Goal: Task Accomplishment & Management: Complete application form

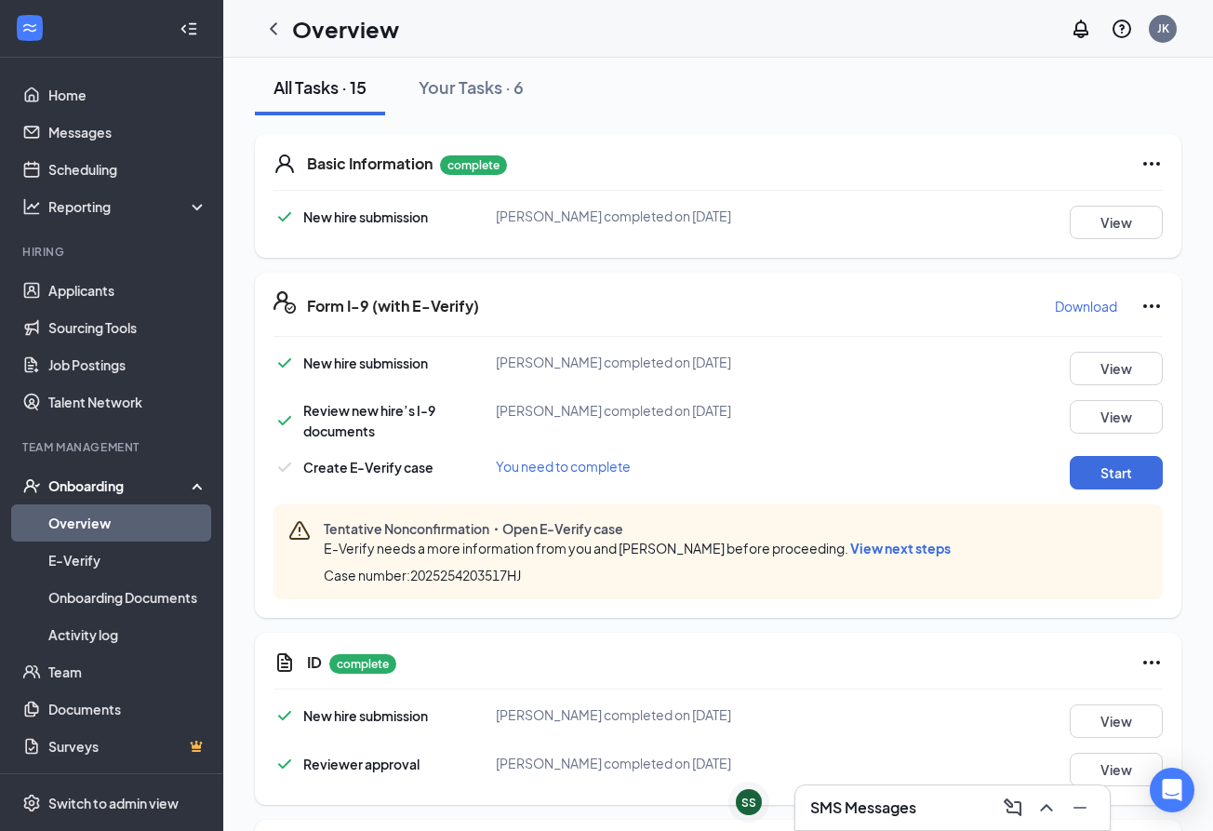
scroll to position [253, 0]
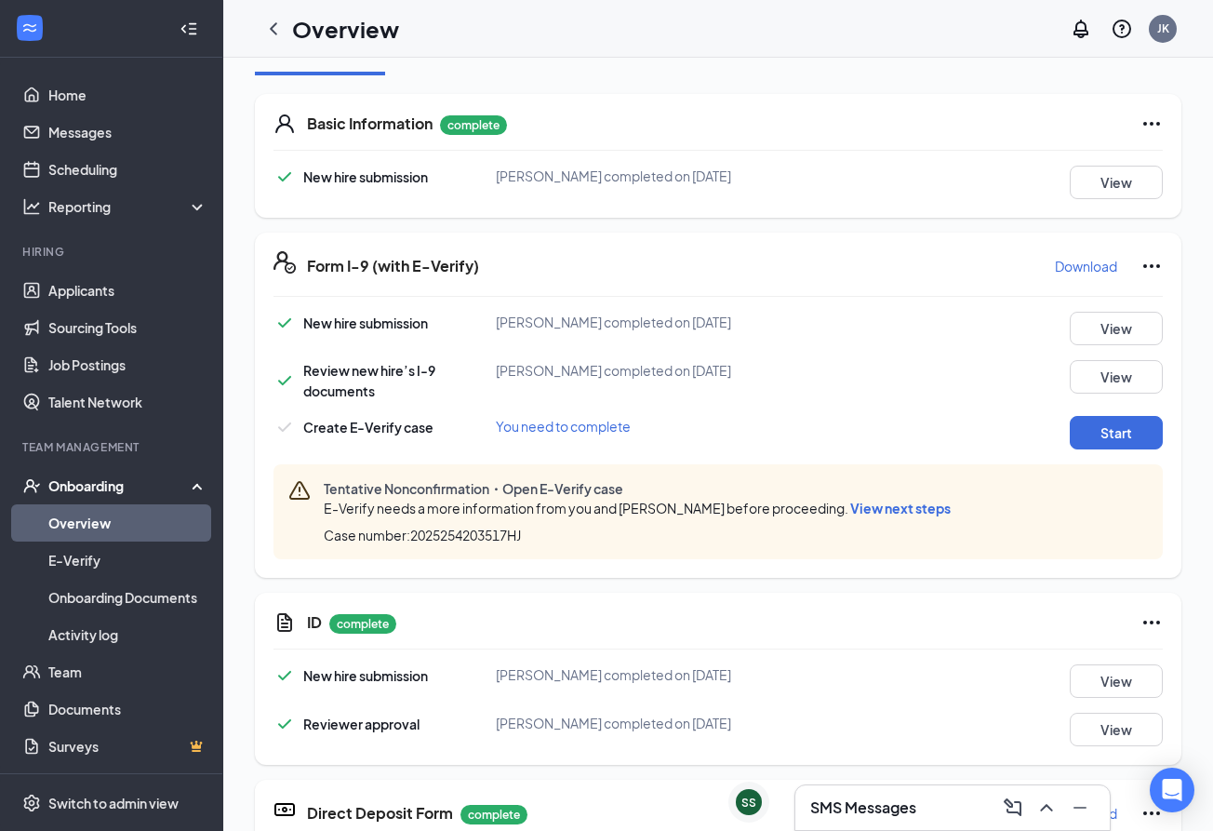
click at [876, 505] on span "View next steps" at bounding box center [900, 507] width 100 height 17
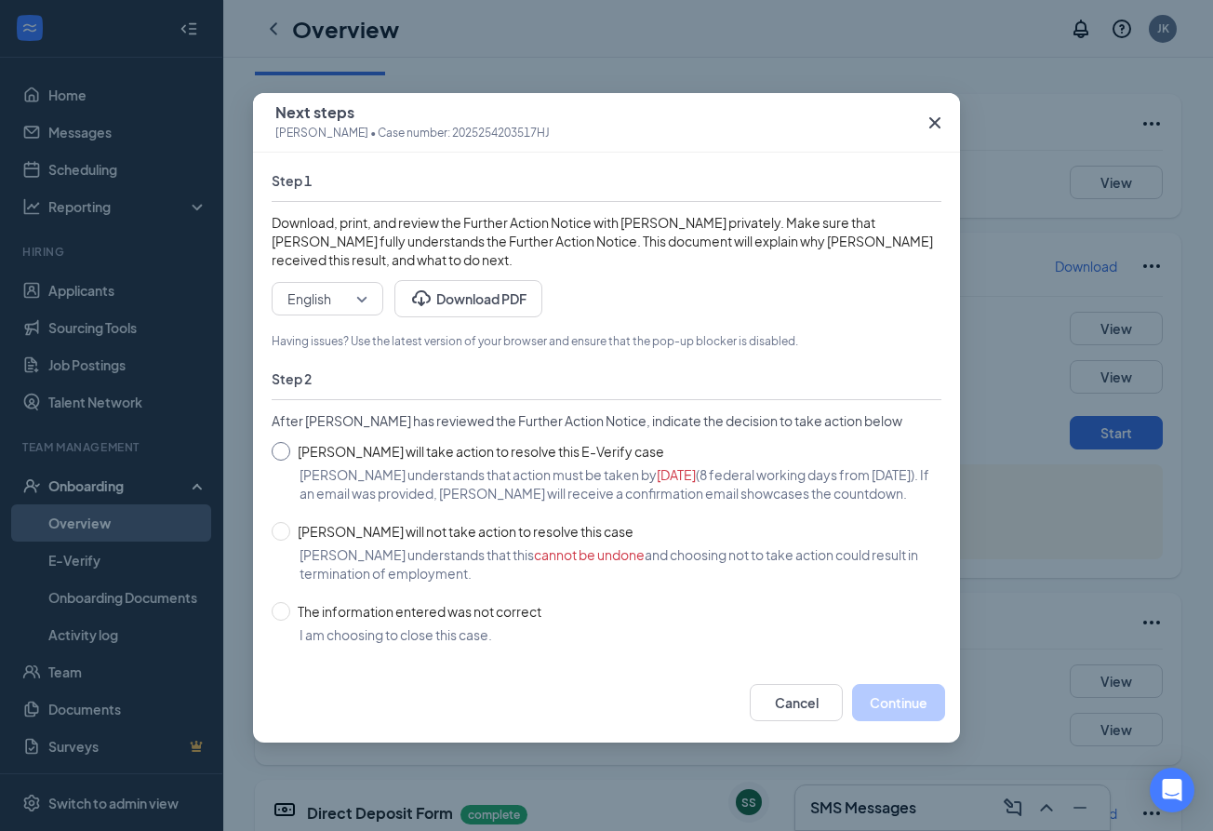
click at [292, 450] on span "[PERSON_NAME] will take action to resolve this E-Verify case" at bounding box center [480, 451] width 381 height 20
click at [290, 450] on input "[PERSON_NAME] will take action to resolve this E-Verify case" at bounding box center [281, 451] width 19 height 19
radio input "true"
click at [290, 450] on span at bounding box center [281, 451] width 19 height 19
click at [290, 450] on input "[PERSON_NAME] will take action to resolve this E-Verify case" at bounding box center [281, 451] width 19 height 19
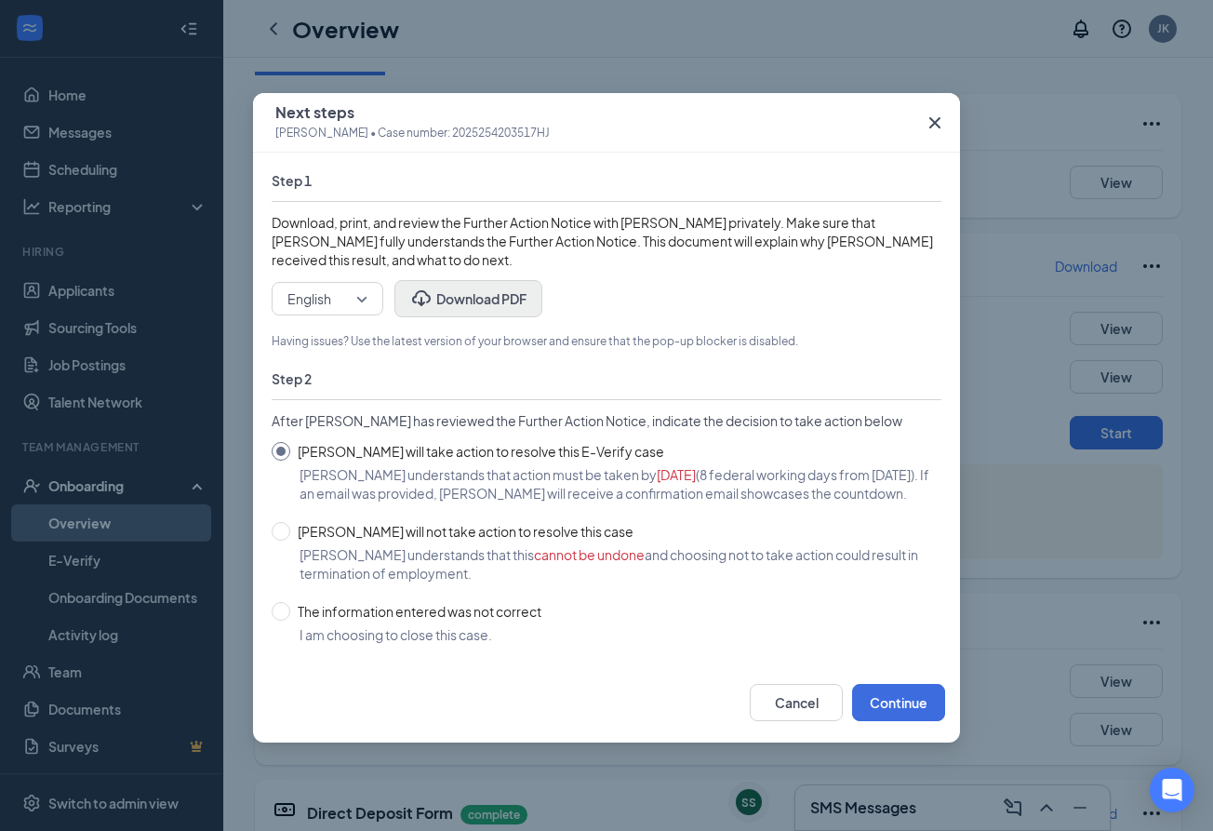
click at [479, 301] on button "Download PDF" at bounding box center [468, 298] width 148 height 37
click at [928, 114] on icon "Cross" at bounding box center [935, 123] width 22 height 22
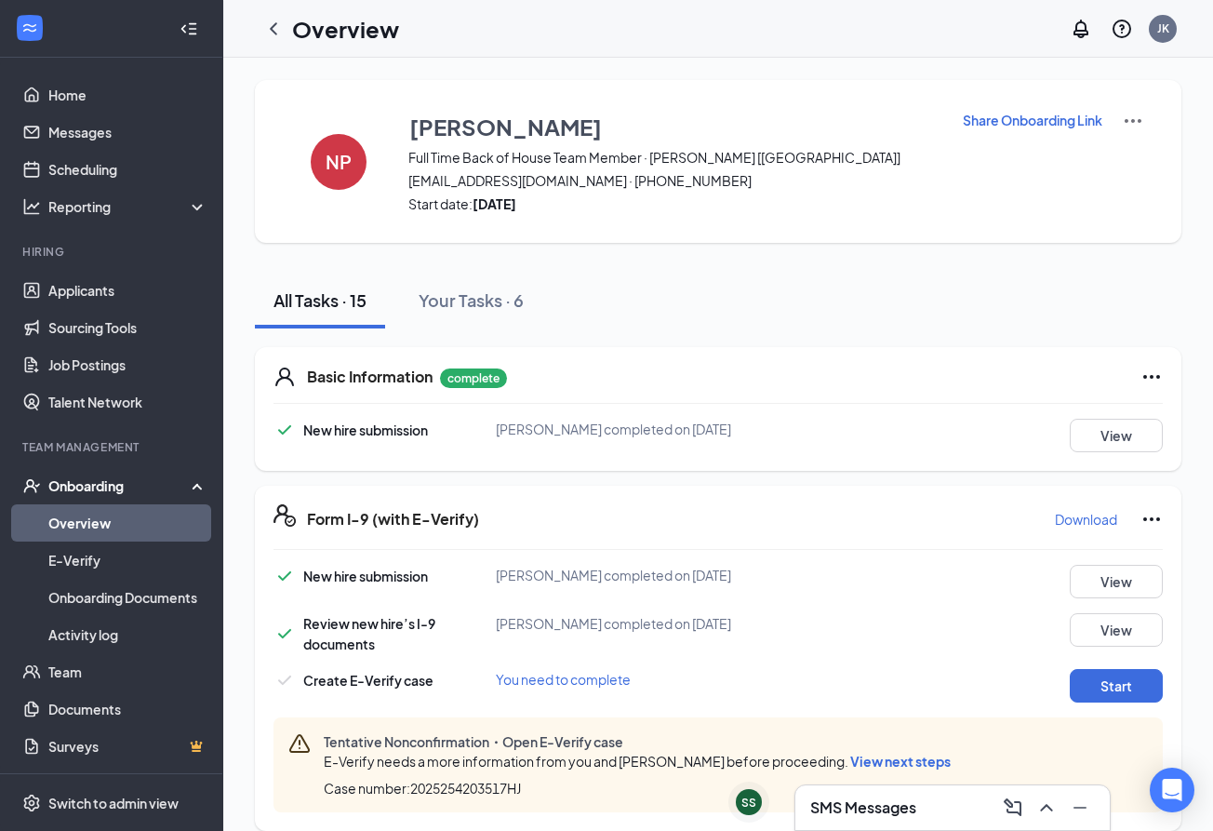
scroll to position [0, 0]
drag, startPoint x: 552, startPoint y: 180, endPoint x: 409, endPoint y: 181, distance: 143.2
click at [409, 181] on span "[EMAIL_ADDRESS][DOMAIN_NAME] · [PHONE_NUMBER]" at bounding box center [673, 180] width 530 height 19
copy span "[EMAIL_ADDRESS][DOMAIN_NAME]"
click at [908, 802] on h3 "SMS Messages" at bounding box center [863, 807] width 106 height 20
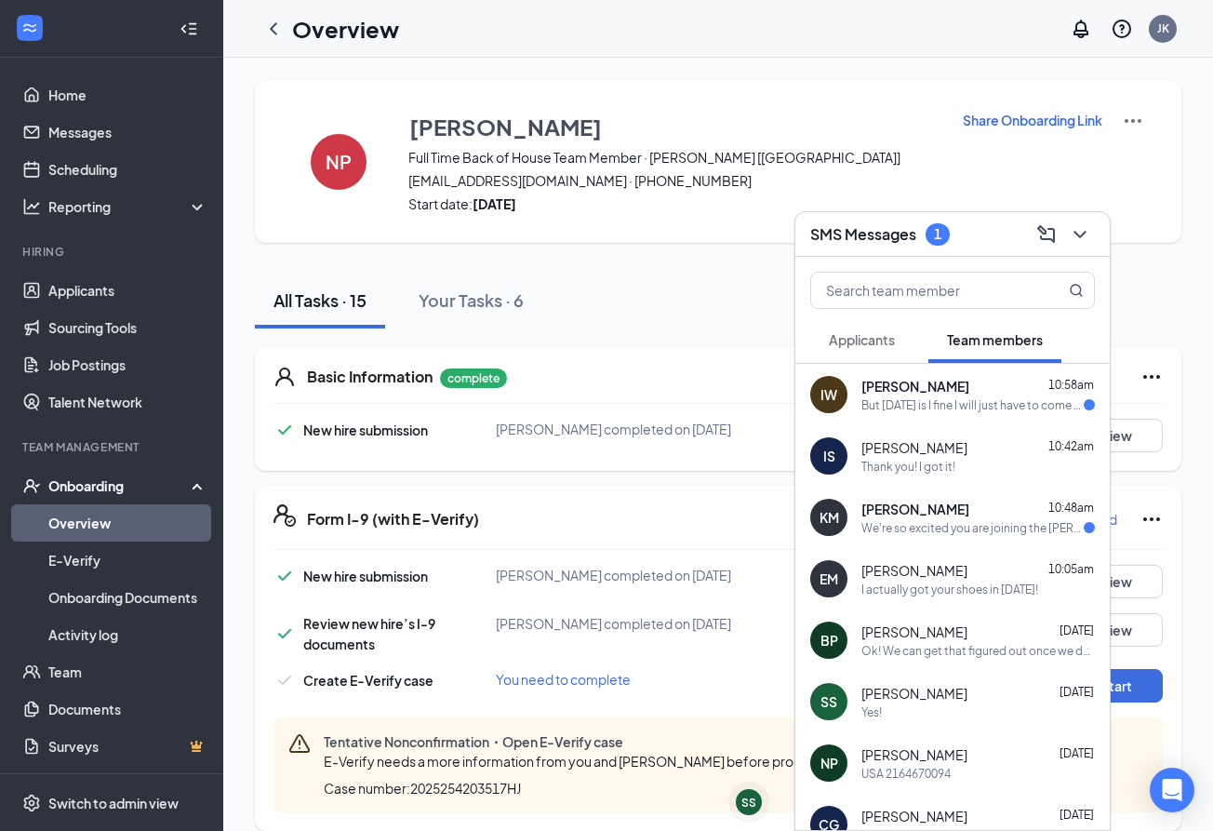
click at [967, 413] on div "IW [PERSON_NAME] 10:58am But [DATE] is I fine I will just have to come at 5:00 …" at bounding box center [952, 394] width 314 height 61
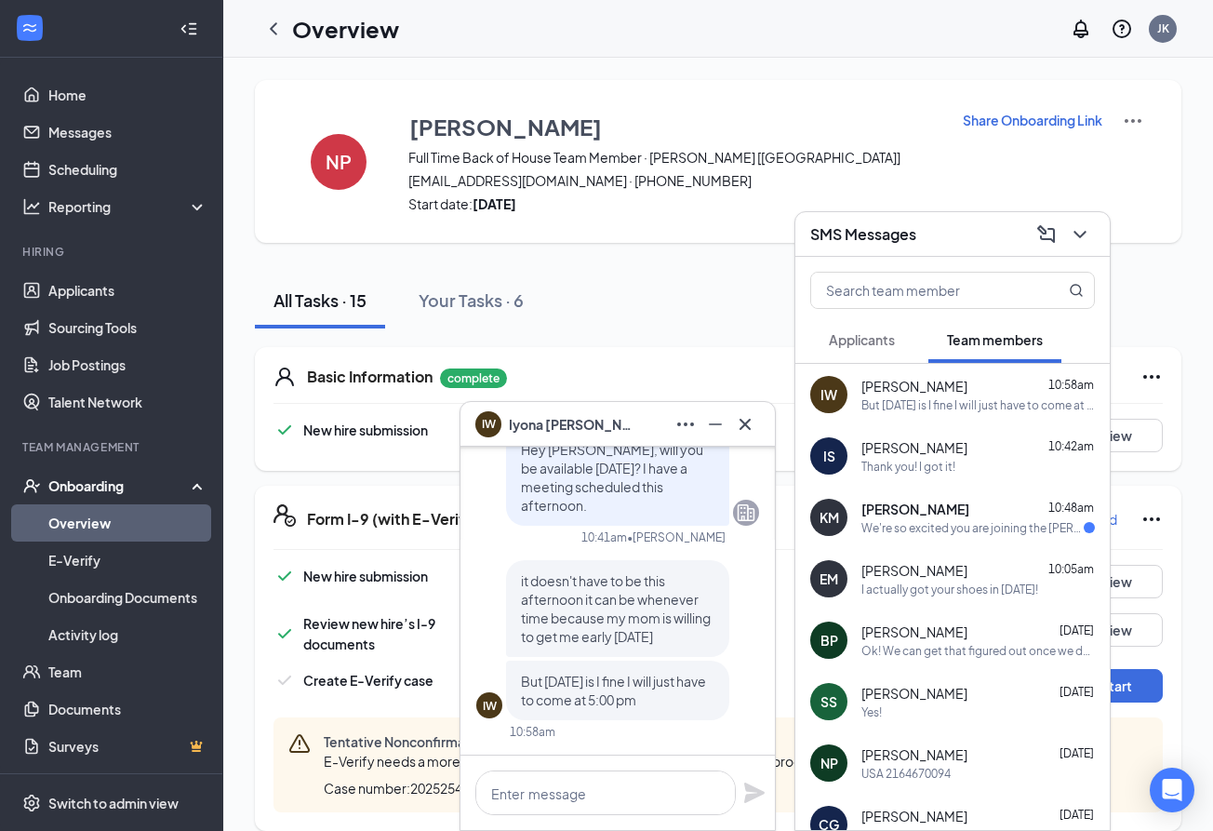
click at [983, 529] on div "We're so excited you are joining the [PERSON_NAME] [[GEOGRAPHIC_DATA]] [DEMOGRA…" at bounding box center [972, 528] width 222 height 16
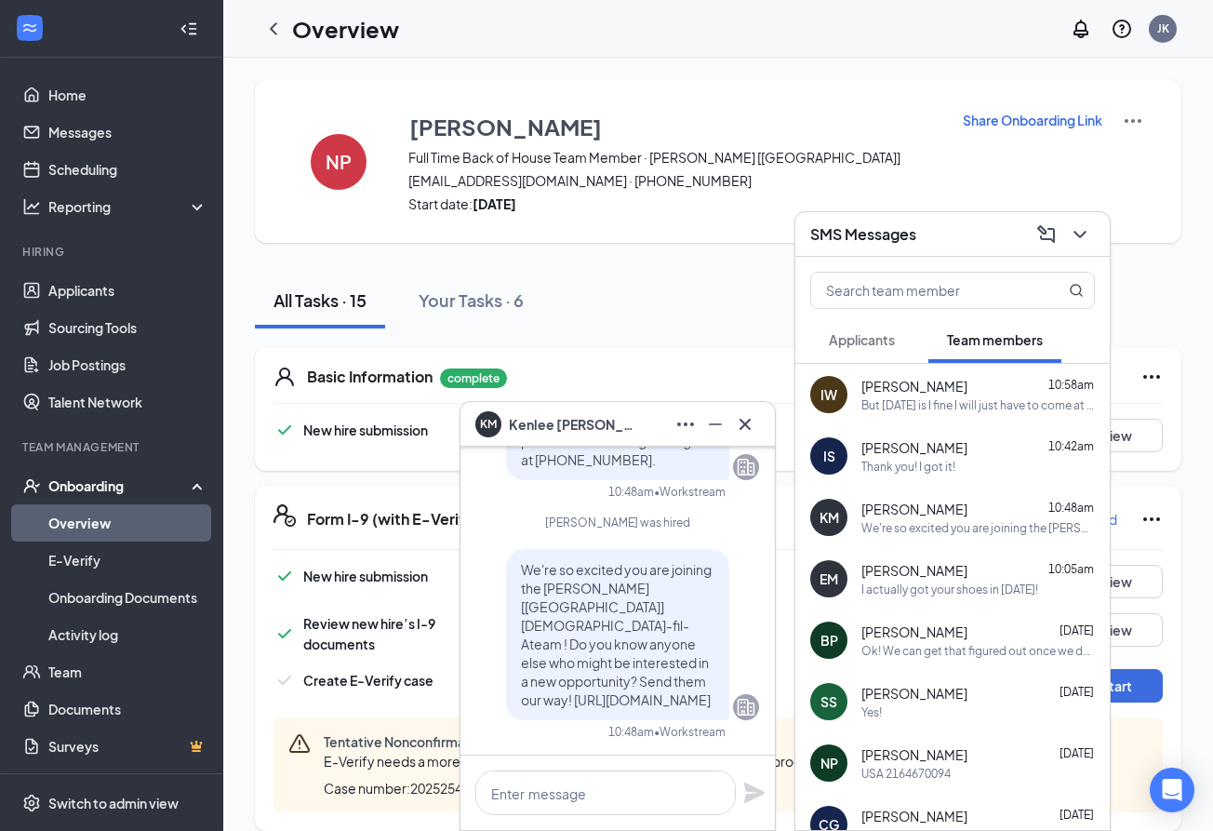
click at [988, 403] on div "But [DATE] is I fine I will just have to come at 5:00 pm" at bounding box center [977, 405] width 233 height 16
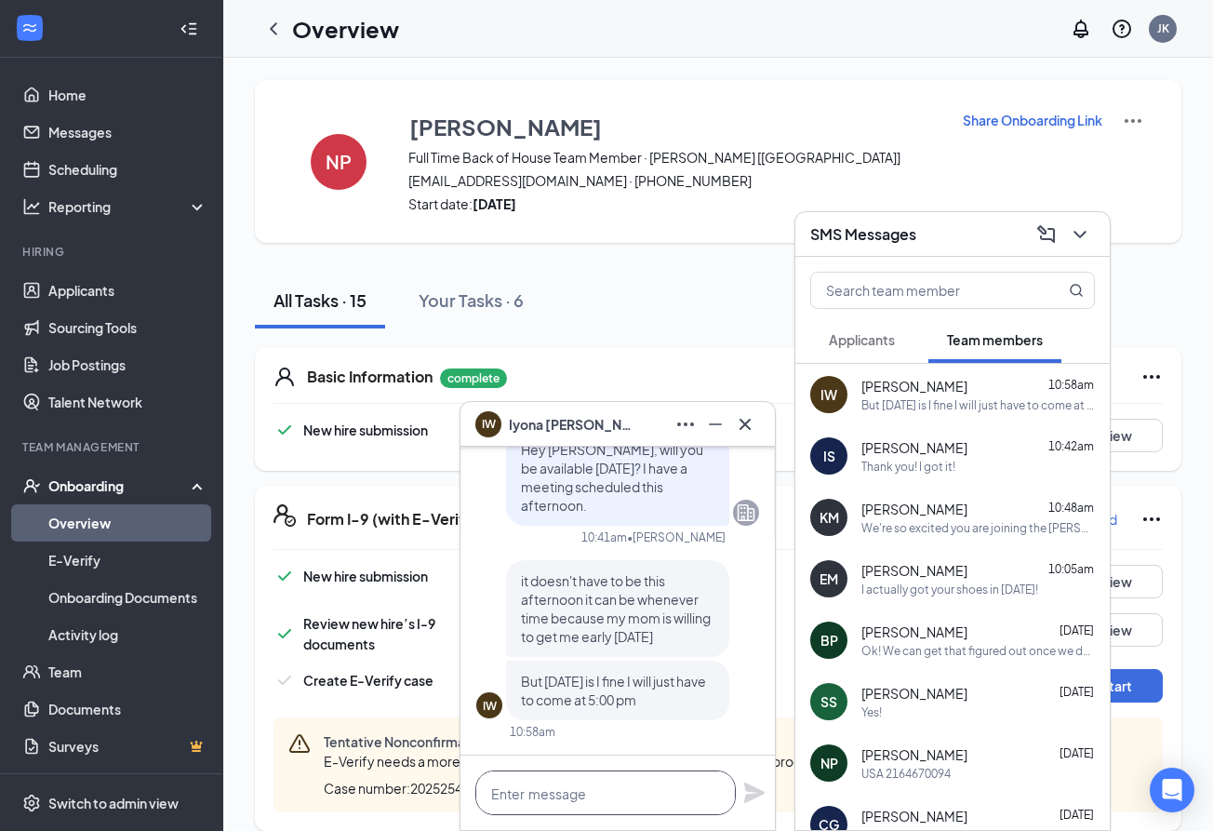
click at [646, 794] on textarea at bounding box center [605, 792] width 260 height 45
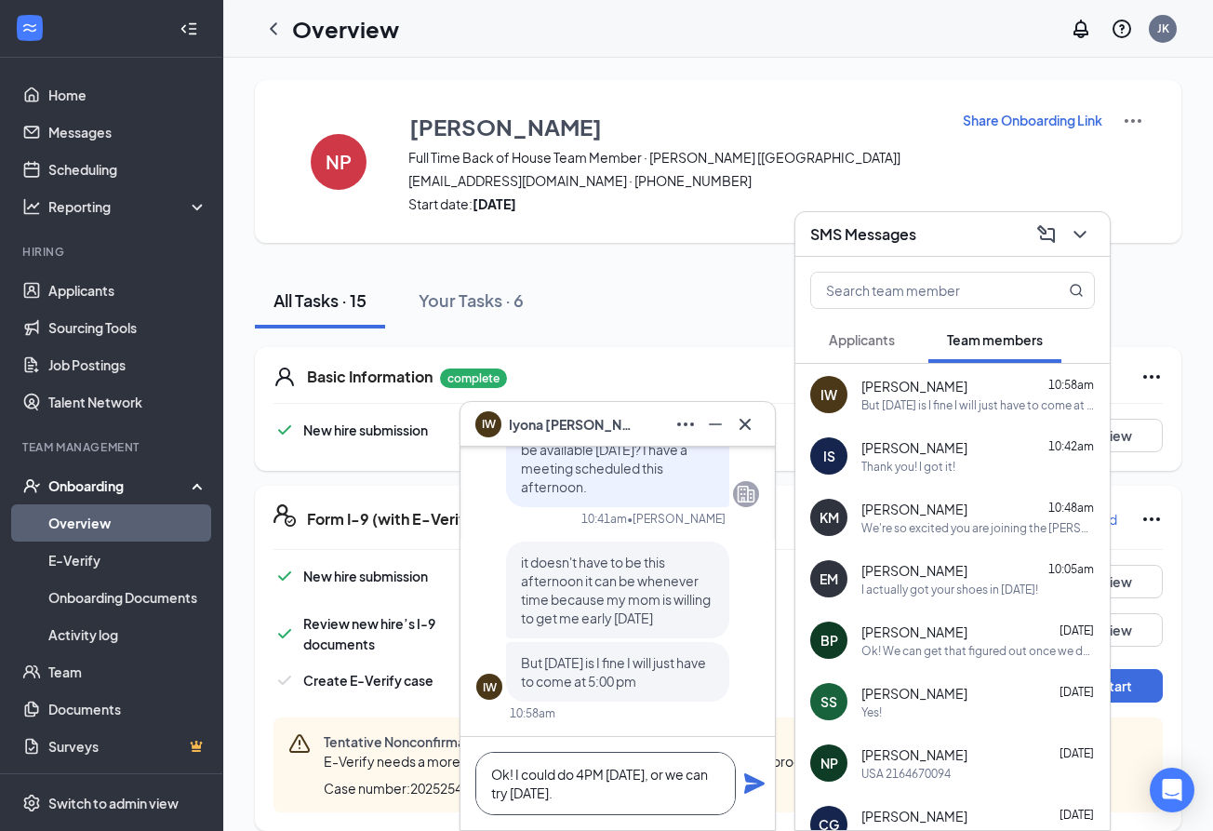
type textarea "Ok! I could do 4PM [DATE], or we can try [DATE]."
click at [751, 781] on icon "Plane" at bounding box center [754, 783] width 20 height 20
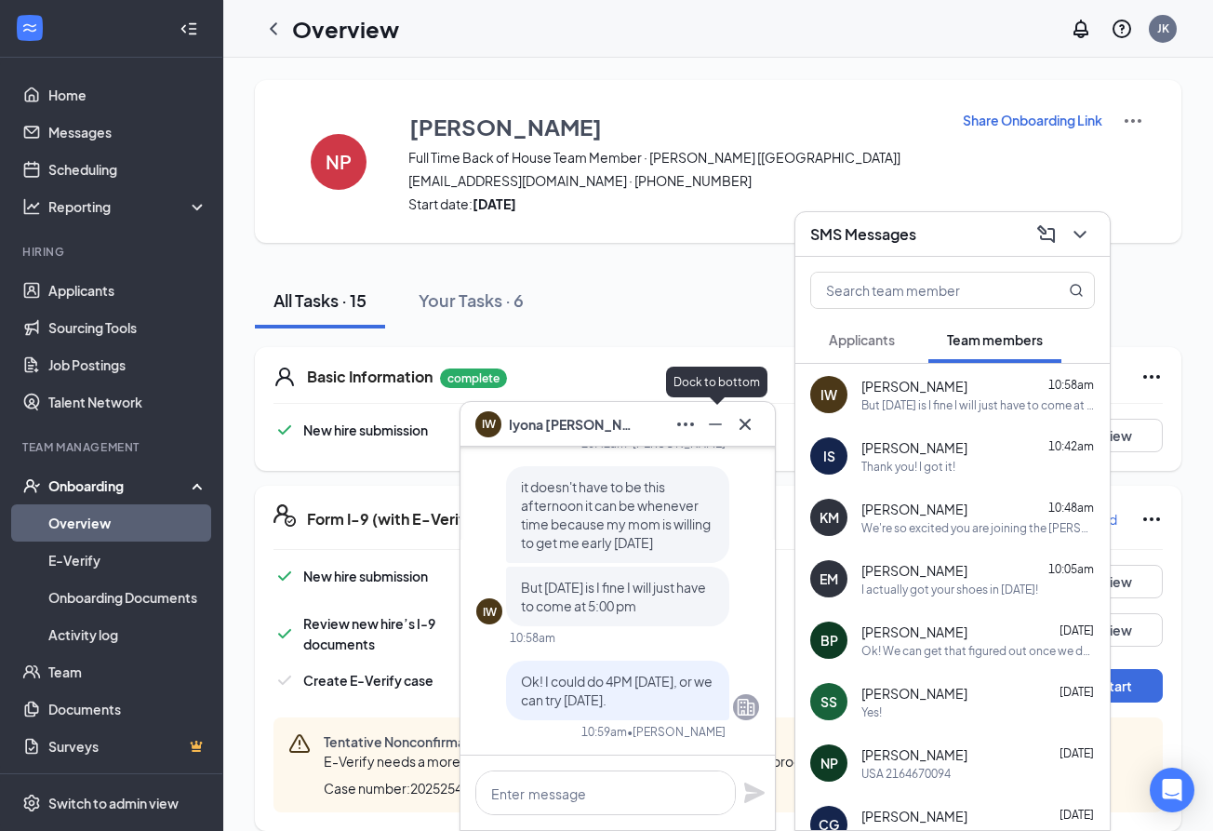
click at [718, 428] on icon "Minimize" at bounding box center [715, 424] width 22 height 22
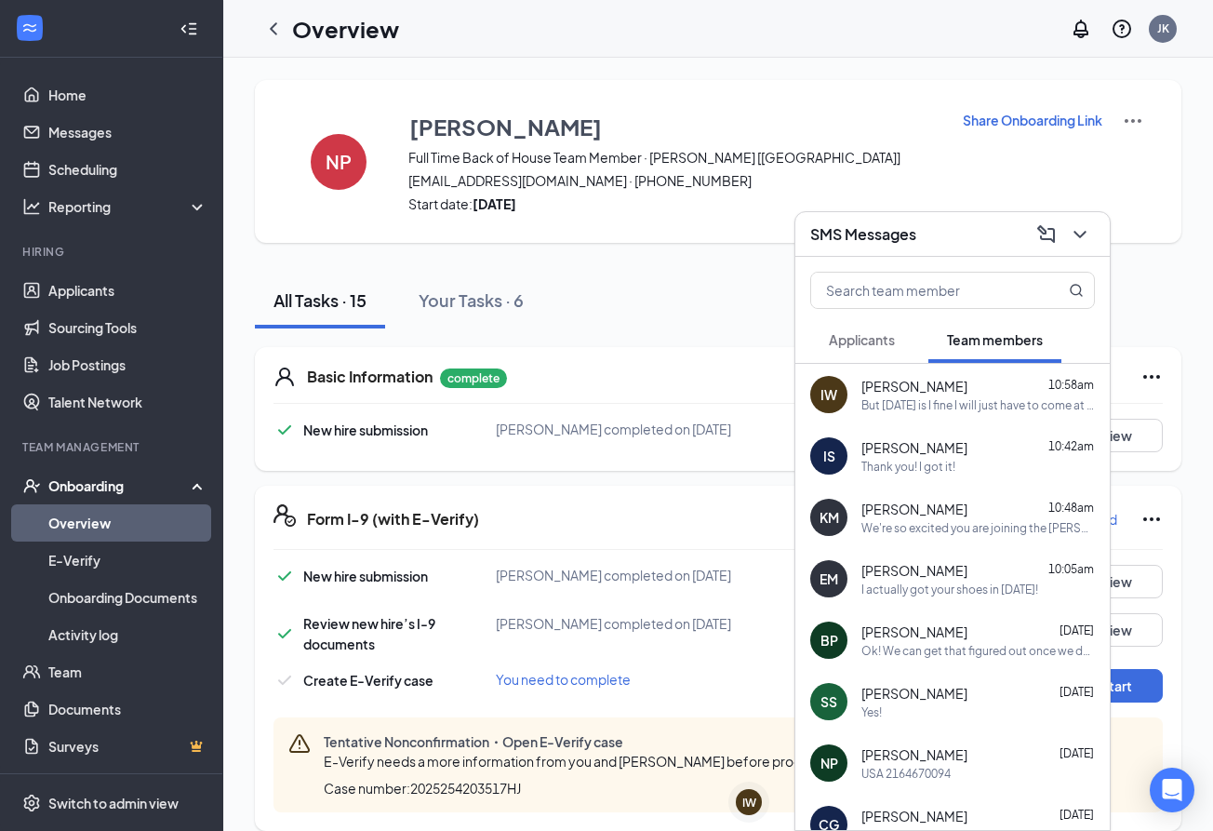
click at [1078, 233] on icon "ChevronDown" at bounding box center [1080, 234] width 22 height 22
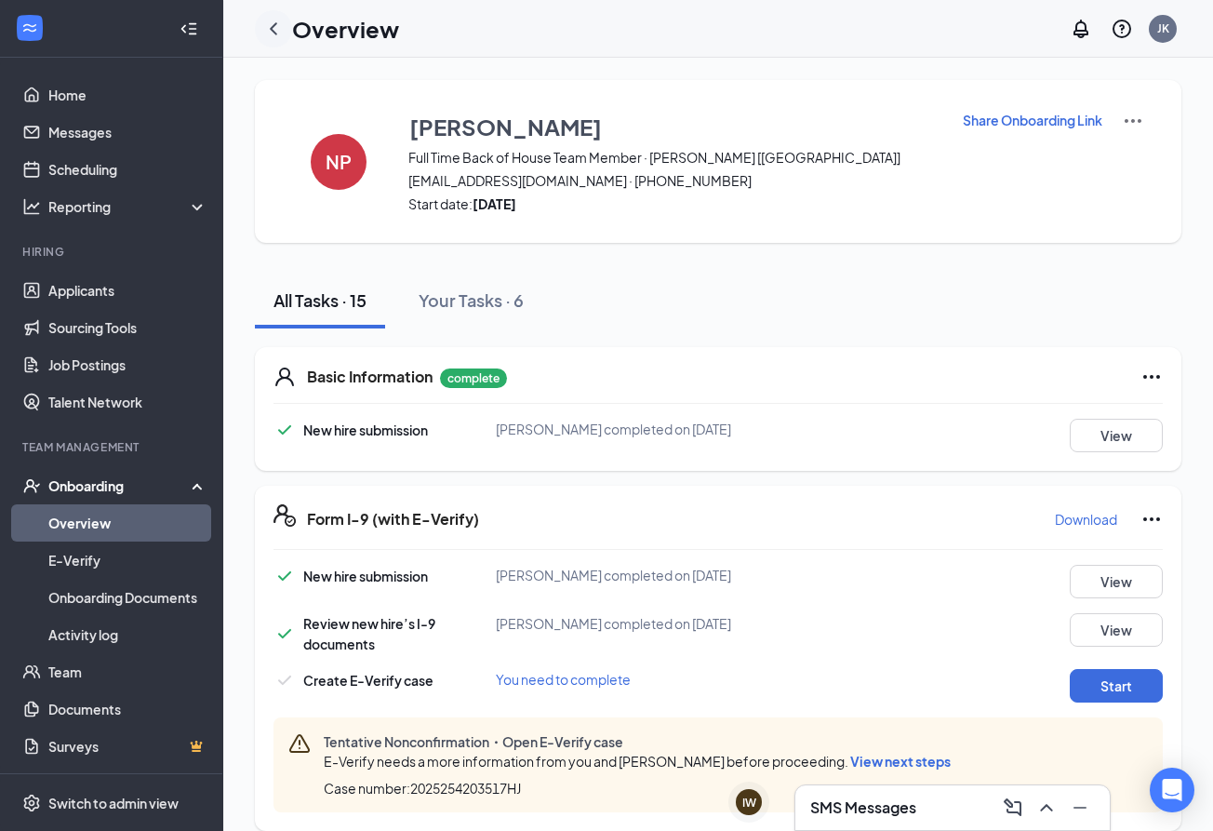
click at [274, 28] on icon "ChevronLeft" at bounding box center [273, 29] width 22 height 22
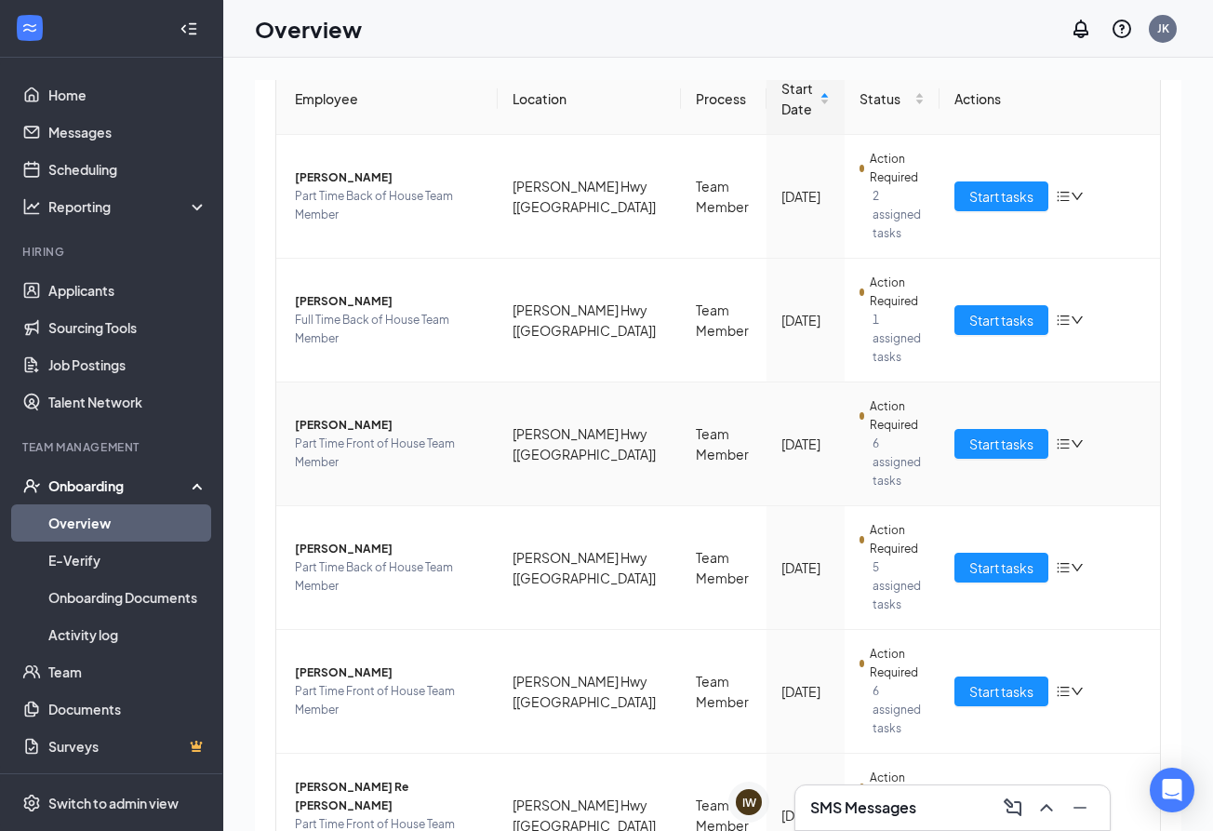
scroll to position [198, 0]
click at [1008, 558] on span "Start tasks" at bounding box center [1001, 568] width 64 height 20
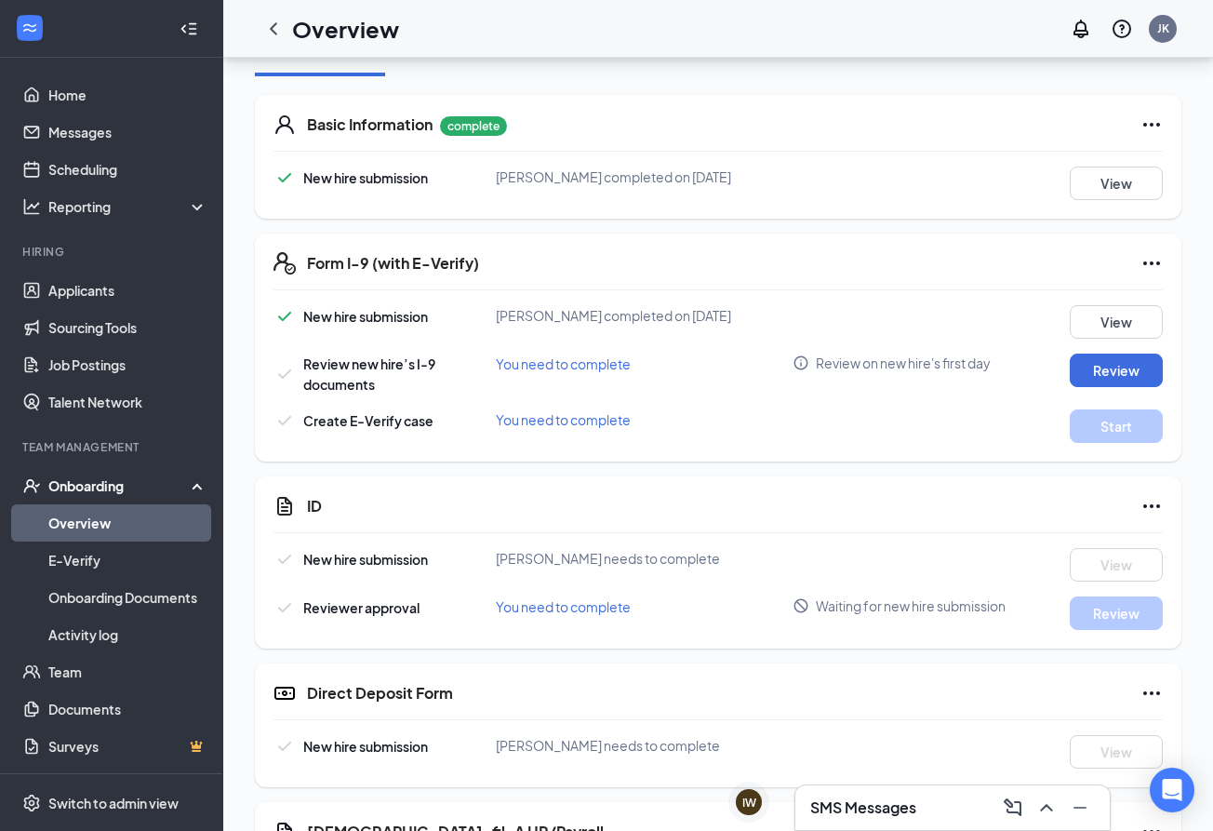
scroll to position [263, 0]
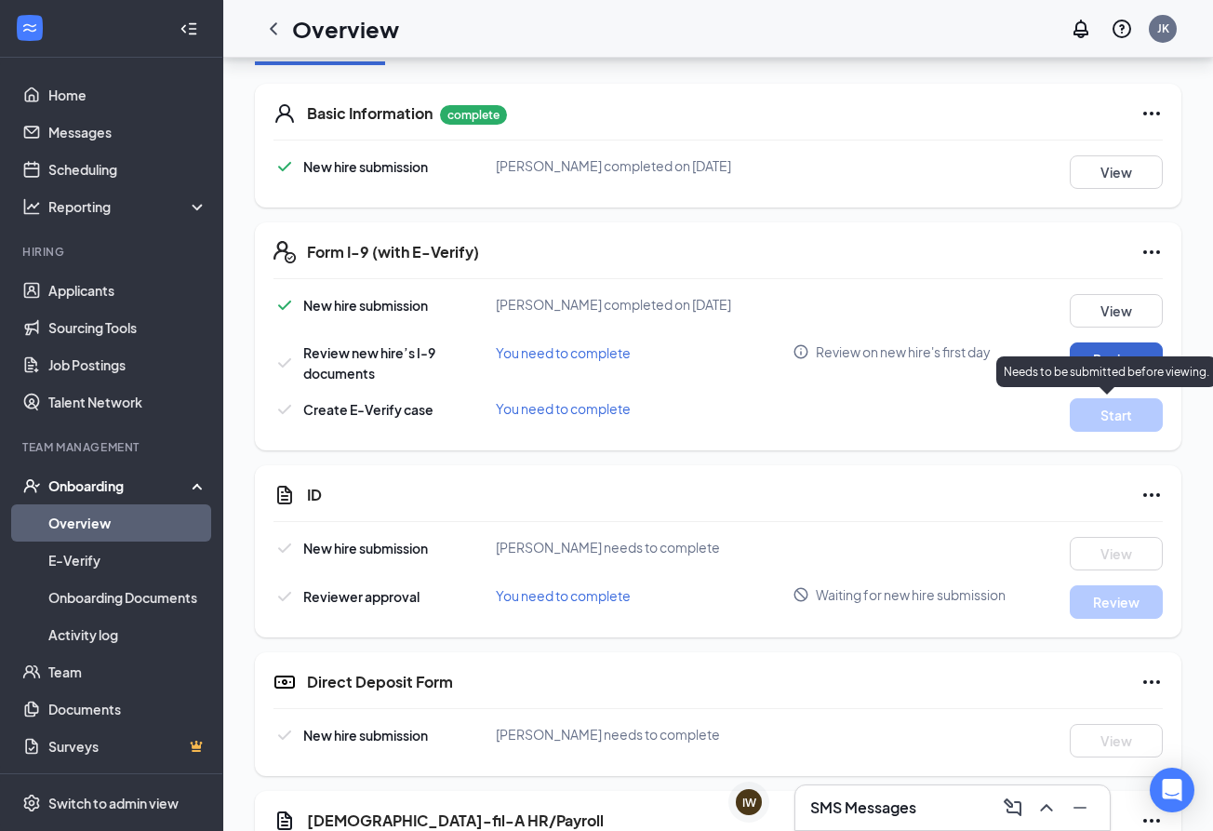
click at [1109, 359] on div "Needs to be submitted before viewing." at bounding box center [1106, 371] width 220 height 31
click at [1022, 326] on div "New hire submission [PERSON_NAME] completed on [DATE] View" at bounding box center [717, 310] width 889 height 33
click at [1102, 360] on button "Review" at bounding box center [1116, 358] width 93 height 33
type input "[DATE]"
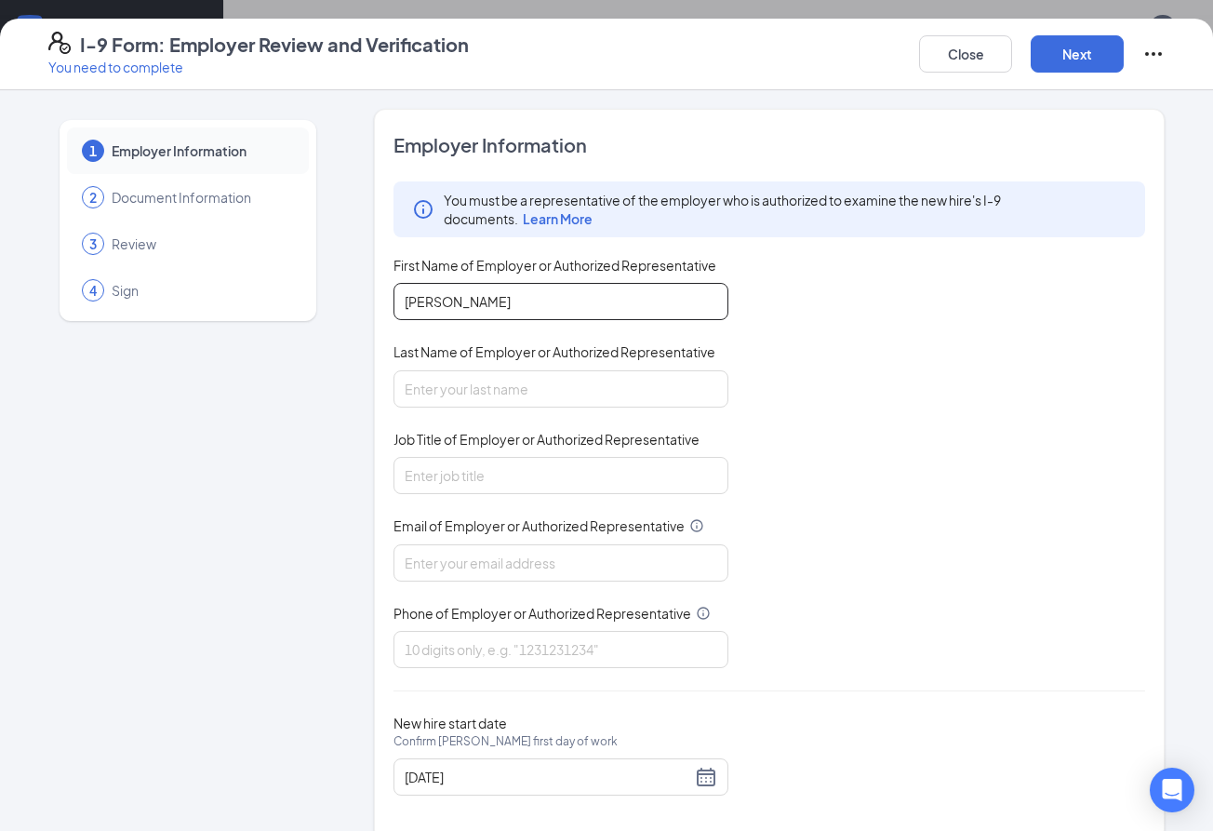
type input "[PERSON_NAME]"
type input "Admin Director"
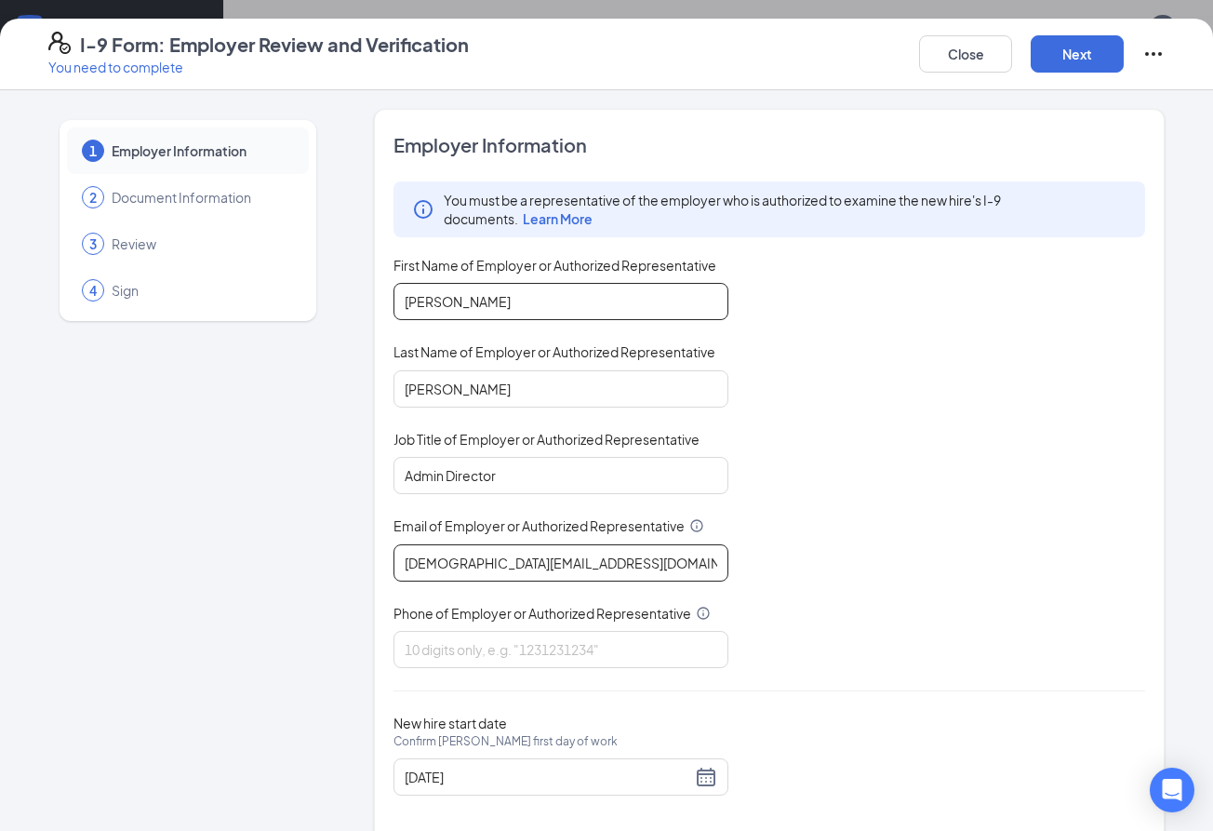
type input "[DEMOGRAPHIC_DATA][EMAIL_ADDRESS][DOMAIN_NAME]"
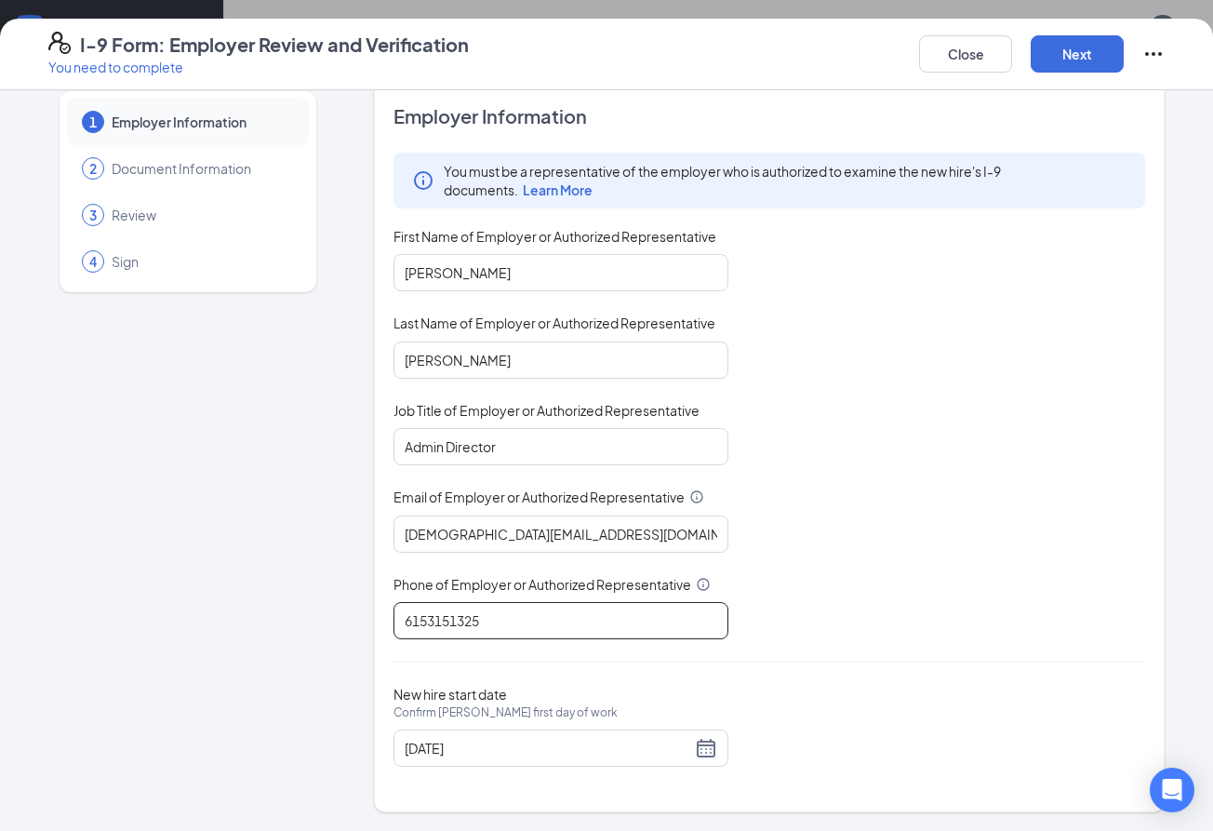
type input "6153151325"
click at [780, 589] on div "You must be a representative of the employer who is authorized to examine the n…" at bounding box center [769, 396] width 752 height 486
click at [1094, 65] on button "Next" at bounding box center [1077, 53] width 93 height 37
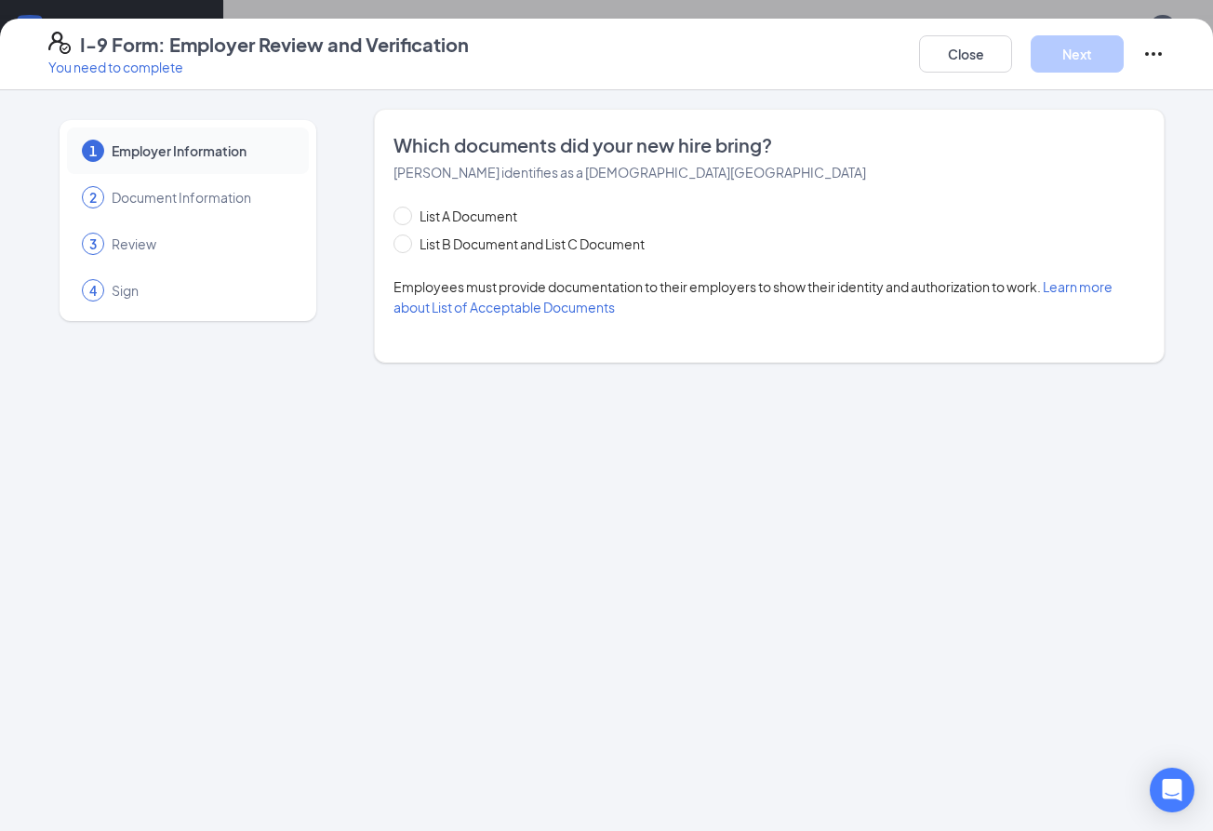
scroll to position [0, 0]
click at [398, 252] on span at bounding box center [402, 243] width 19 height 19
click at [398, 247] on input "List B Document and List C Document" at bounding box center [399, 240] width 13 height 13
radio input "true"
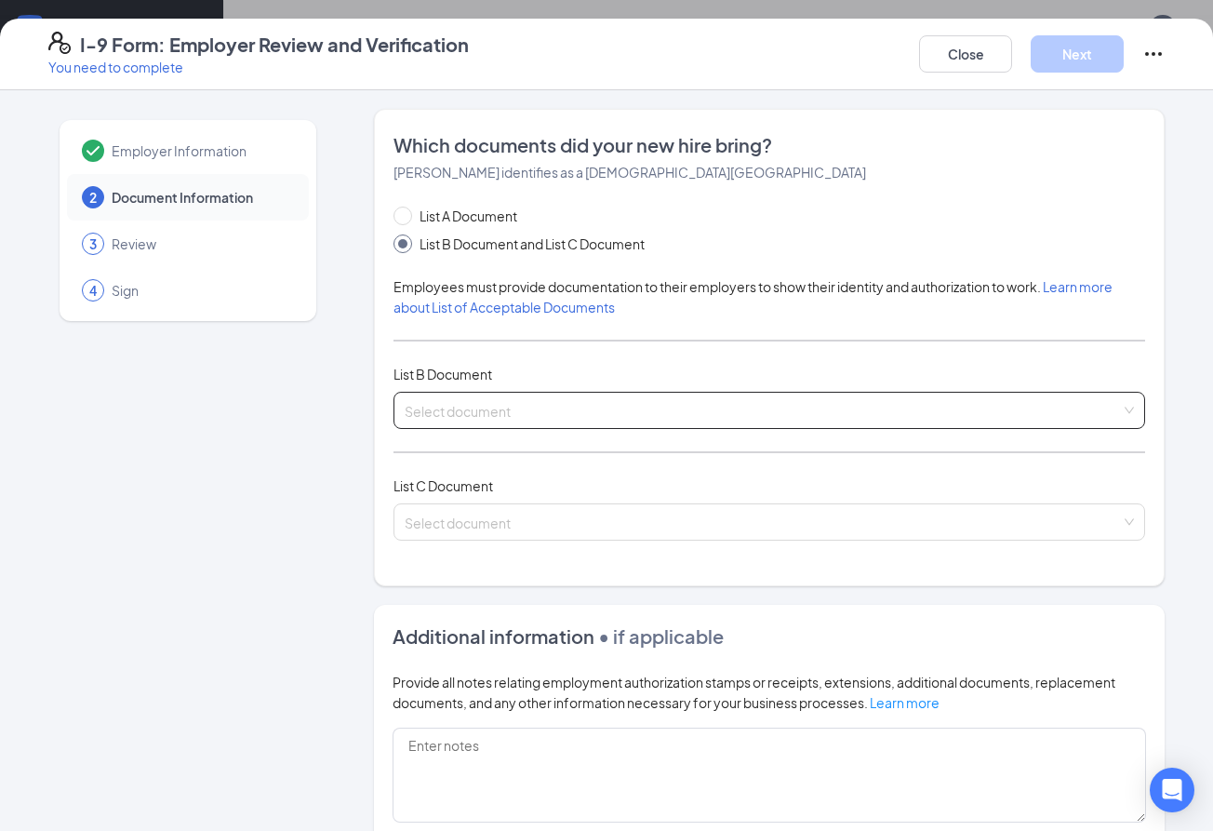
click at [497, 407] on input "search" at bounding box center [763, 407] width 716 height 28
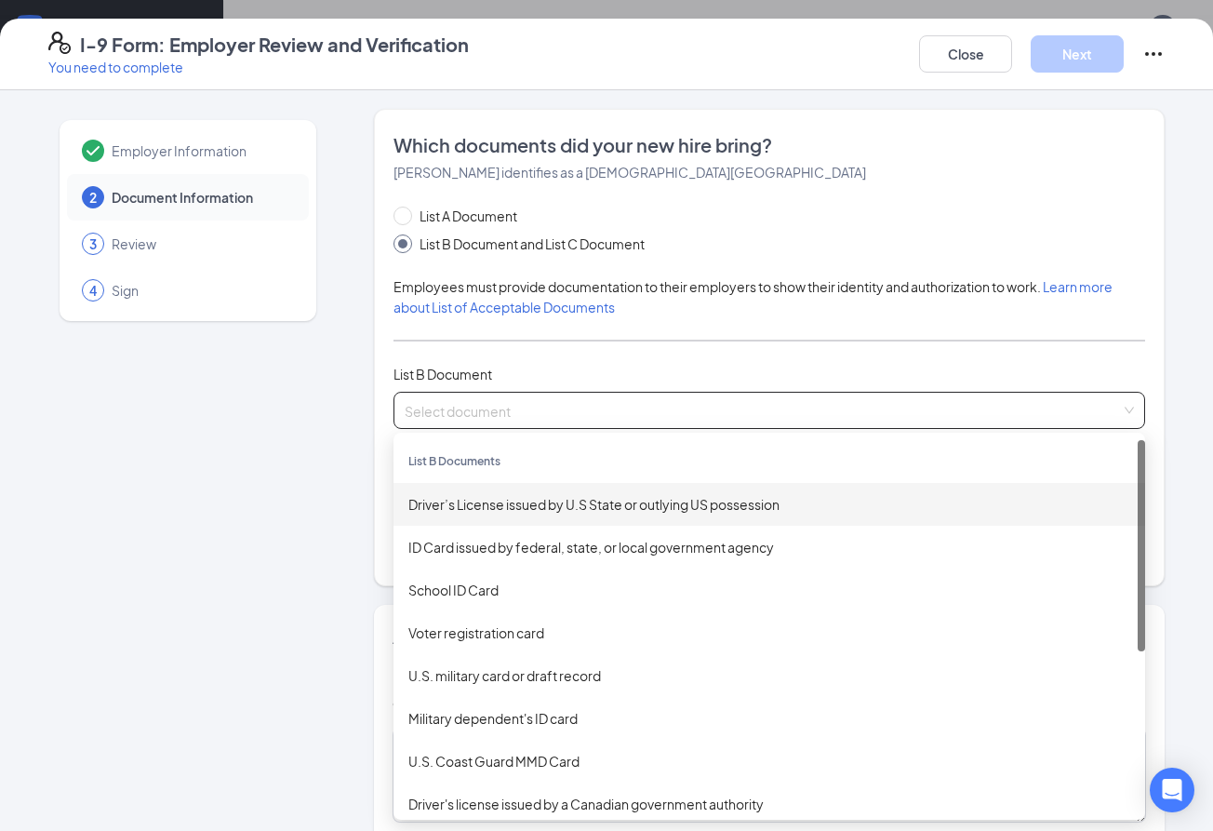
click at [505, 492] on div "Driver’s License issued by U.S State or outlying US possession" at bounding box center [769, 504] width 752 height 43
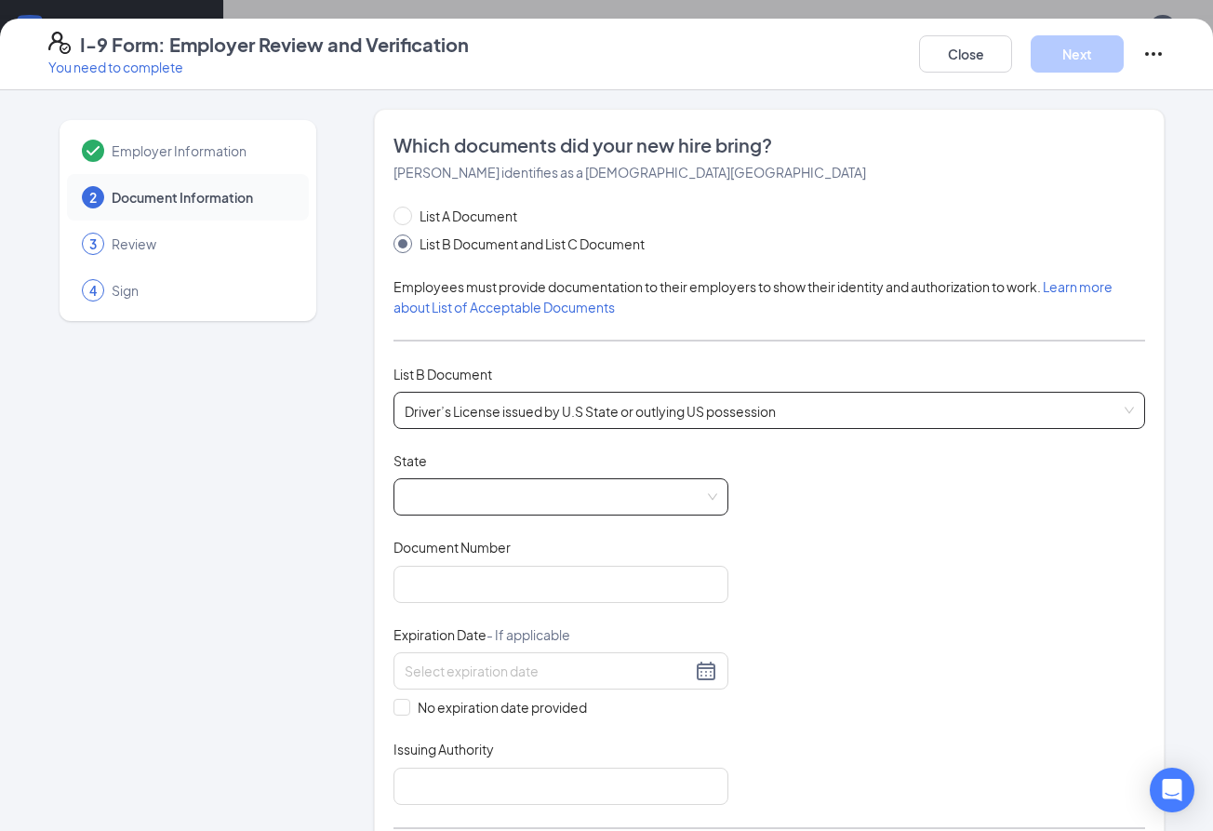
click at [461, 508] on span at bounding box center [561, 496] width 313 height 35
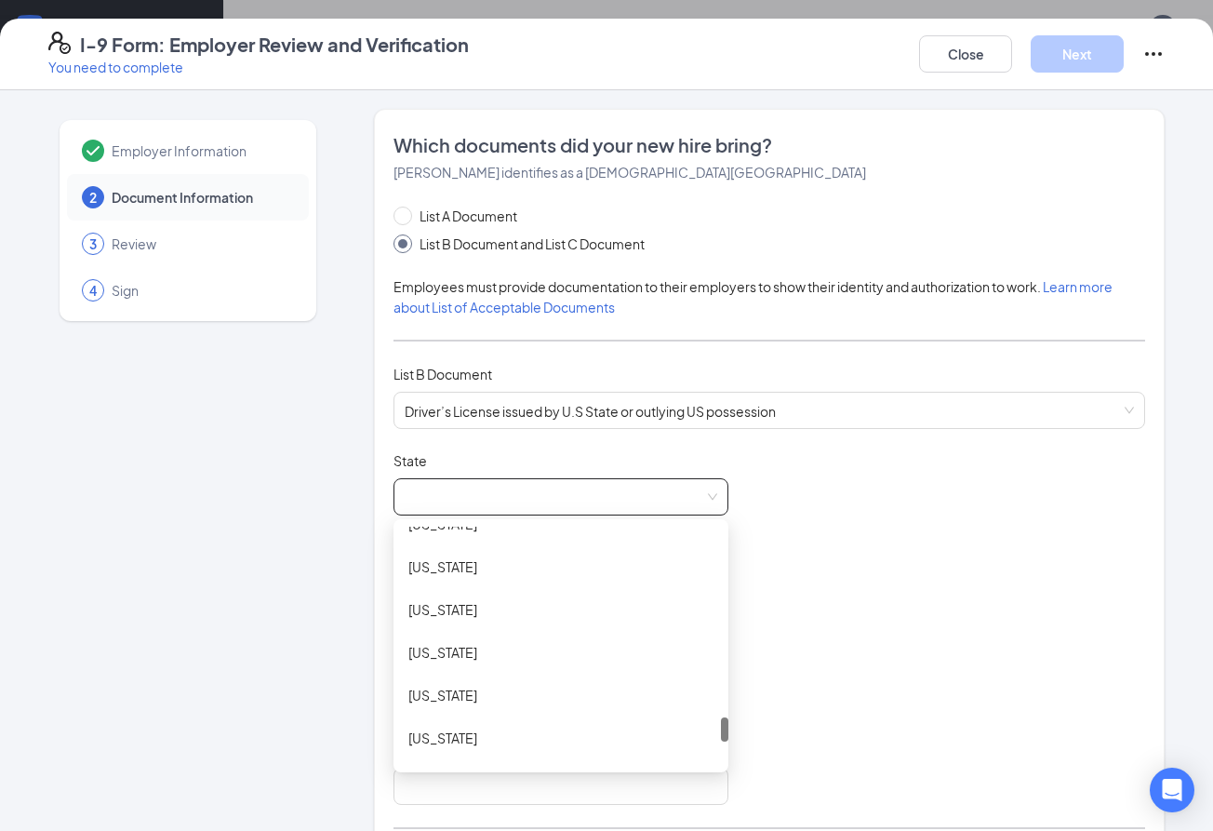
scroll to position [1866, 0]
click at [469, 662] on div "[US_STATE]" at bounding box center [560, 650] width 335 height 43
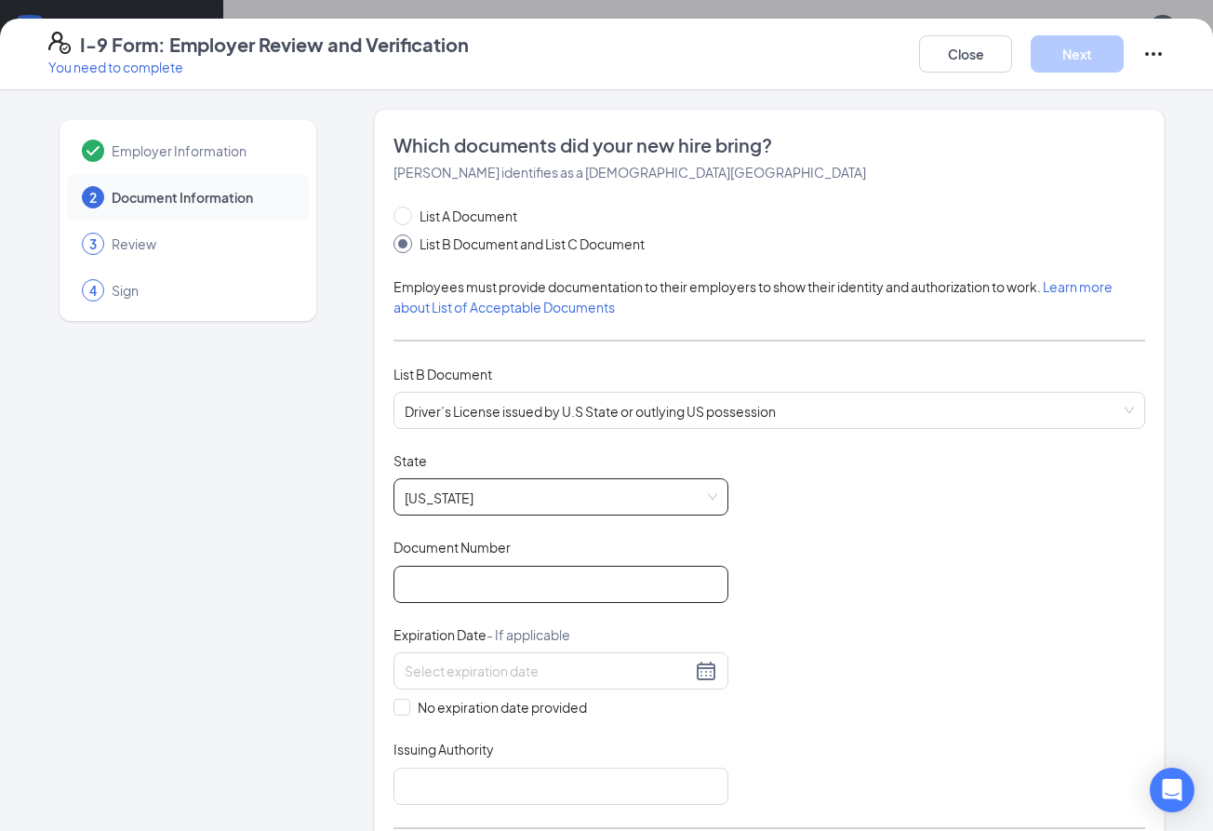
click at [454, 595] on input "Document Number" at bounding box center [560, 584] width 335 height 37
type input "154592253"
click at [474, 683] on div at bounding box center [560, 670] width 335 height 37
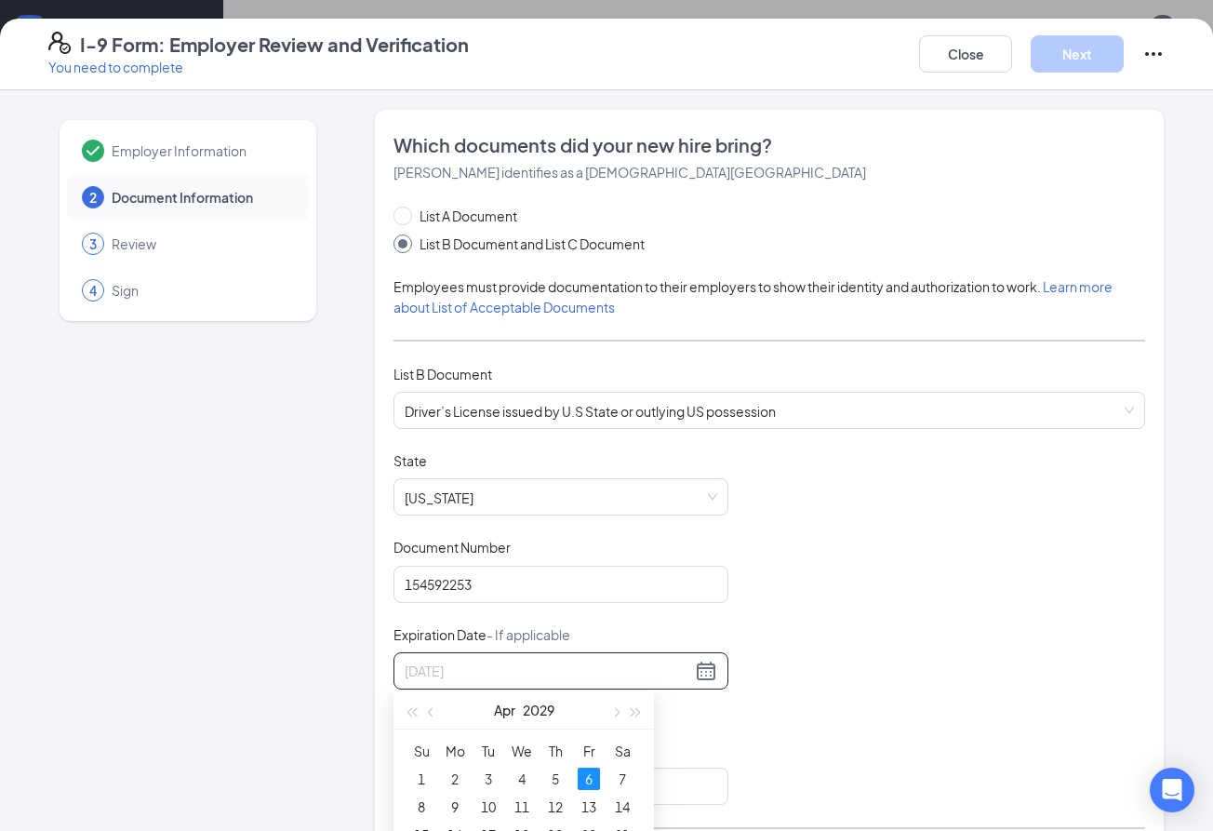
type input "[DATE]"
click at [592, 782] on div "6" at bounding box center [589, 778] width 22 height 22
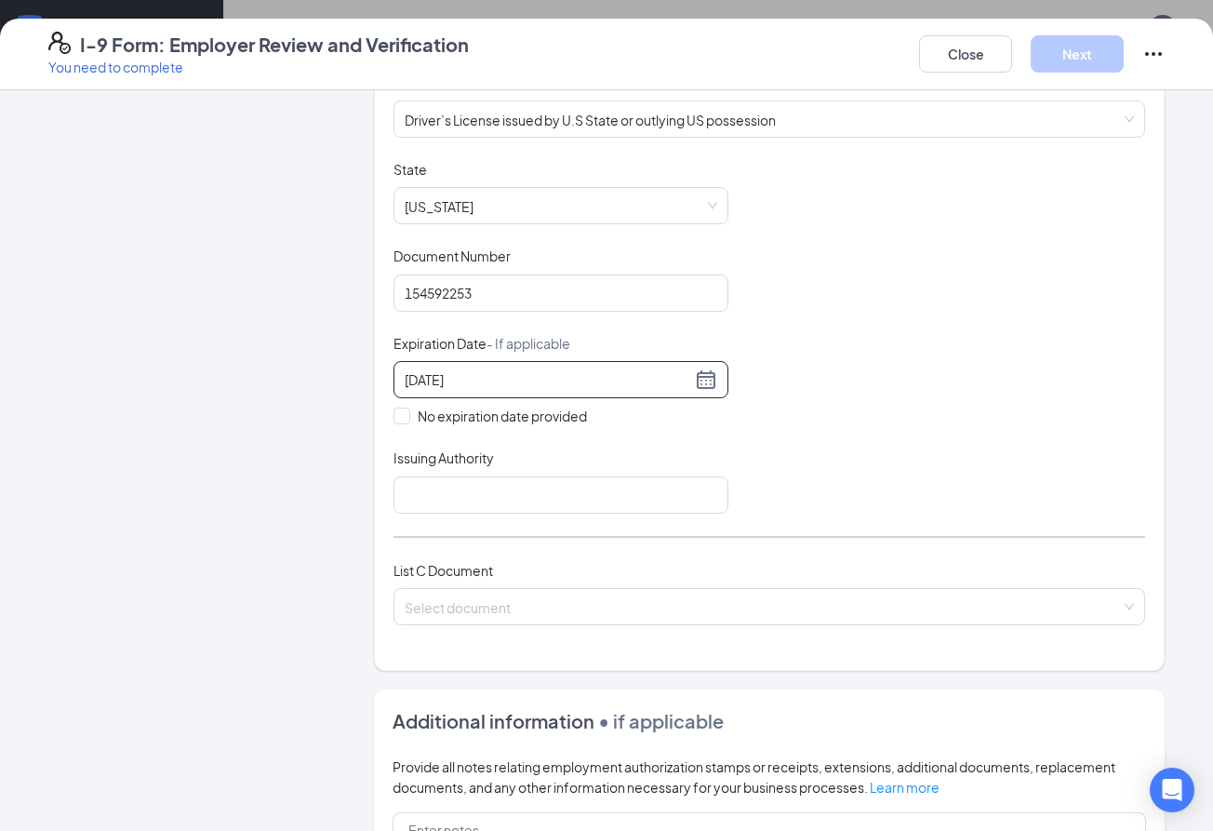
scroll to position [300, 0]
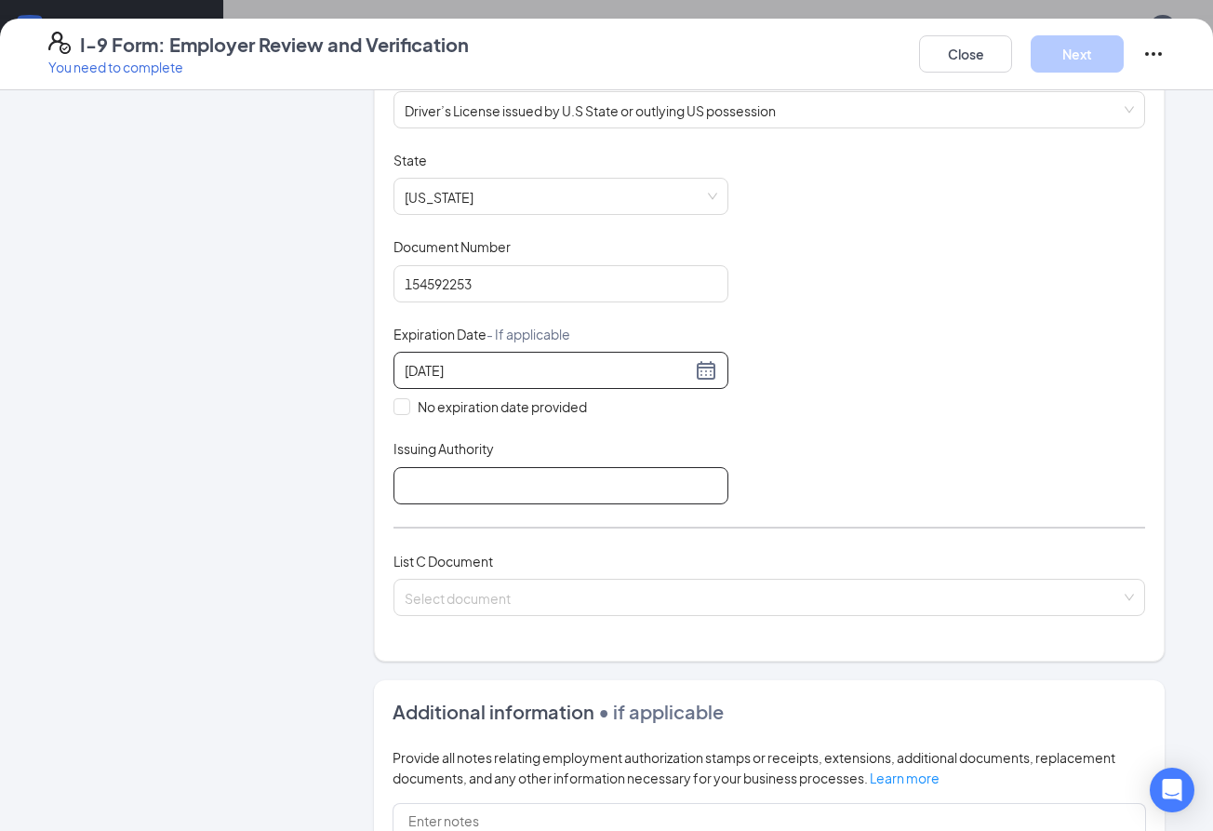
click at [550, 483] on input "Issuing Authority" at bounding box center [560, 485] width 335 height 37
type input "[US_STATE]"
click at [479, 596] on input "search" at bounding box center [763, 593] width 716 height 28
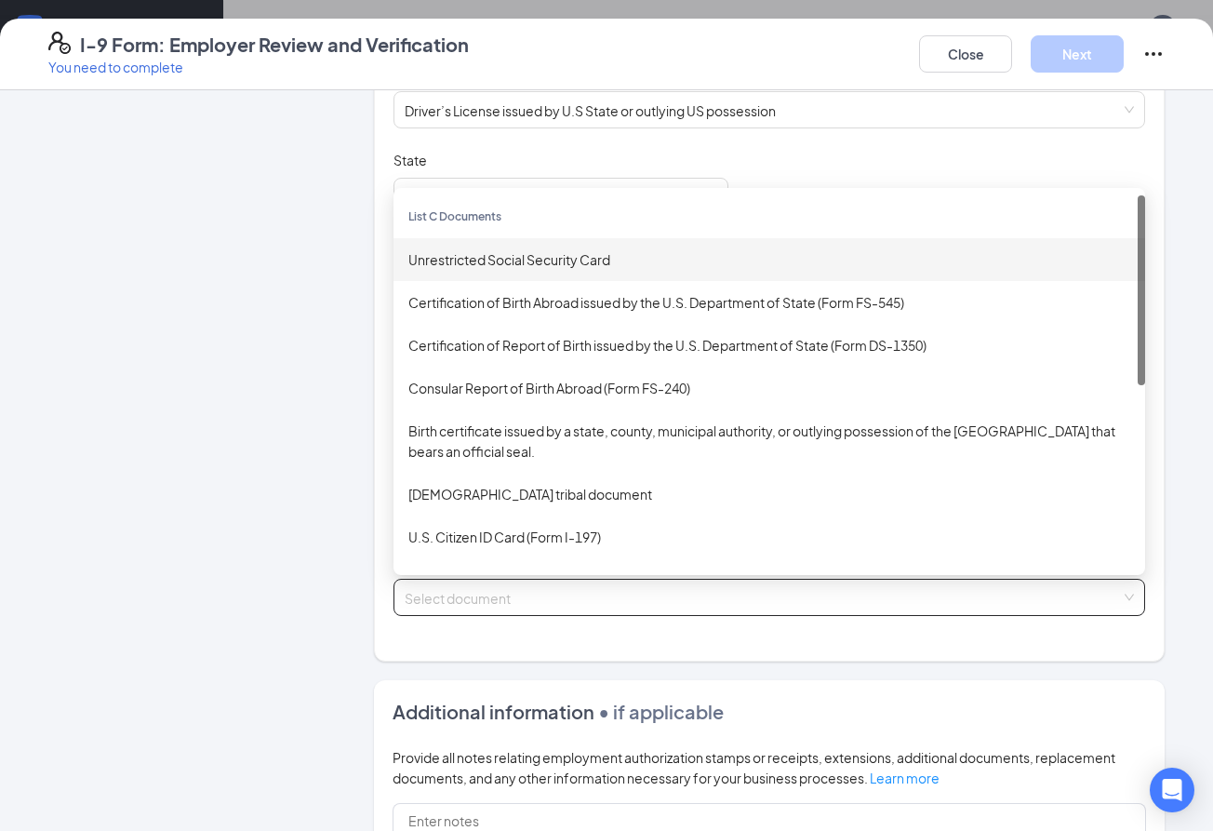
click at [566, 249] on div "Unrestricted Social Security Card" at bounding box center [769, 259] width 722 height 20
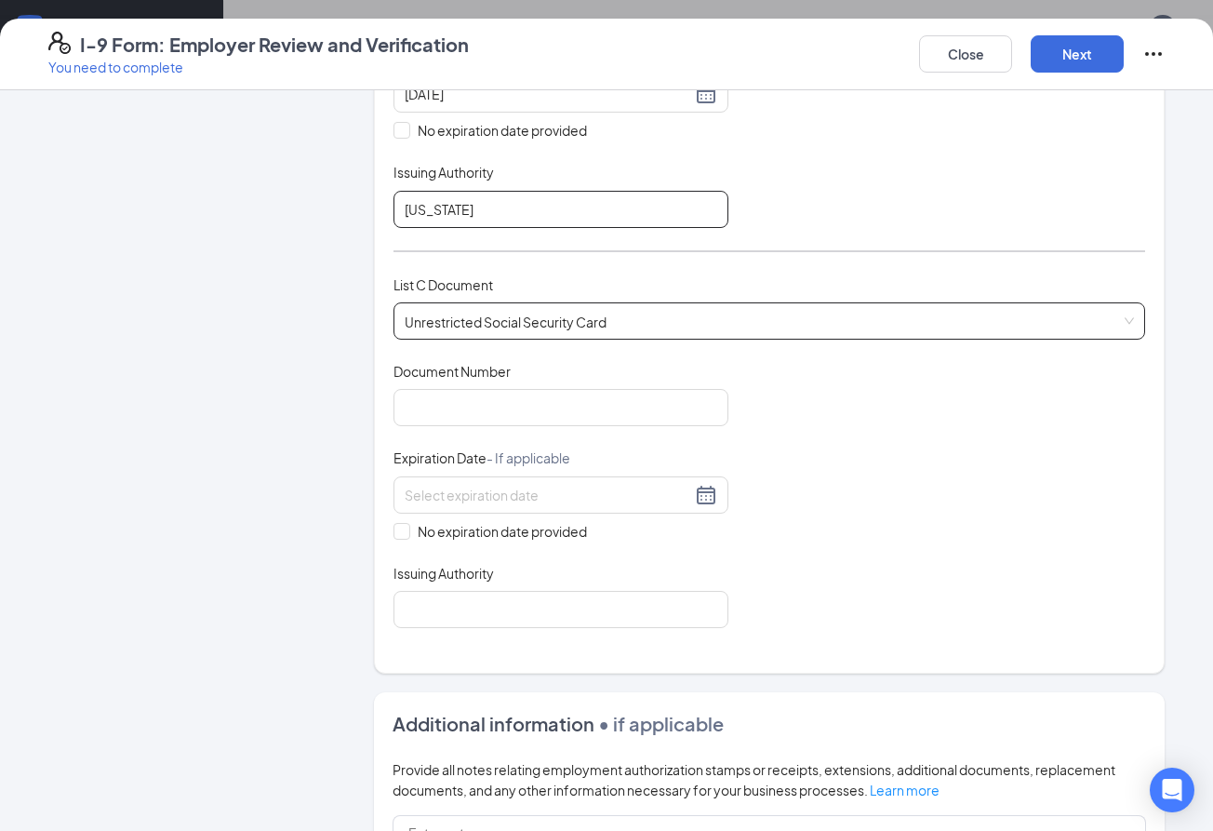
scroll to position [596, 0]
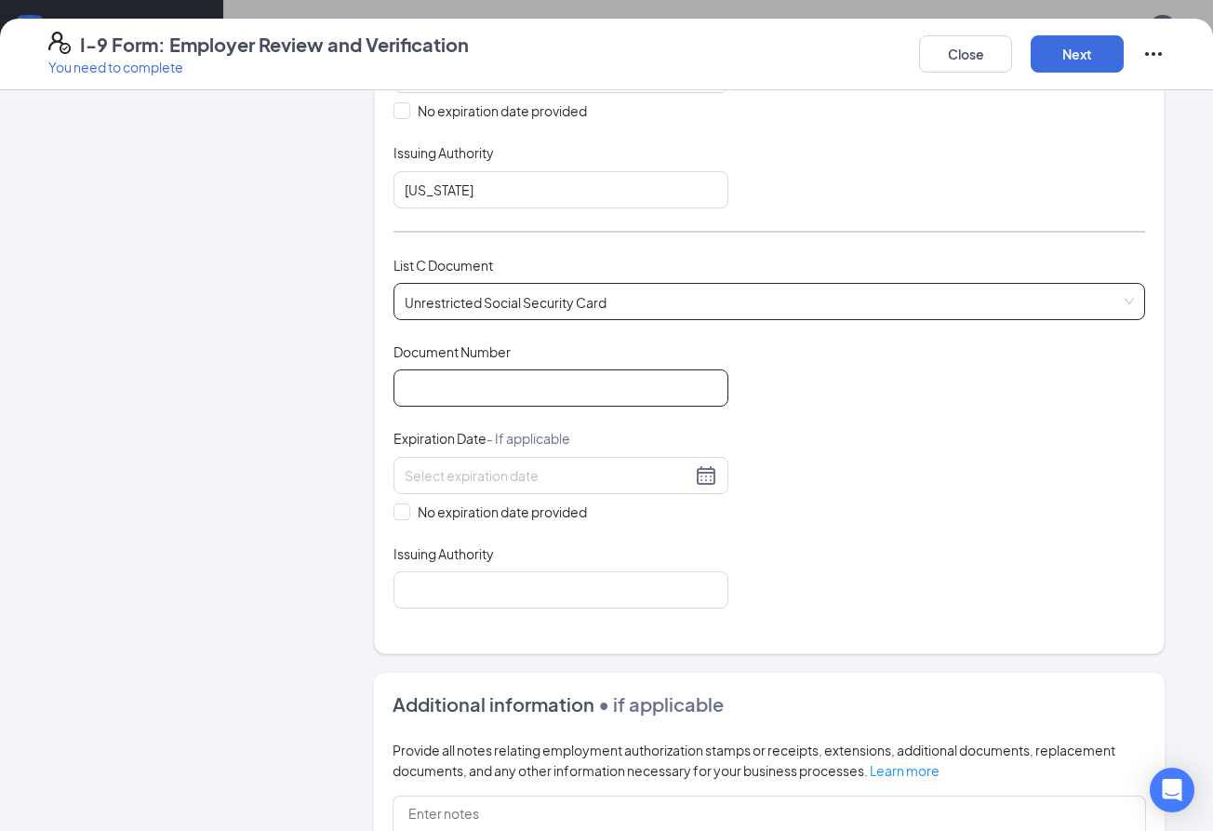
click at [454, 381] on input "Document Number" at bounding box center [560, 387] width 335 height 37
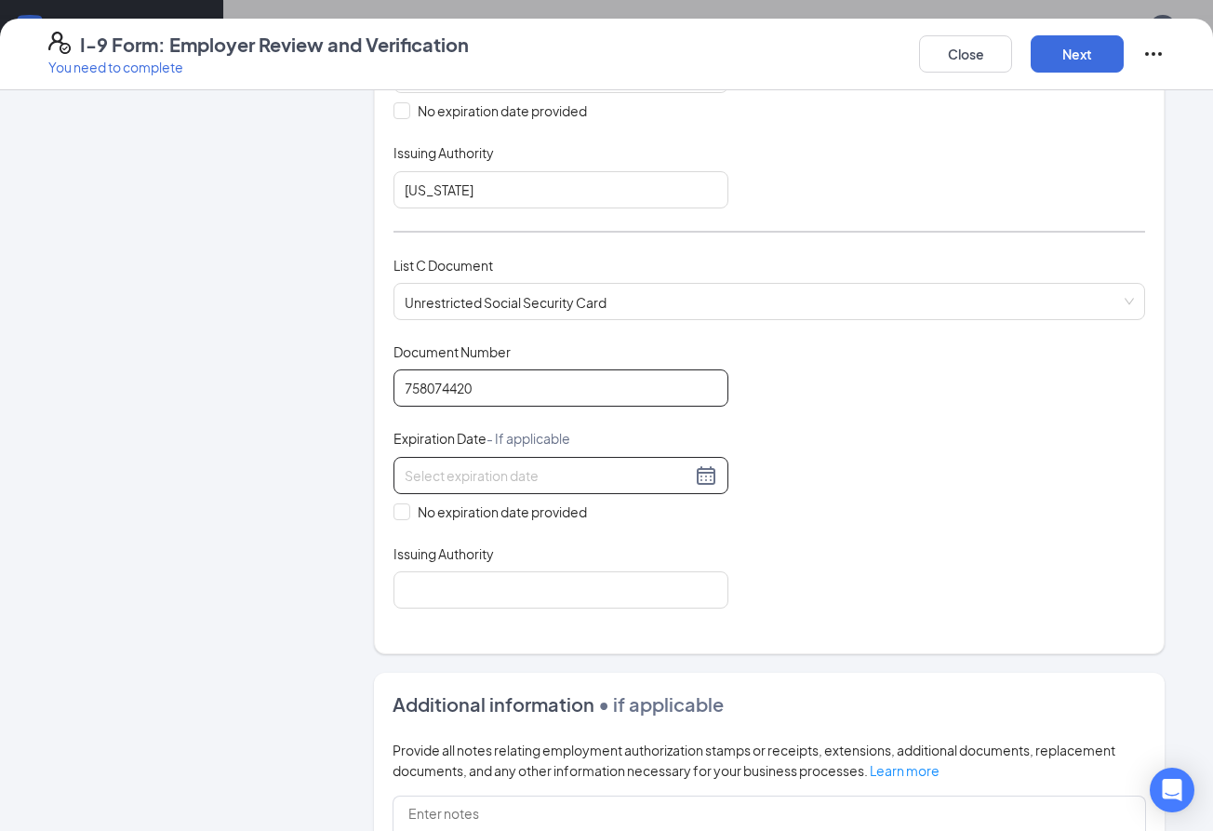
type input "758074420"
click at [447, 467] on input at bounding box center [548, 475] width 286 height 20
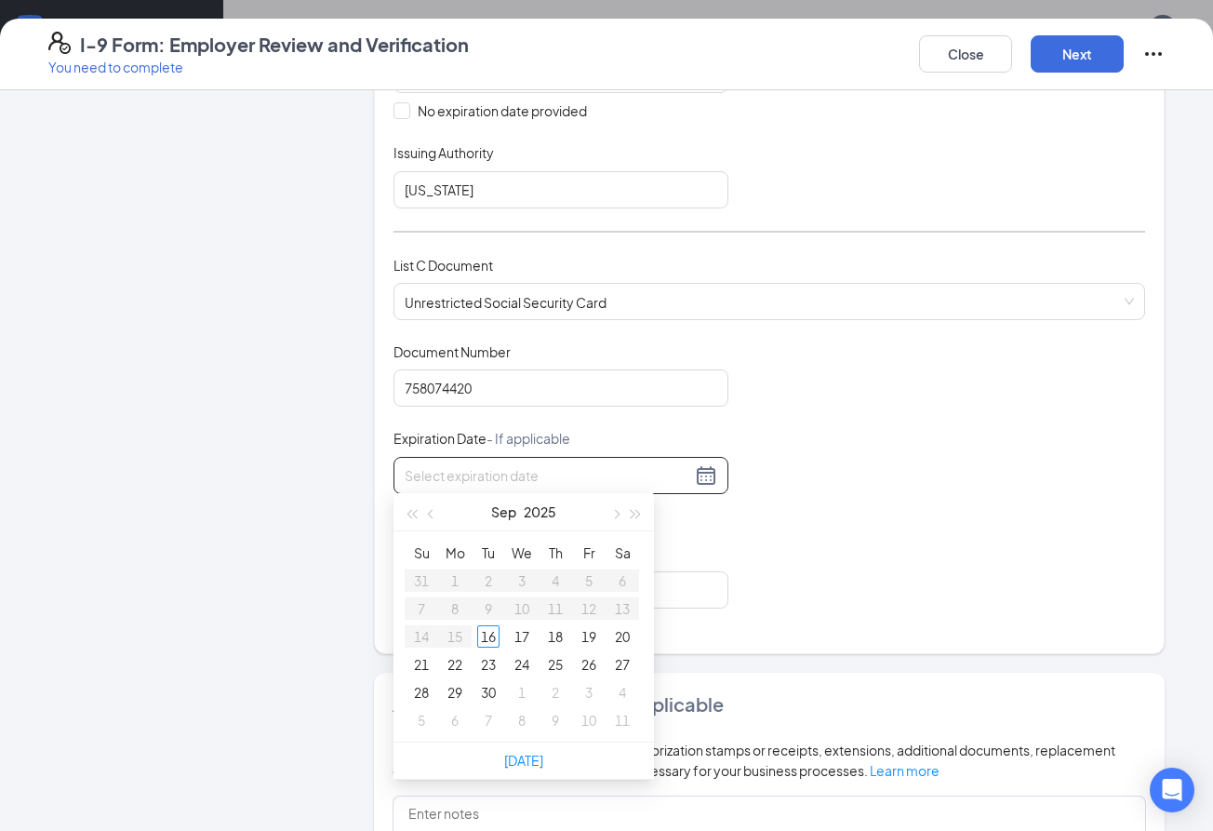
click at [249, 580] on div "Employer Information 2 Document Information 3 Review 4 Sign" at bounding box center [187, 316] width 279 height 1607
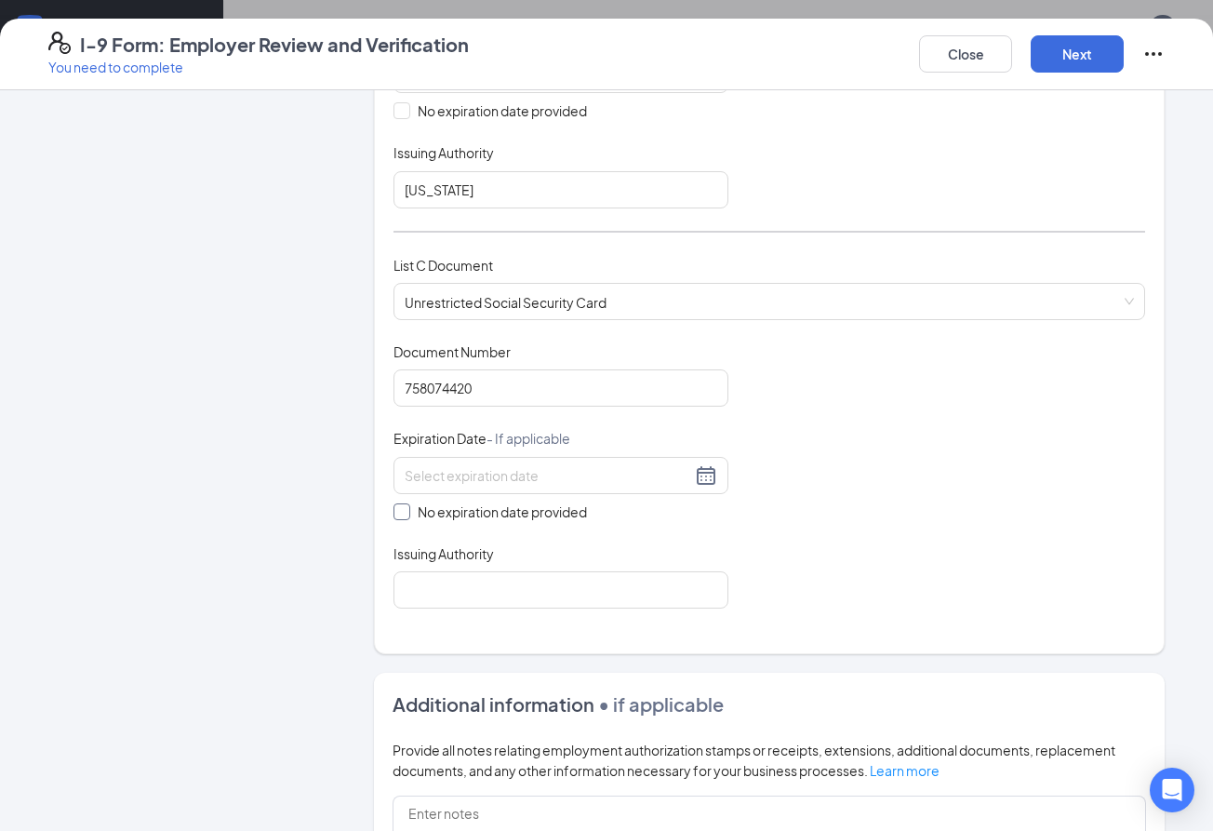
click at [394, 509] on input "No expiration date provided" at bounding box center [399, 509] width 13 height 13
checkbox input "true"
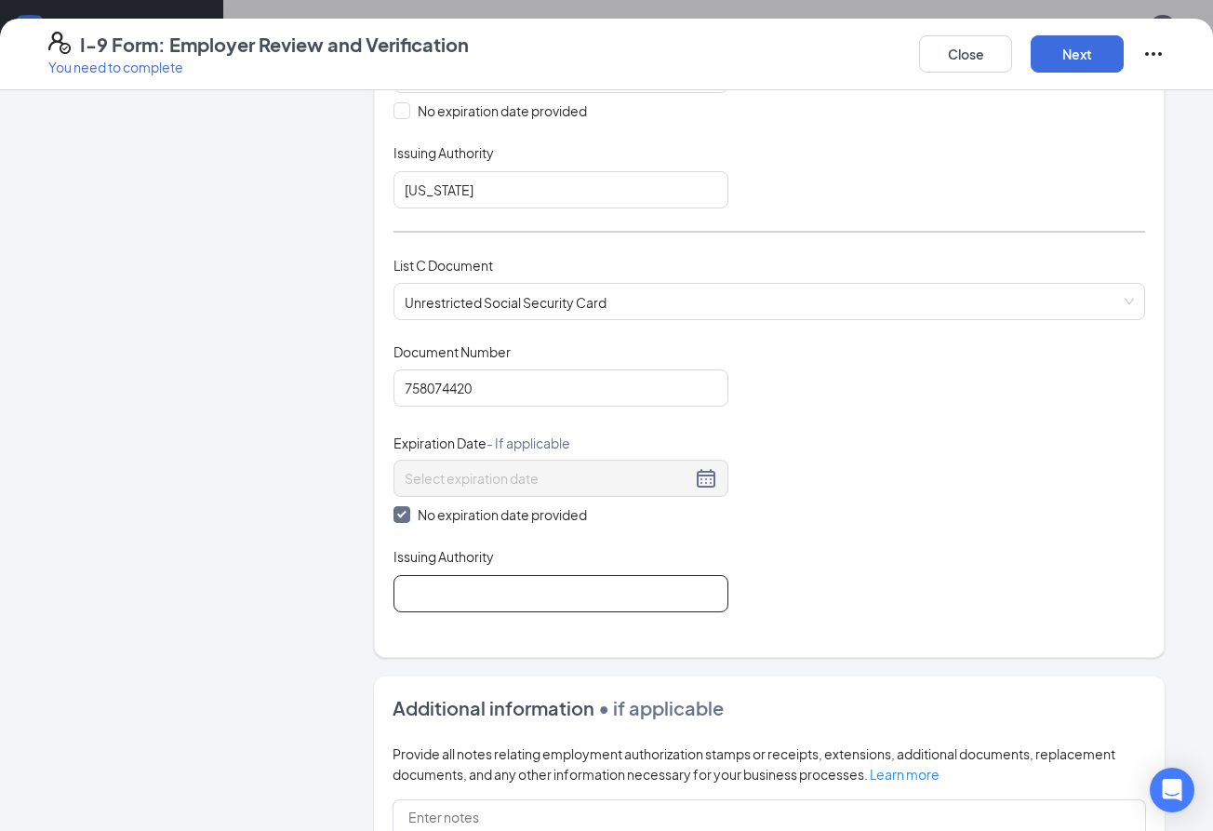
click at [422, 575] on input "Issuing Authority" at bounding box center [560, 593] width 335 height 37
type input "SSA"
click at [914, 539] on div "Document Title Unrestricted Social Security Card Document Number 758074420 Expi…" at bounding box center [769, 477] width 752 height 270
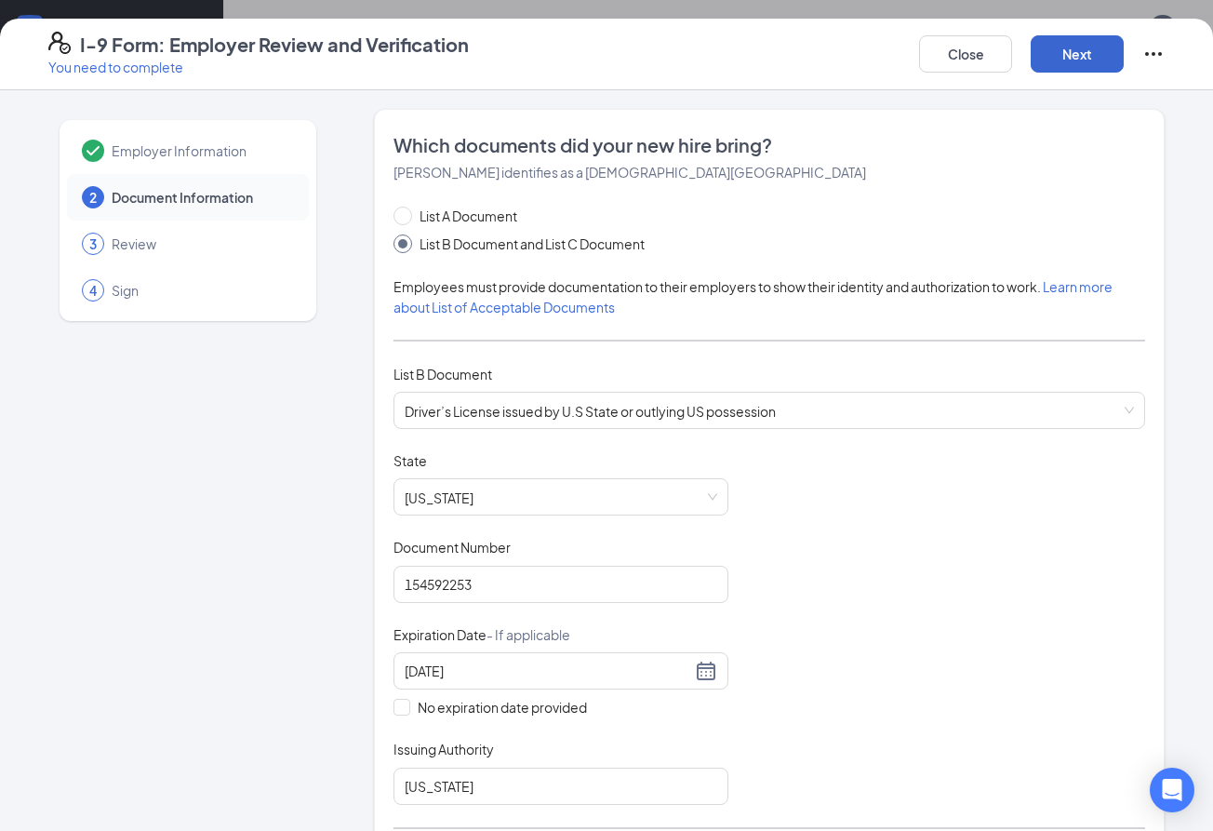
scroll to position [0, 0]
click at [1104, 54] on button "Next" at bounding box center [1077, 53] width 93 height 37
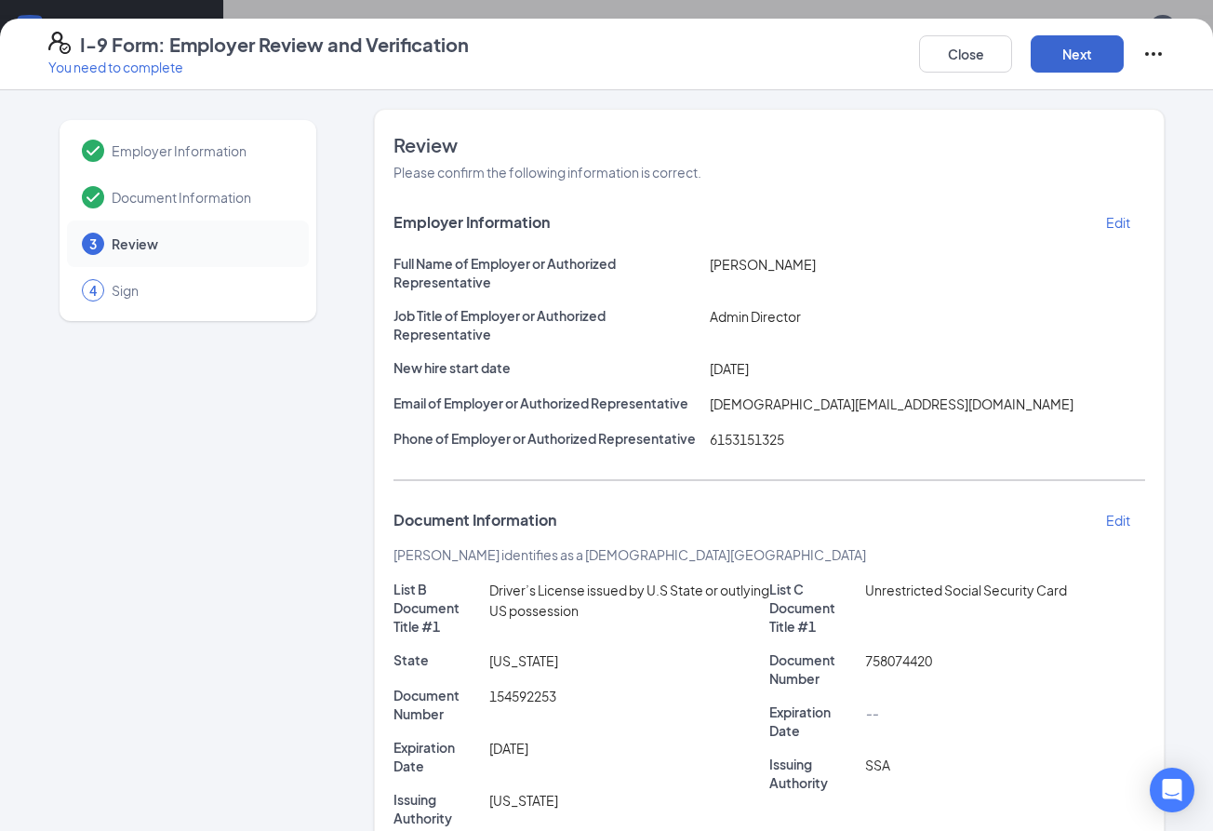
click at [1092, 52] on button "Next" at bounding box center [1077, 53] width 93 height 37
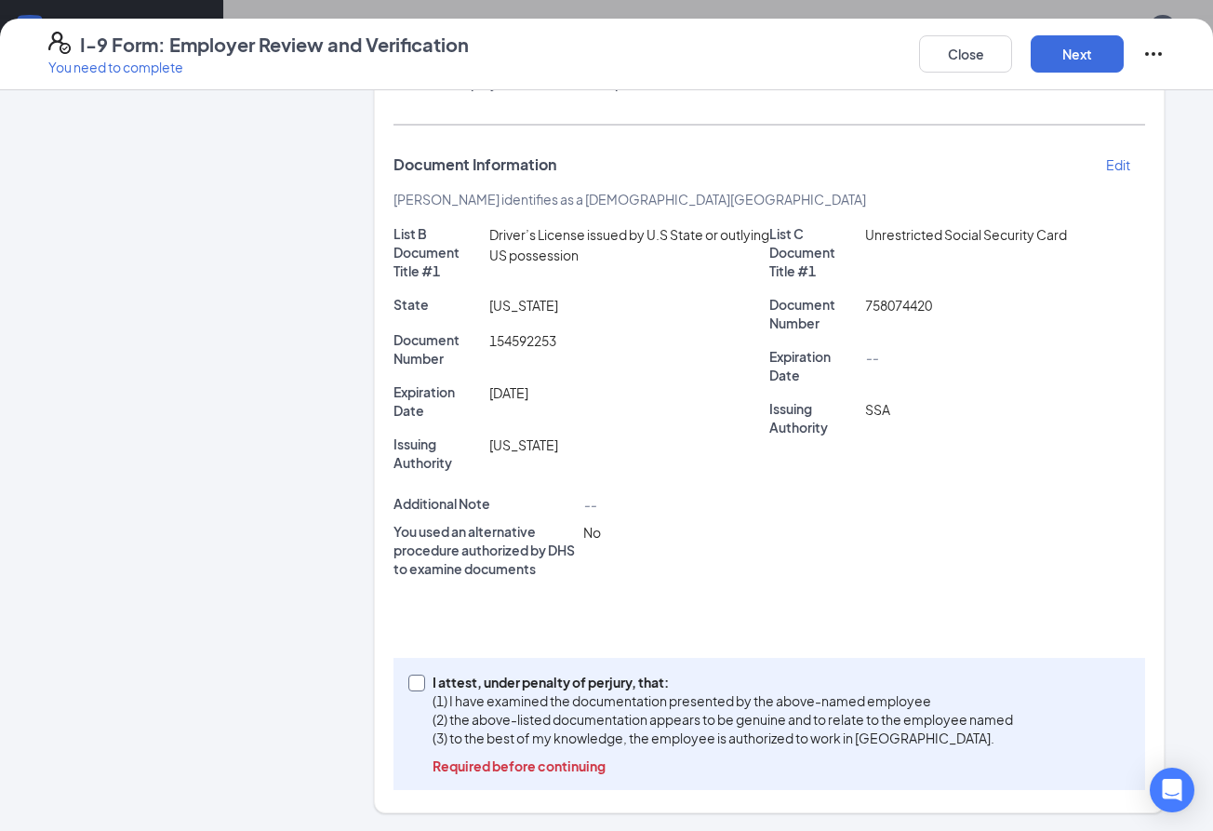
click at [417, 685] on input "I attest, under penalty of [PERSON_NAME], that: (1) I have examined the documen…" at bounding box center [414, 680] width 13 height 13
checkbox input "true"
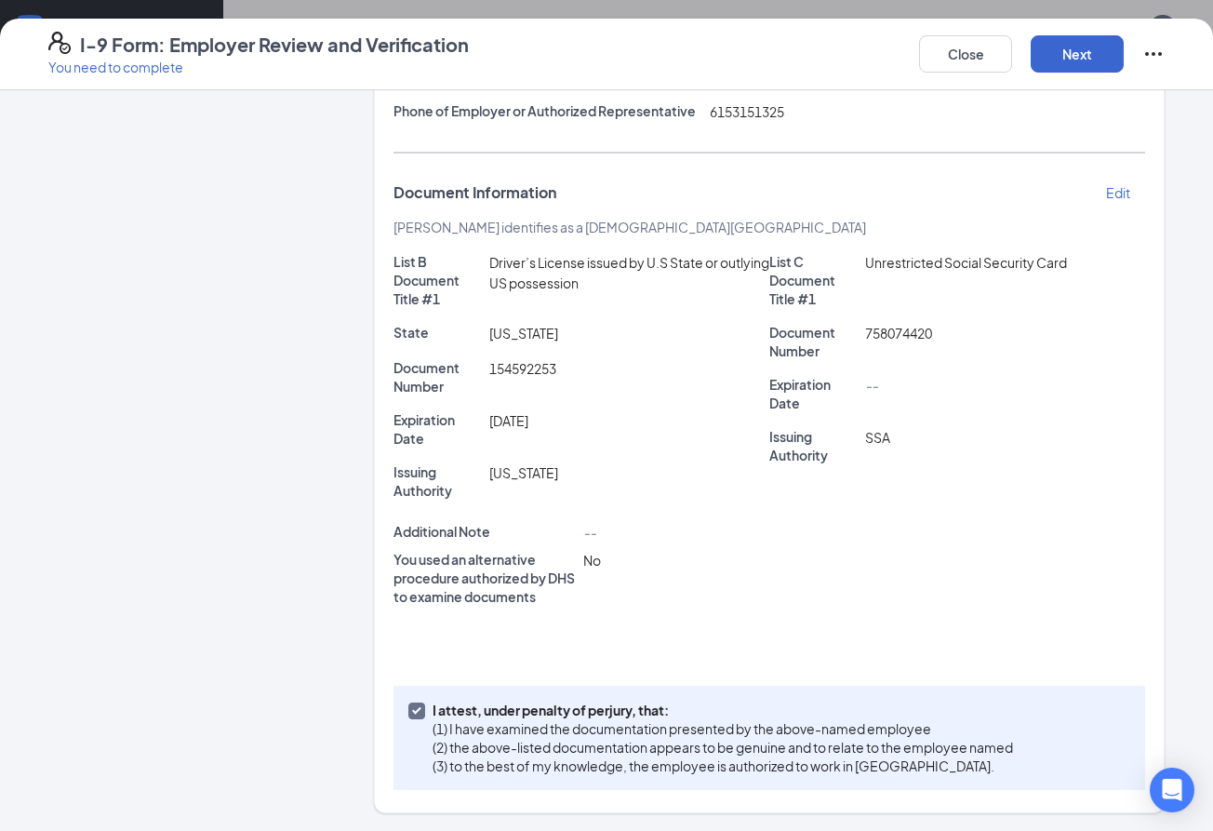
click at [1082, 52] on button "Next" at bounding box center [1077, 53] width 93 height 37
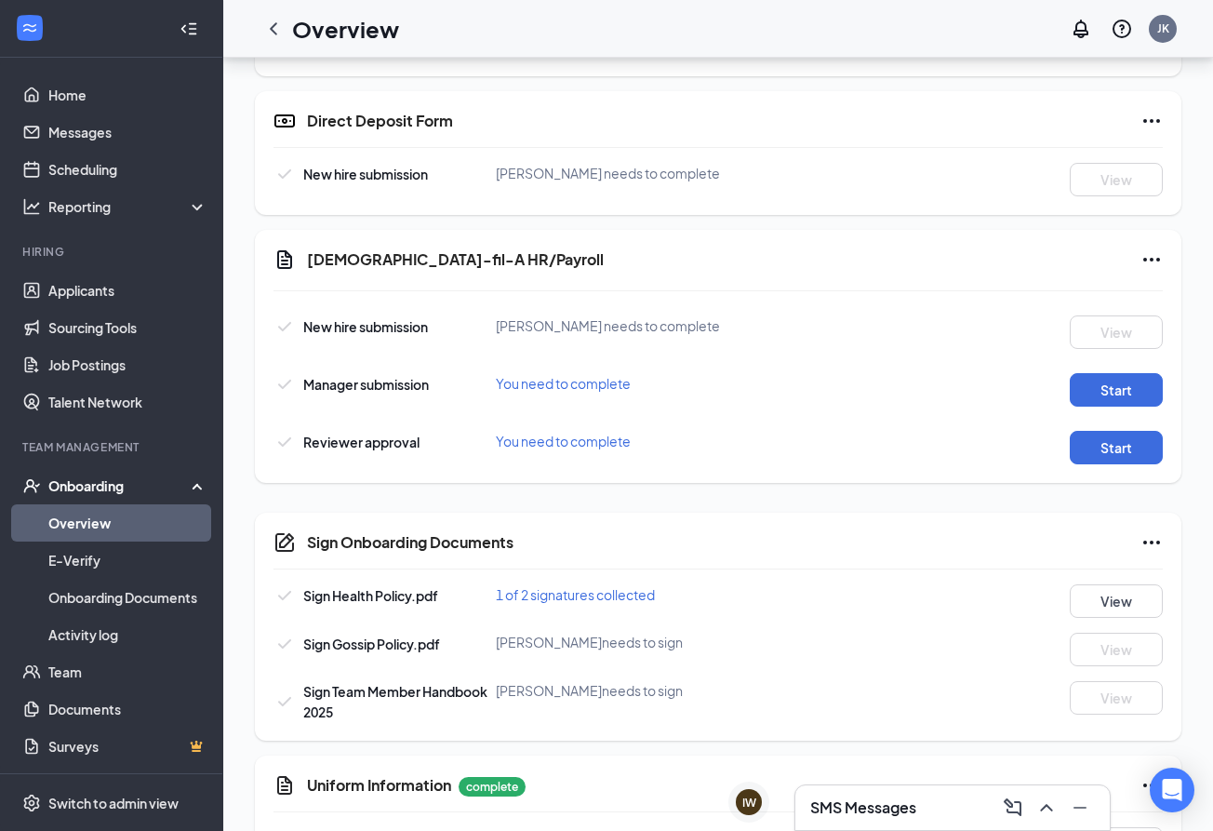
scroll to position [866, 0]
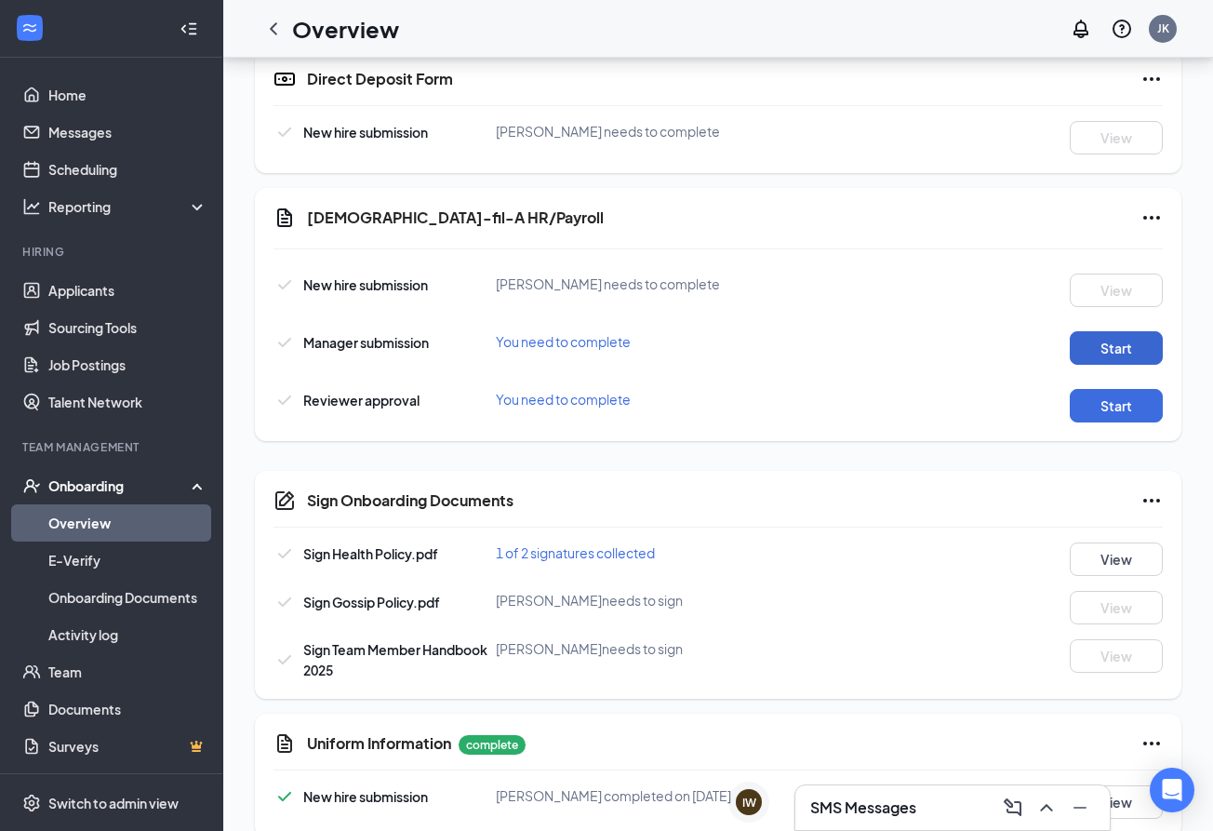
click at [1138, 357] on button "Start" at bounding box center [1116, 347] width 93 height 33
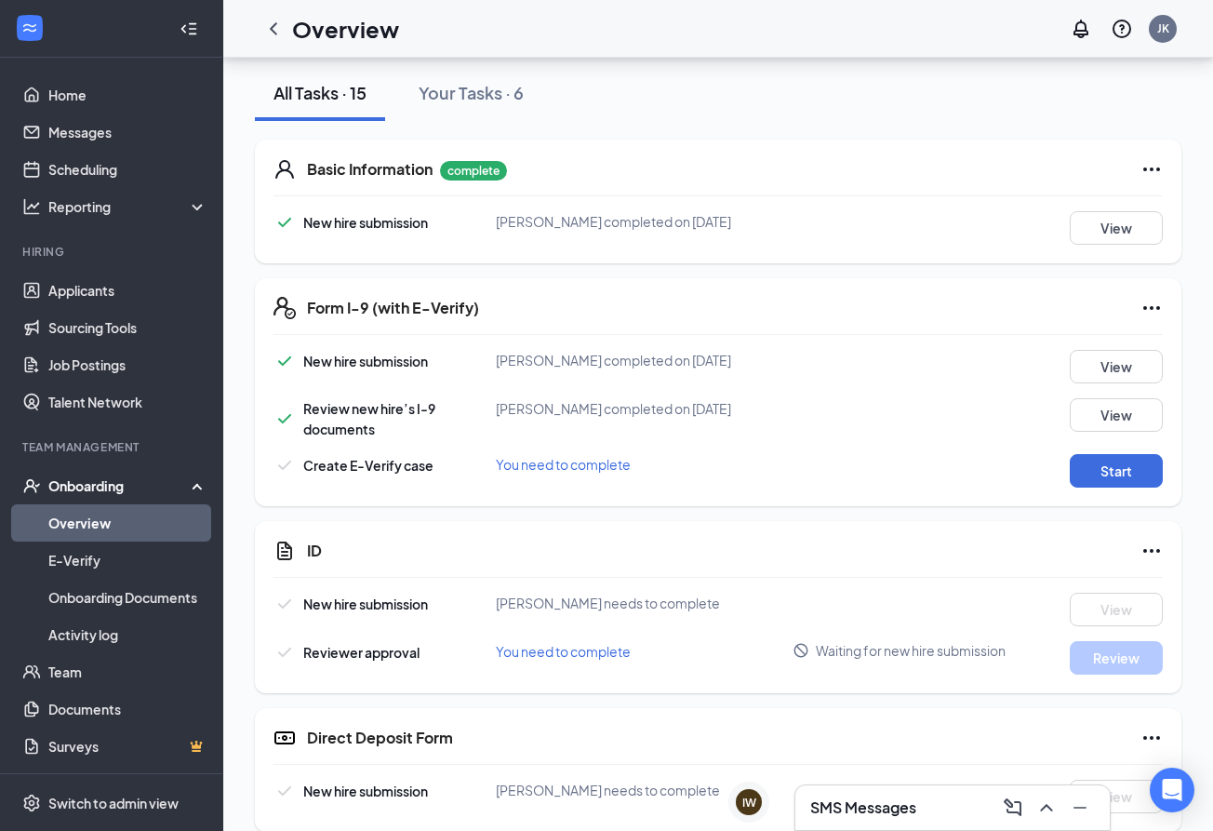
scroll to position [206, 0]
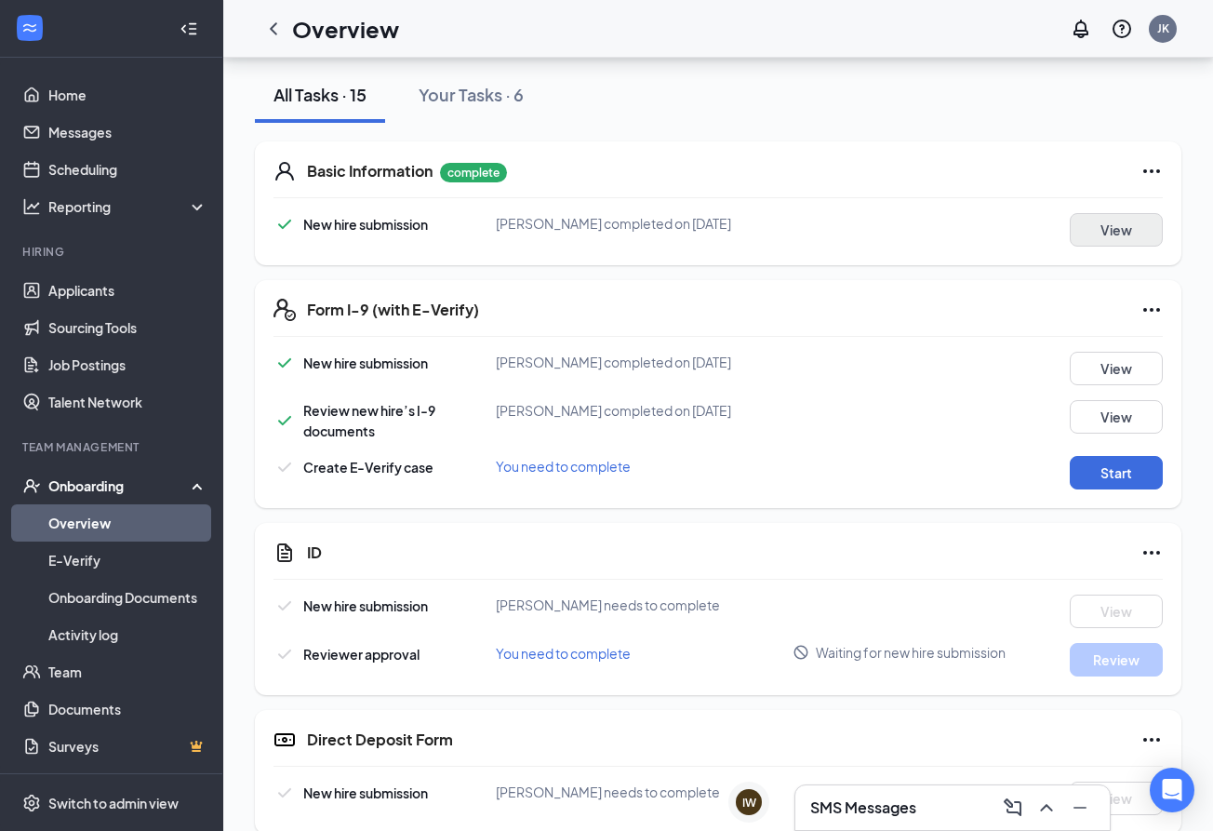
click at [1108, 241] on button "View" at bounding box center [1116, 229] width 93 height 33
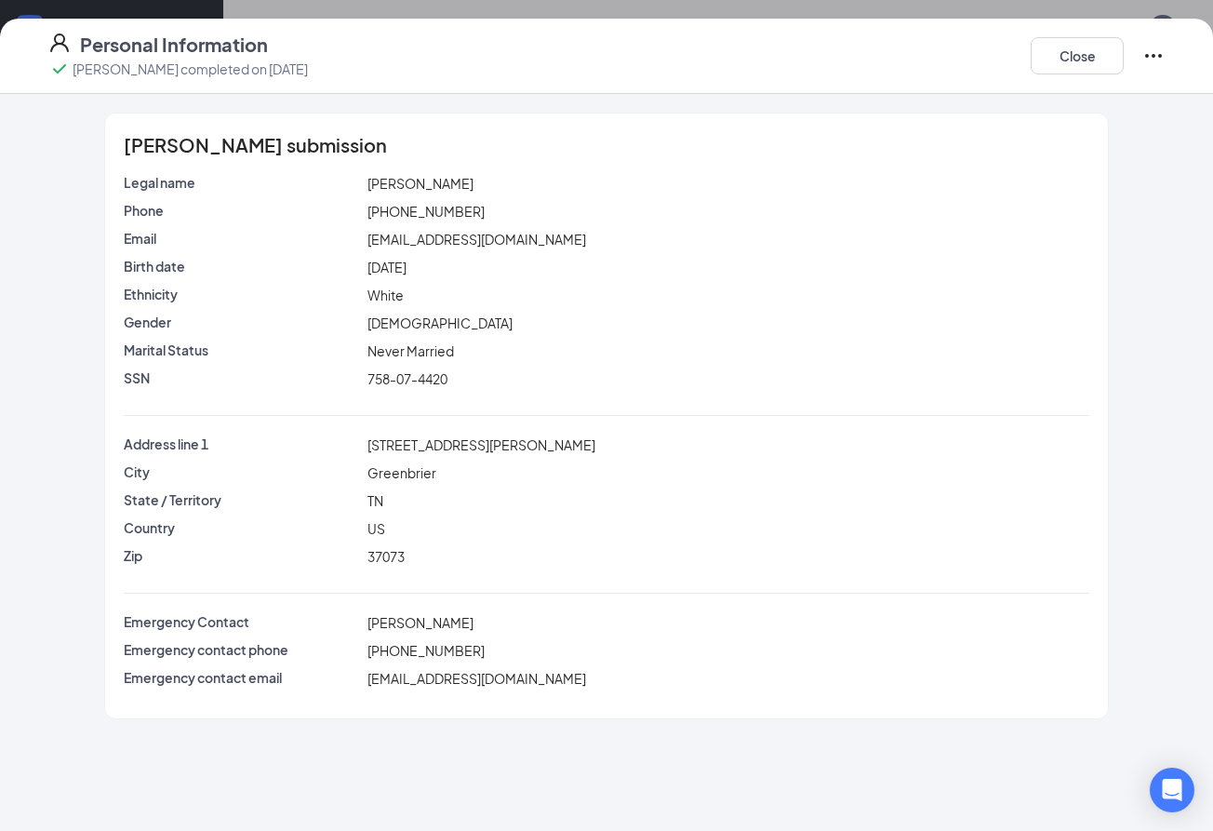
scroll to position [313, 0]
click at [1094, 51] on button "Close" at bounding box center [1077, 55] width 93 height 37
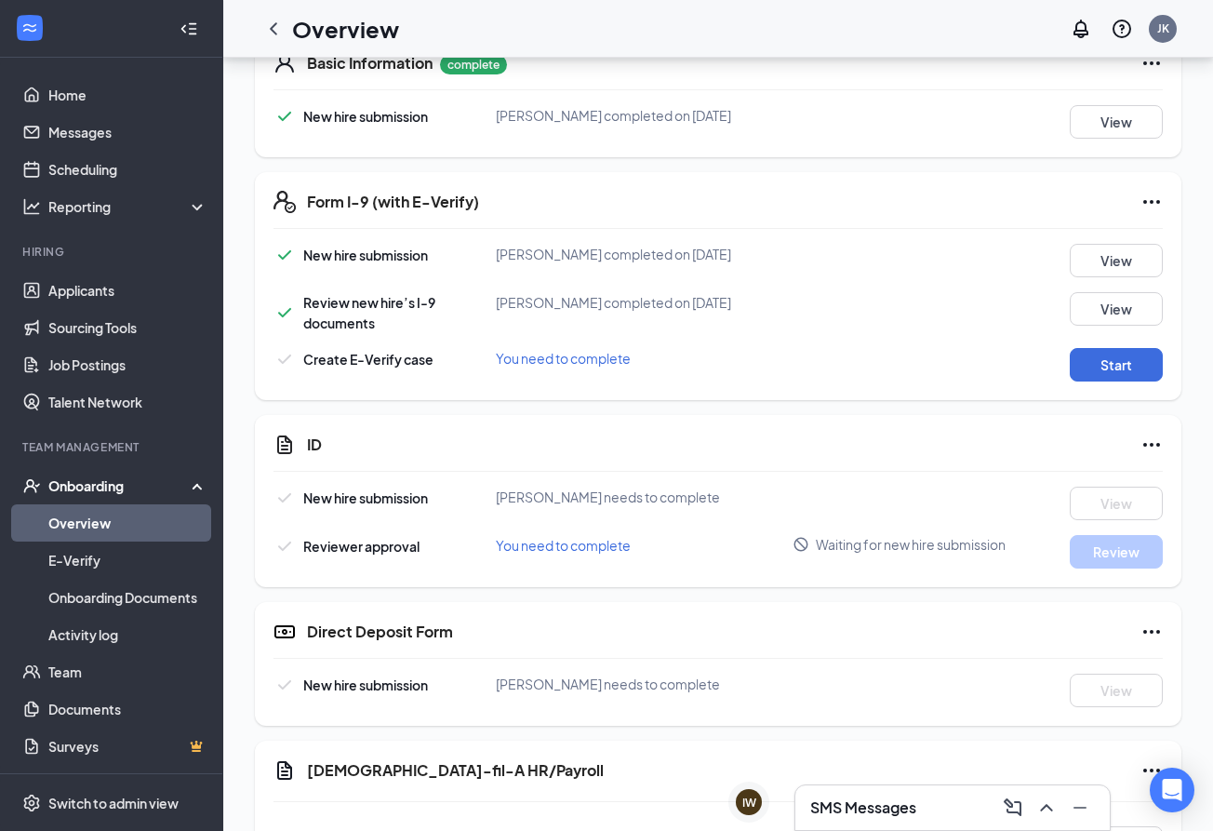
scroll to position [328, 0]
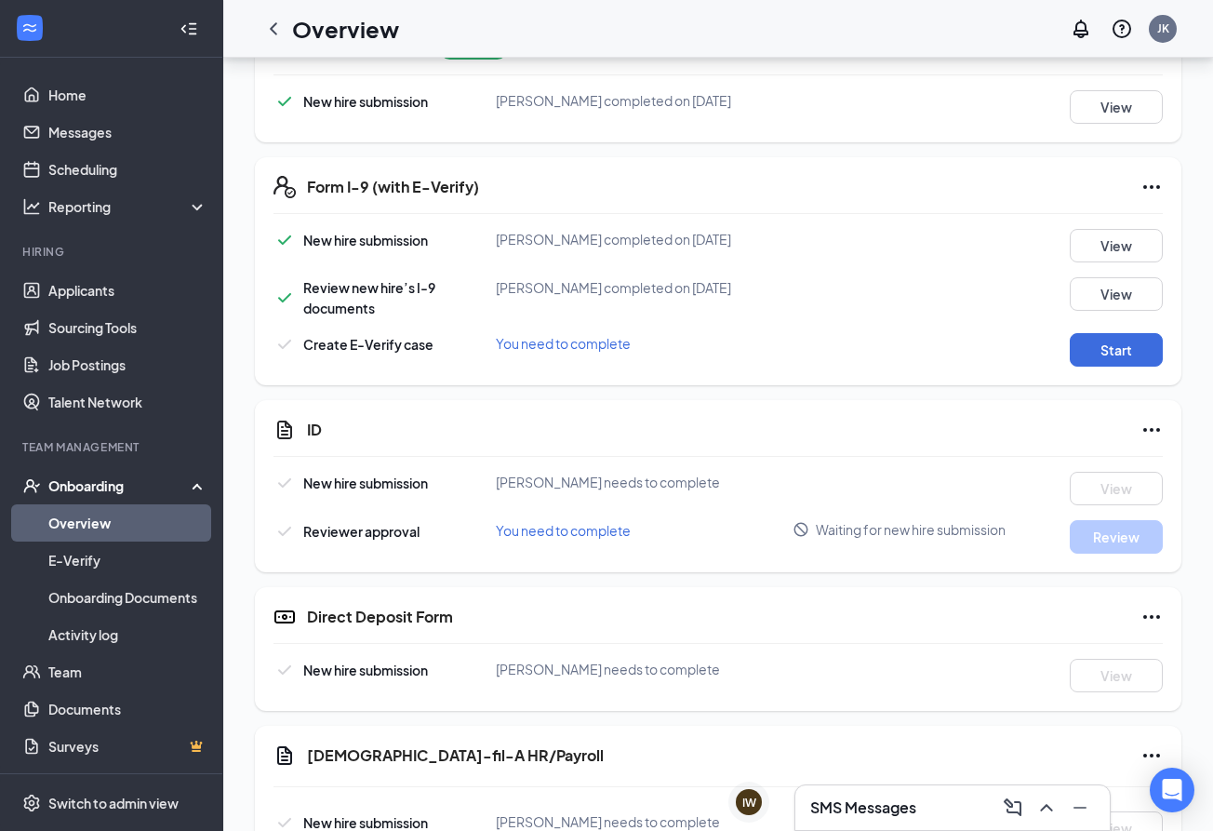
click at [1122, 268] on div "New hire submission [PERSON_NAME] completed on [DATE] View Review new hire’s I-…" at bounding box center [717, 298] width 889 height 138
click at [1105, 247] on button "View" at bounding box center [1116, 245] width 93 height 33
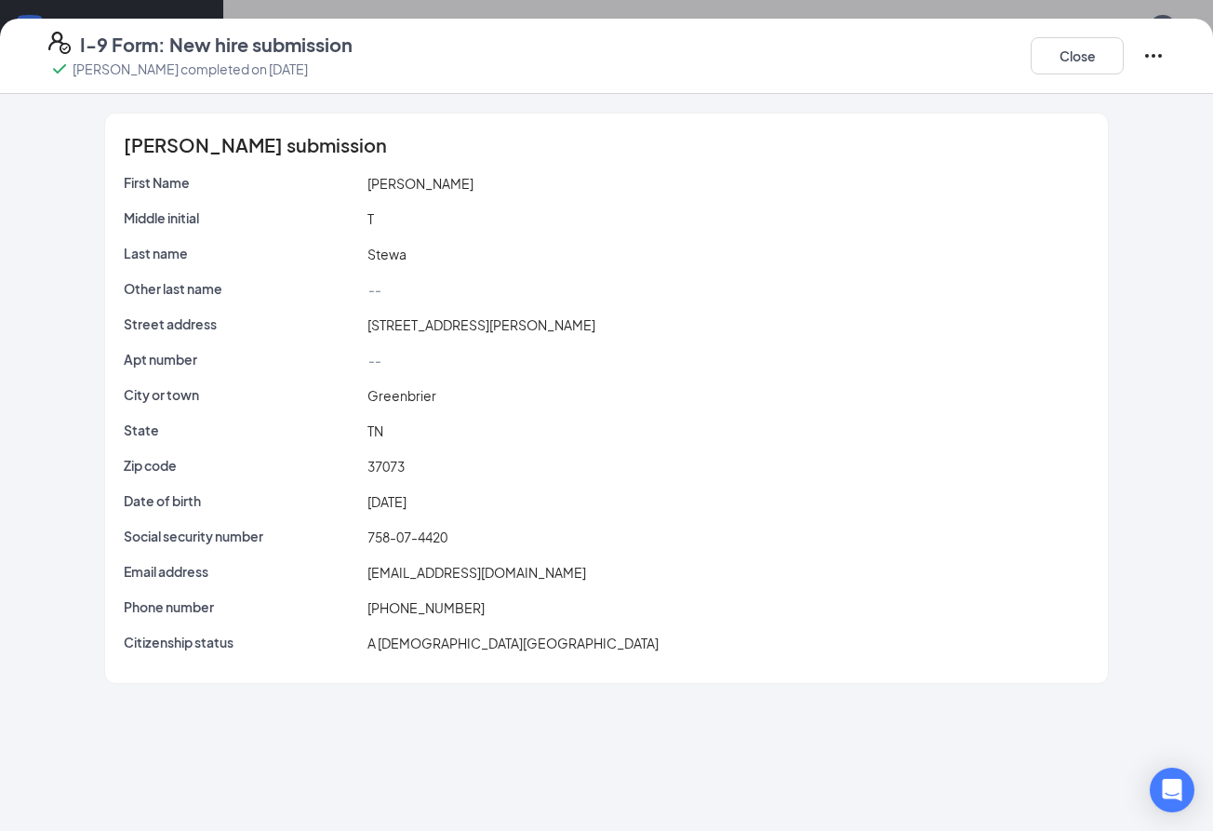
scroll to position [364, 0]
click at [1076, 64] on button "Close" at bounding box center [1077, 55] width 93 height 37
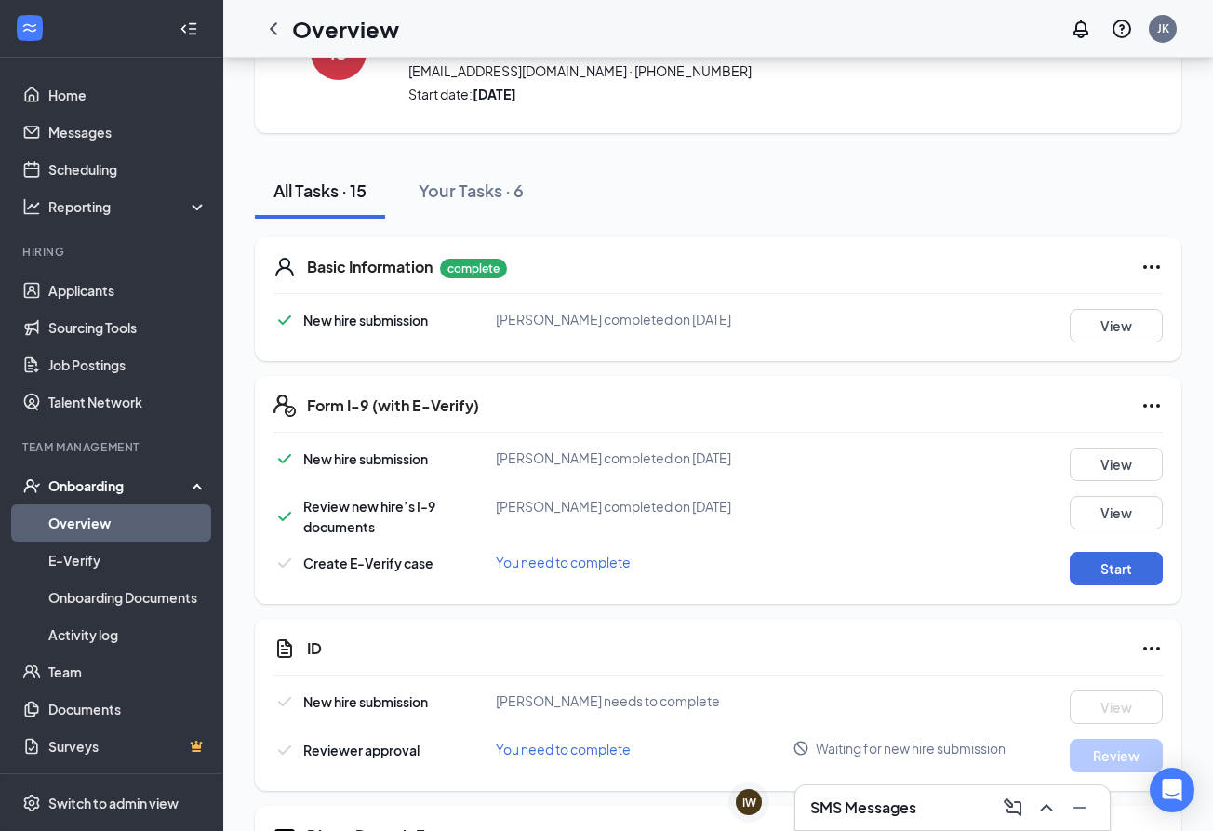
scroll to position [110, 0]
click at [1108, 570] on button "Start" at bounding box center [1116, 568] width 93 height 33
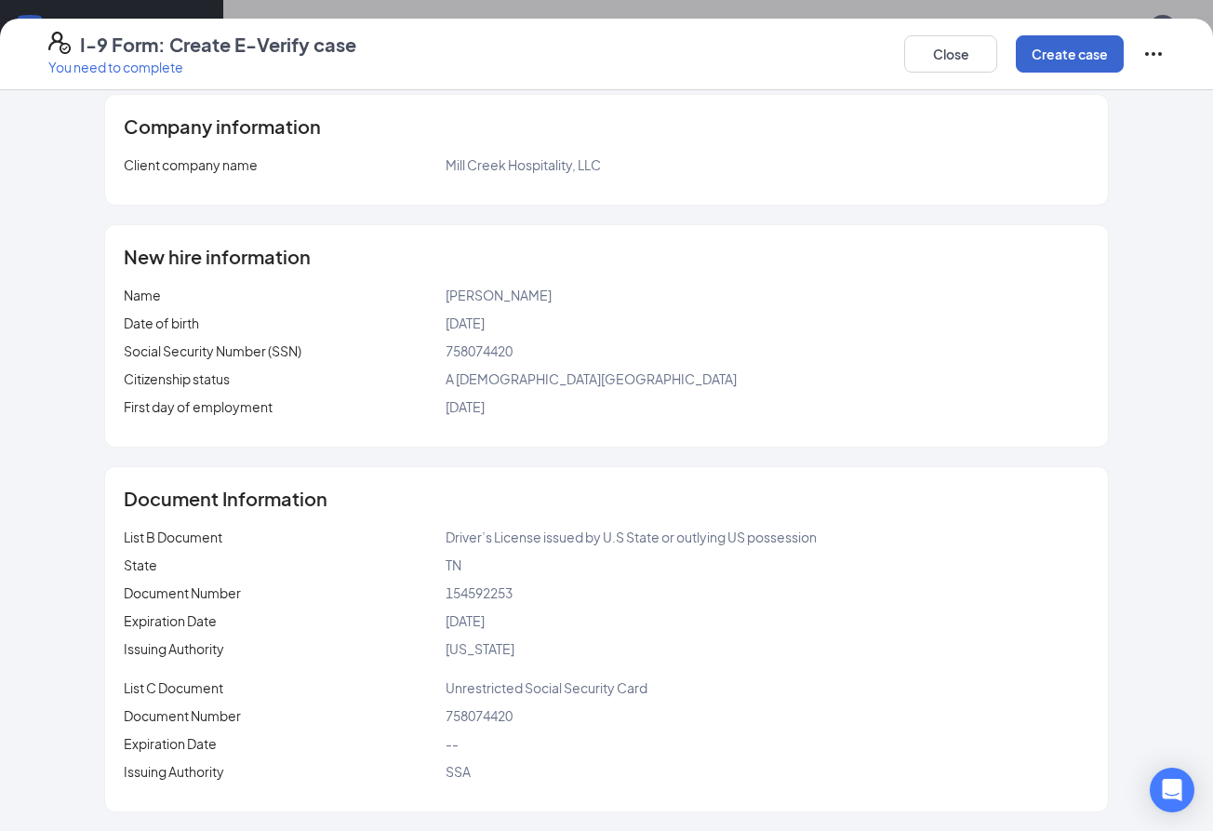
scroll to position [89, 0]
click at [1098, 65] on button "Create case" at bounding box center [1070, 53] width 108 height 37
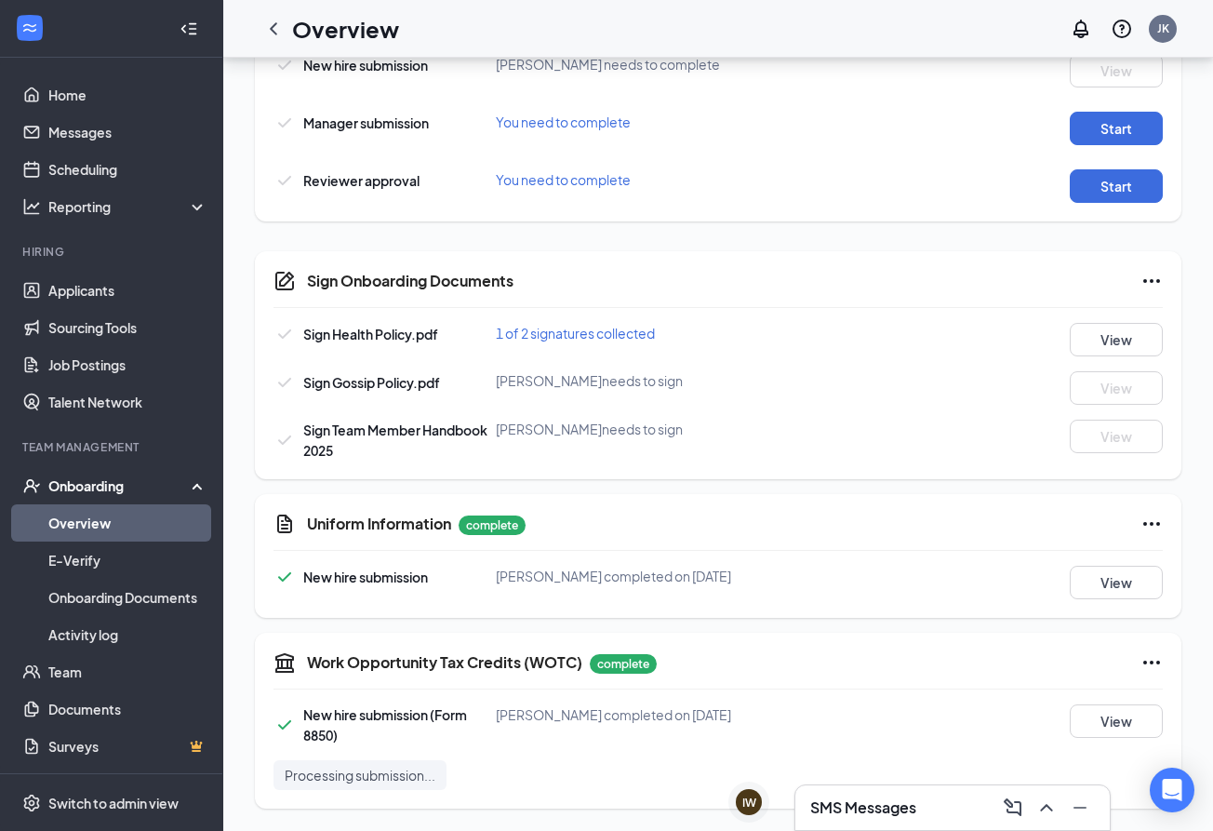
scroll to position [1203, 0]
click at [861, 821] on div "SMS Messages" at bounding box center [952, 807] width 285 height 30
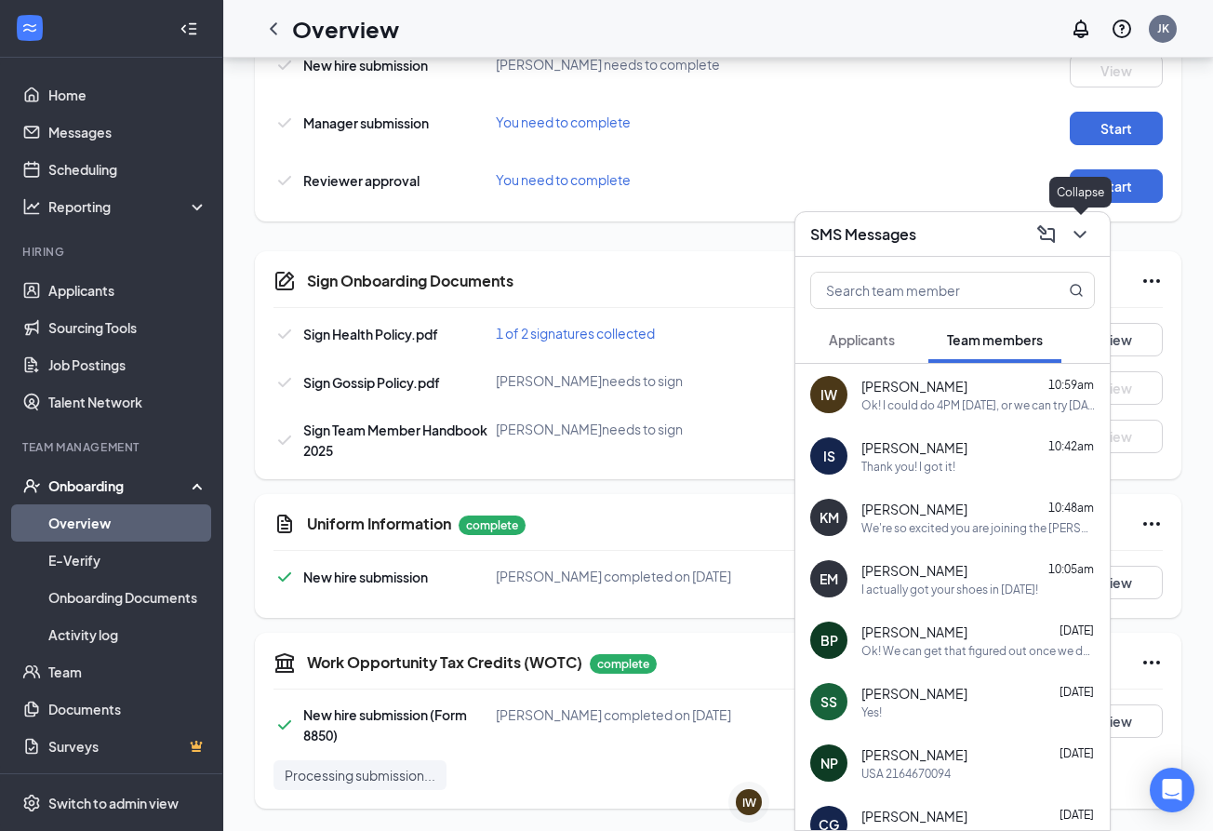
click at [1079, 236] on icon "ChevronDown" at bounding box center [1079, 234] width 12 height 7
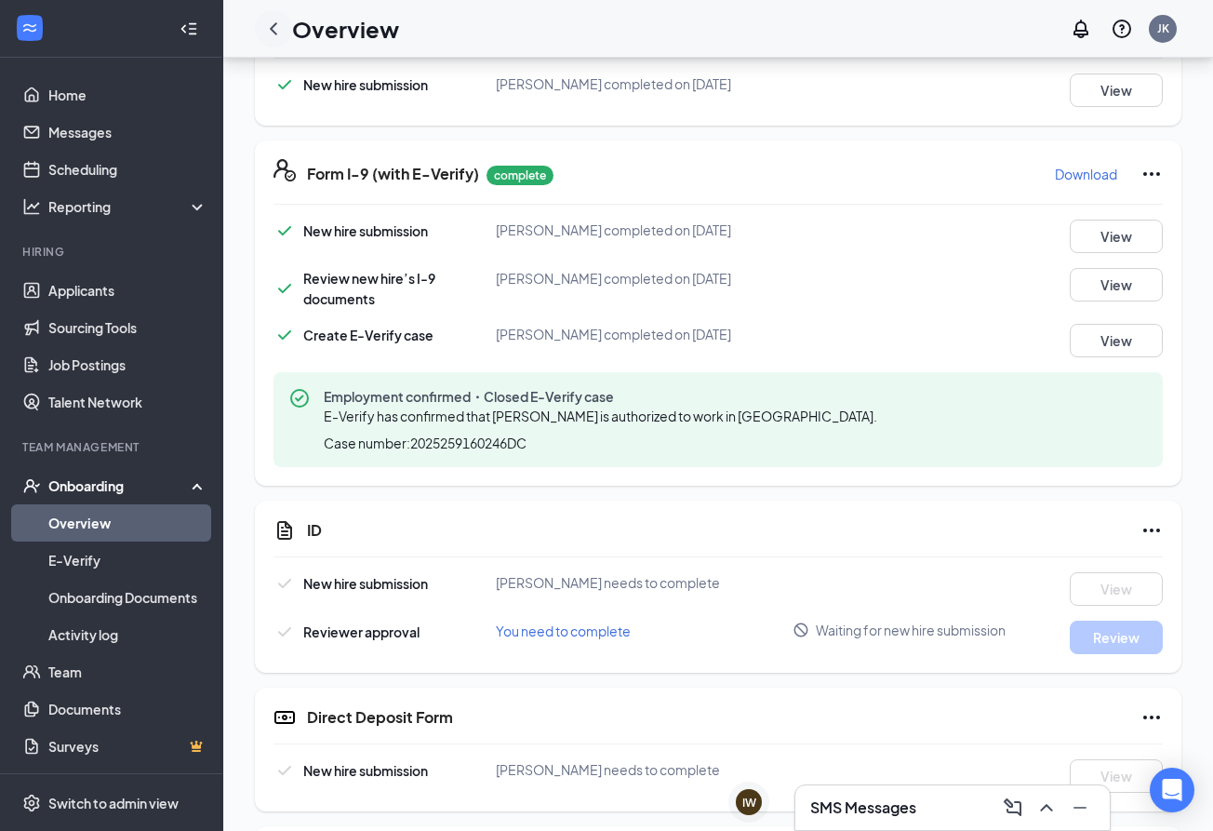
click at [273, 27] on icon "ChevronLeft" at bounding box center [273, 28] width 7 height 12
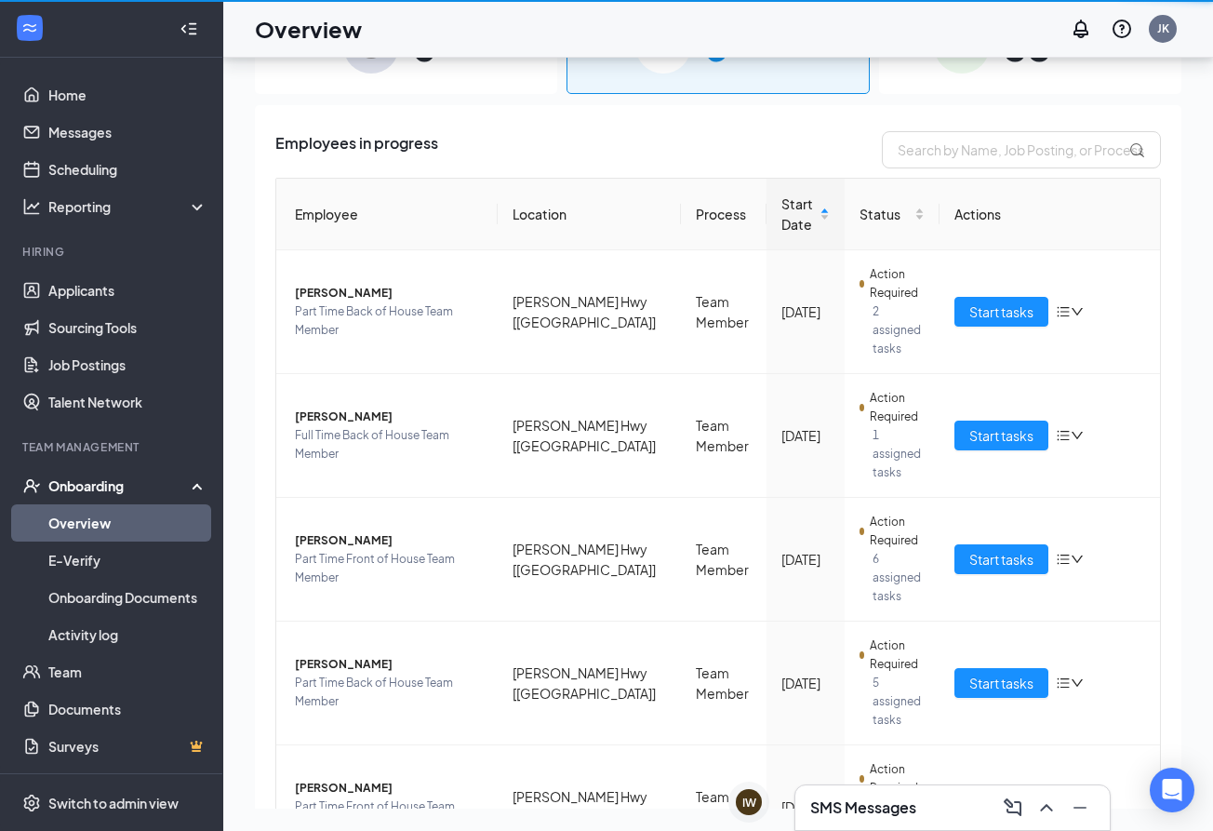
scroll to position [84, 0]
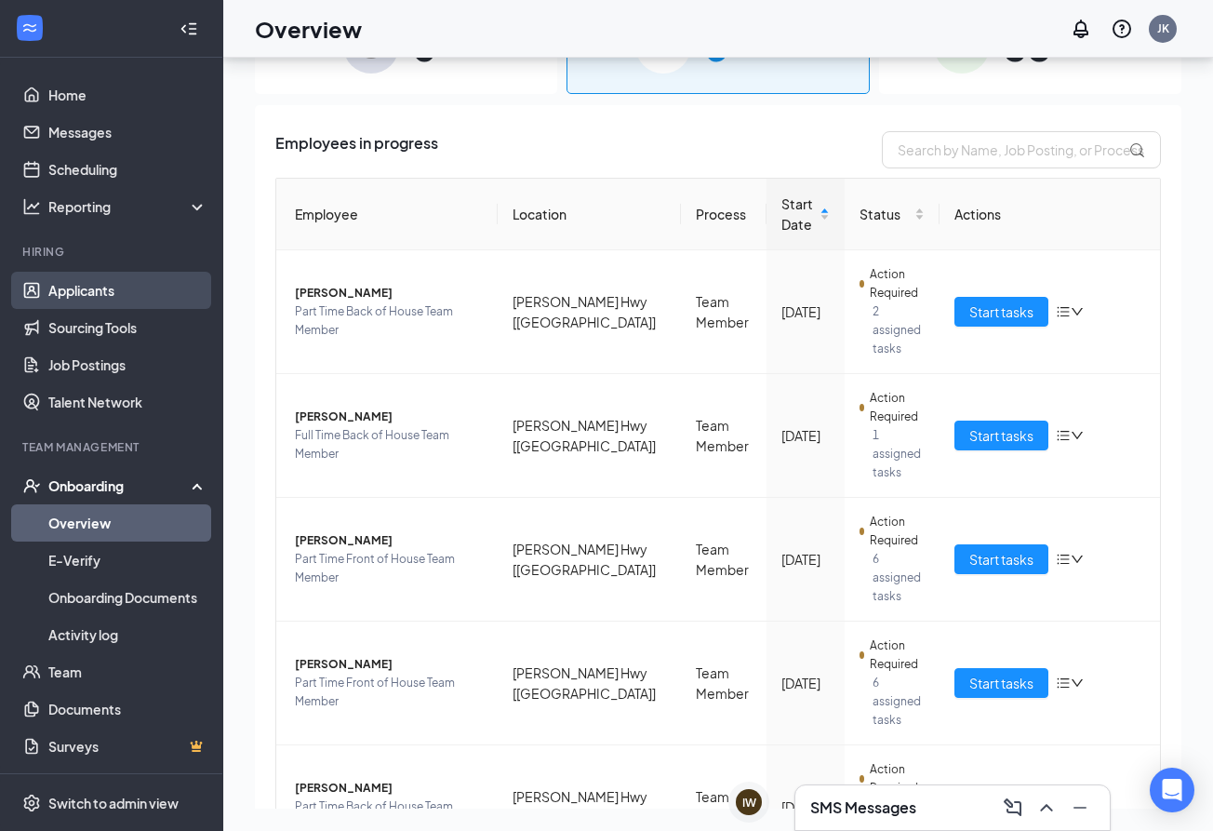
click at [84, 304] on link "Applicants" at bounding box center [127, 290] width 159 height 37
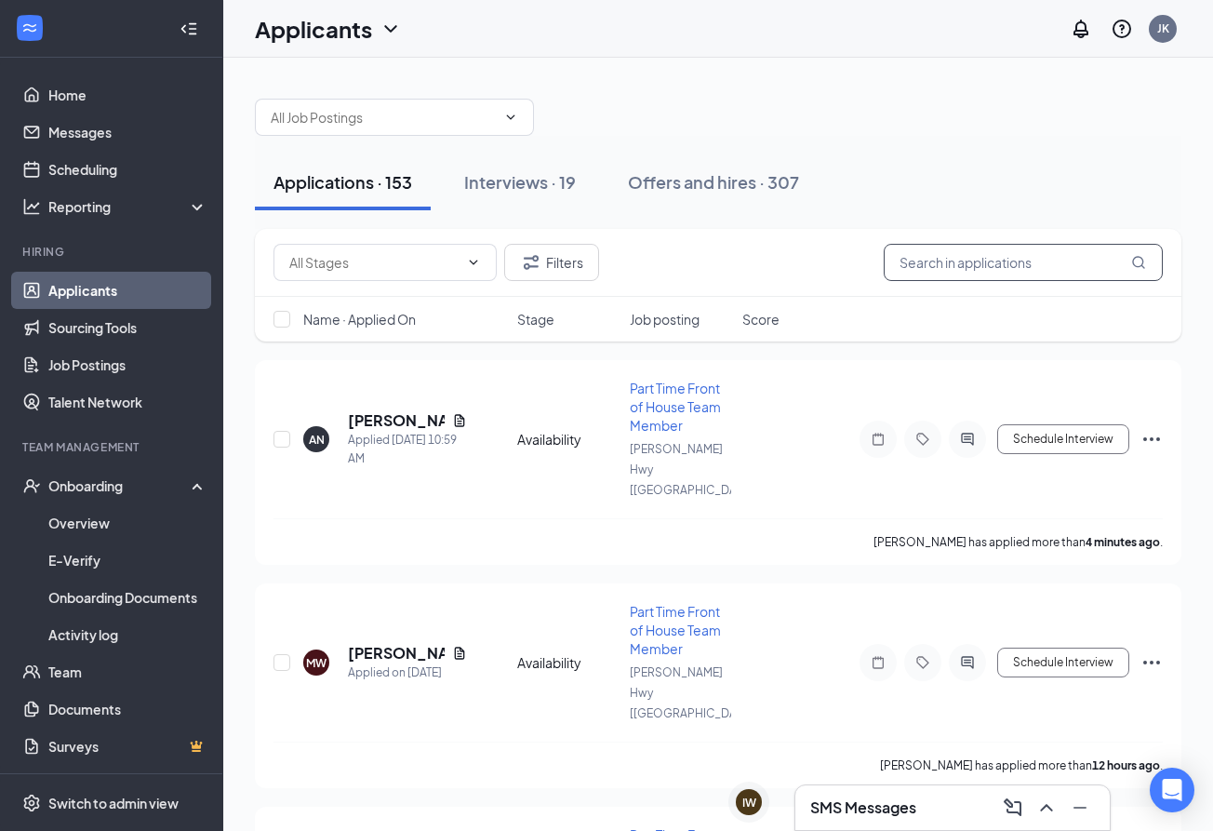
click at [965, 259] on input "text" at bounding box center [1023, 262] width 279 height 37
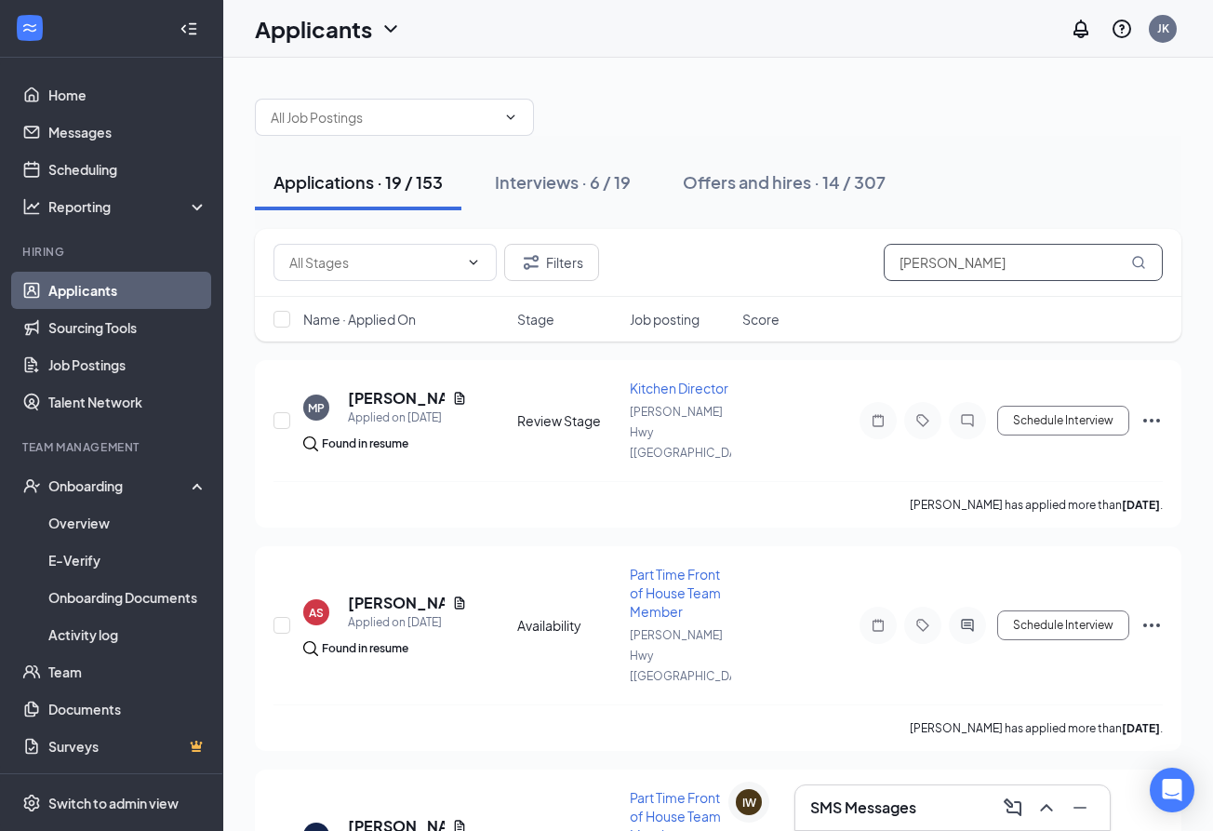
type input "[PERSON_NAME]"
drag, startPoint x: 881, startPoint y: 282, endPoint x: 747, endPoint y: 188, distance: 163.6
click at [747, 188] on div "Offers and hires · 14 / 307" at bounding box center [784, 181] width 203 height 23
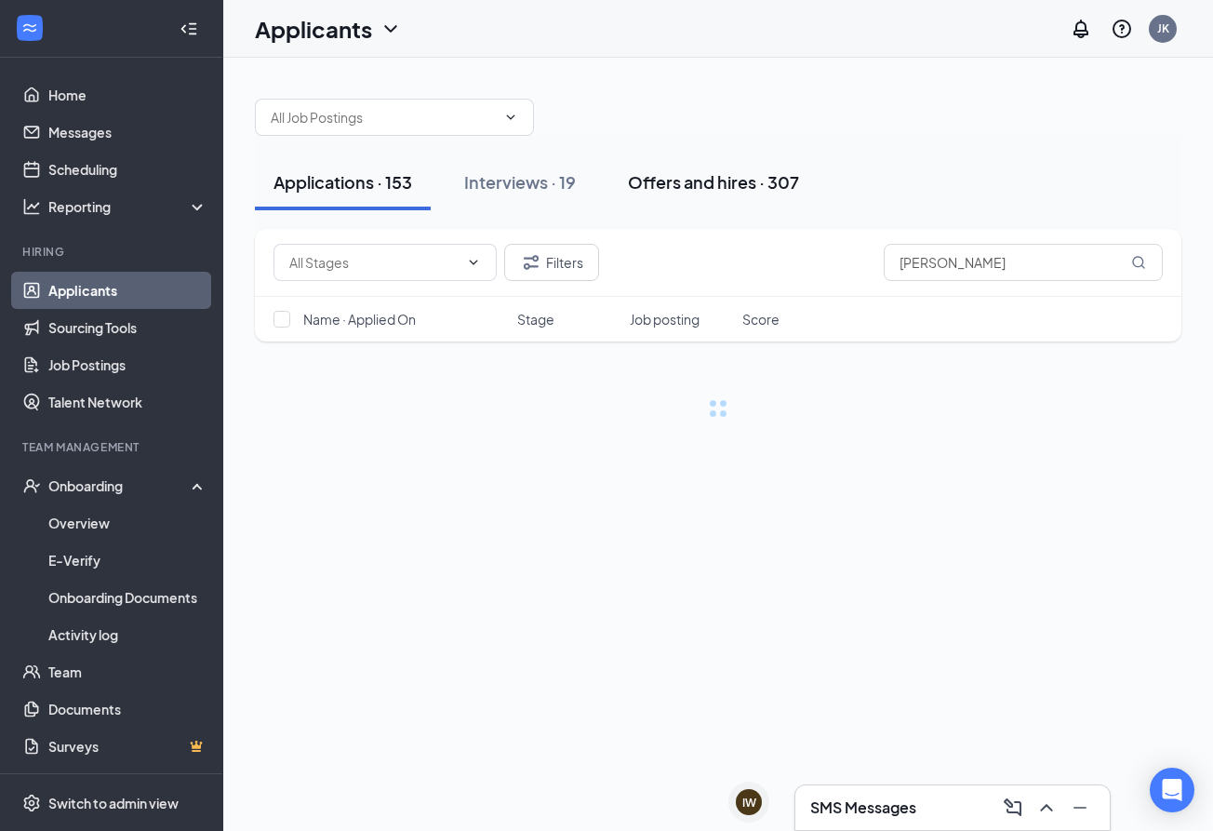
click at [705, 182] on div "Offers and hires · 307" at bounding box center [713, 181] width 171 height 23
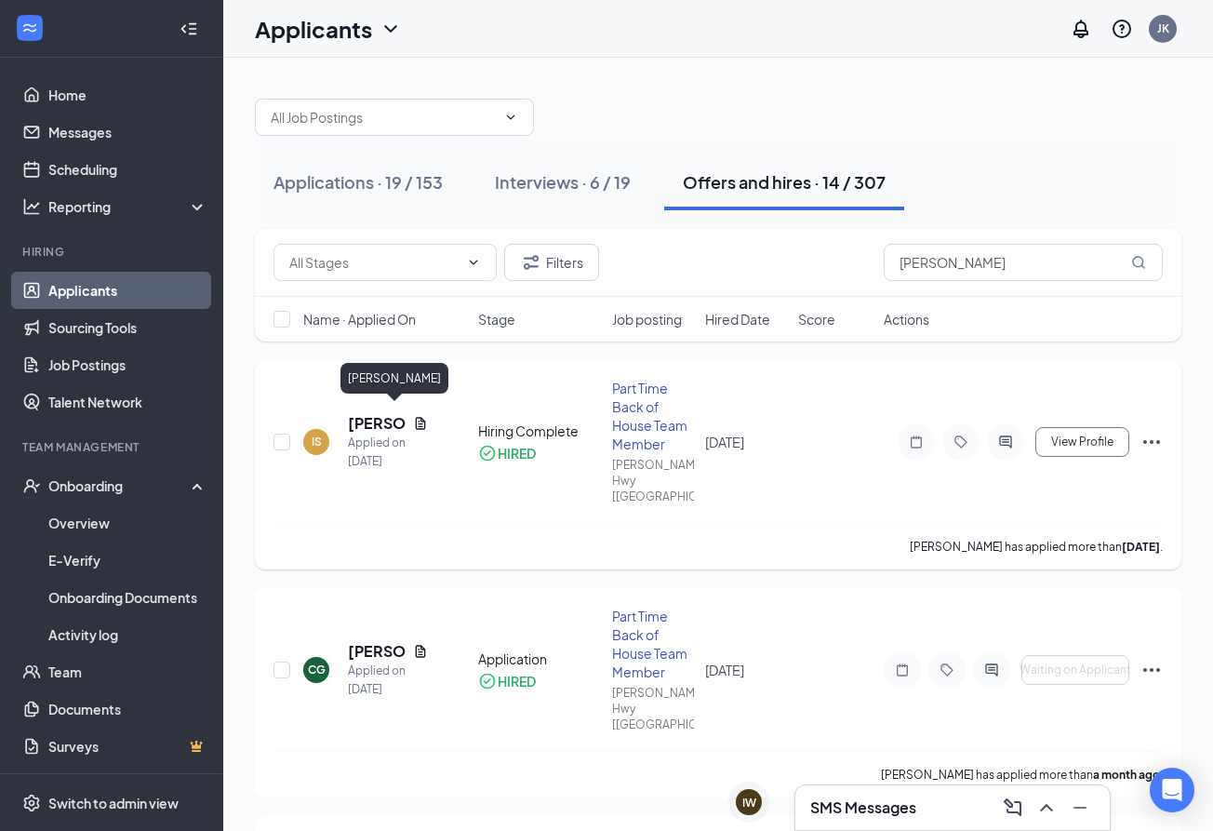
click at [369, 413] on h5 "[PERSON_NAME]" at bounding box center [377, 423] width 58 height 20
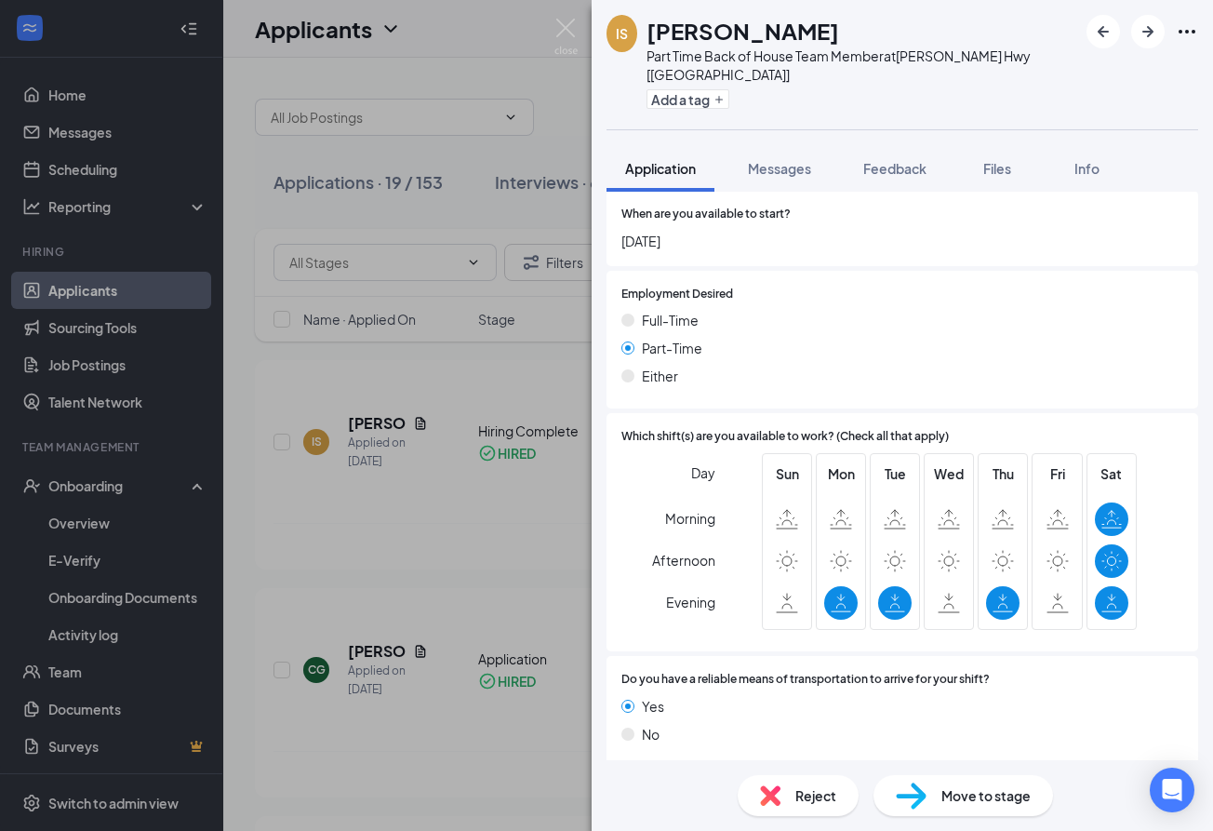
scroll to position [1583, 0]
click at [619, 779] on icon "ChevronDown" at bounding box center [617, 790] width 22 height 22
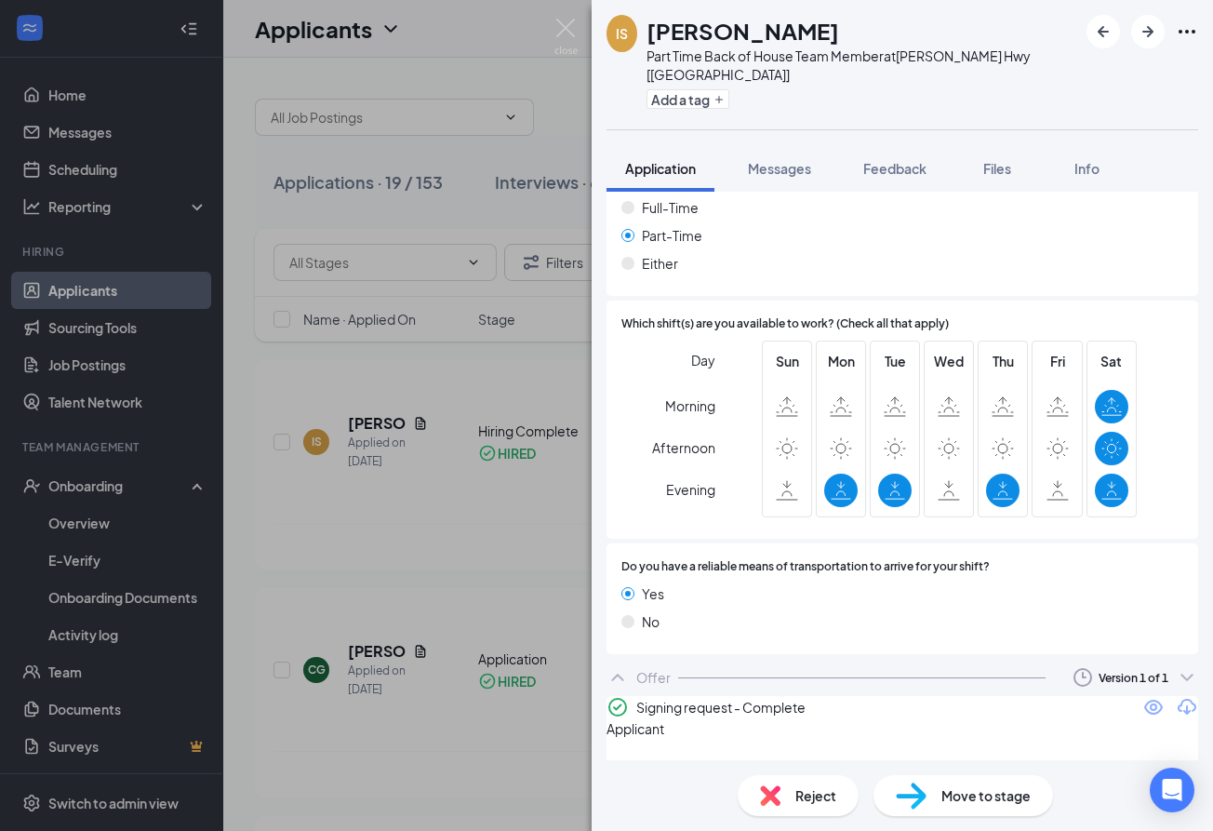
scroll to position [1696, 0]
click at [1142, 697] on icon "Eye" at bounding box center [1153, 708] width 22 height 22
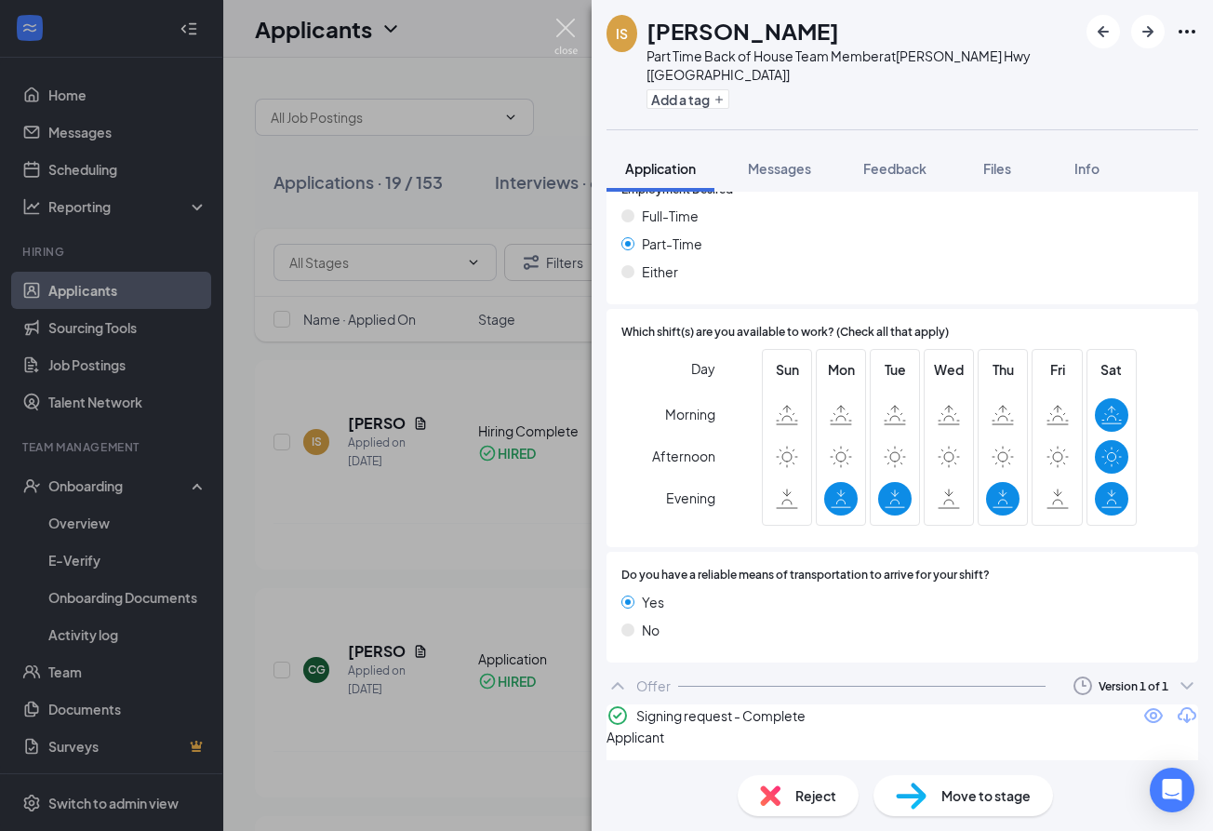
click at [566, 32] on img at bounding box center [565, 37] width 23 height 36
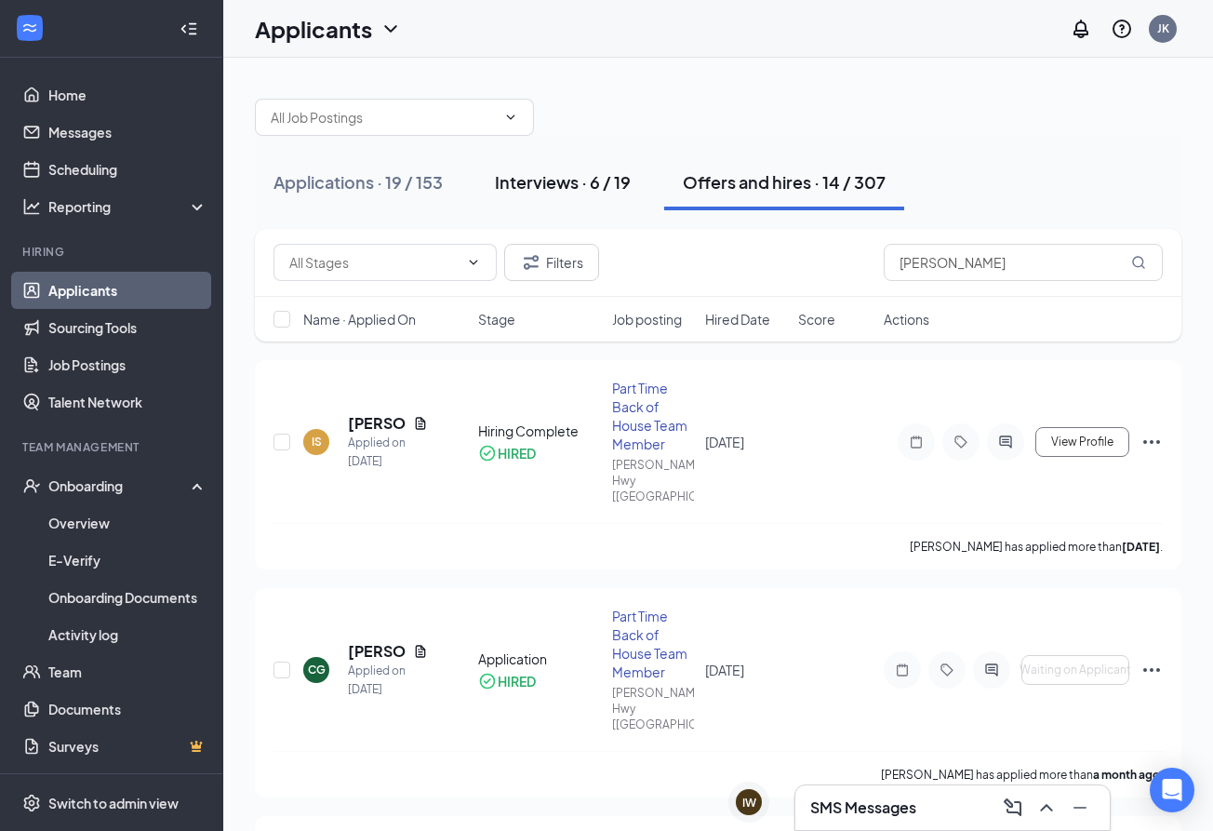
click at [565, 182] on div "Interviews · 6 / 19" at bounding box center [563, 181] width 136 height 23
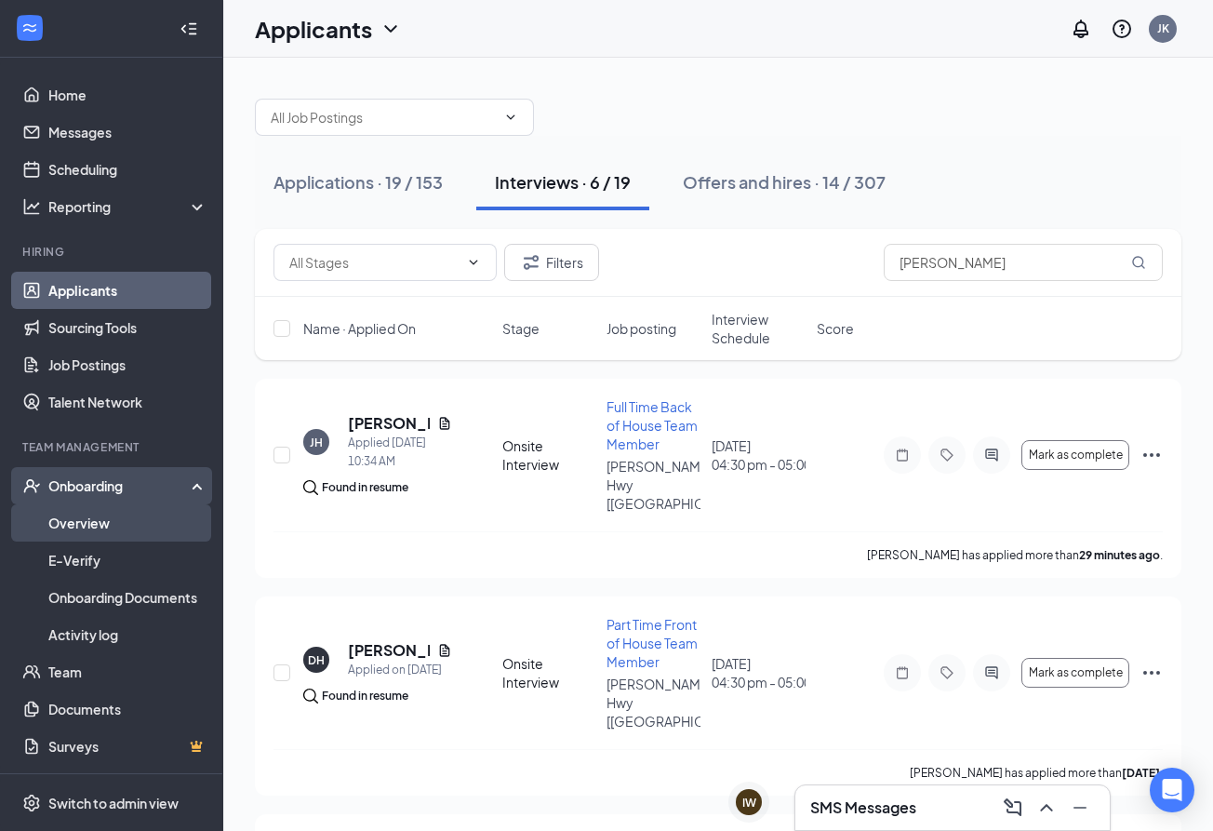
click at [108, 519] on link "Overview" at bounding box center [127, 522] width 159 height 37
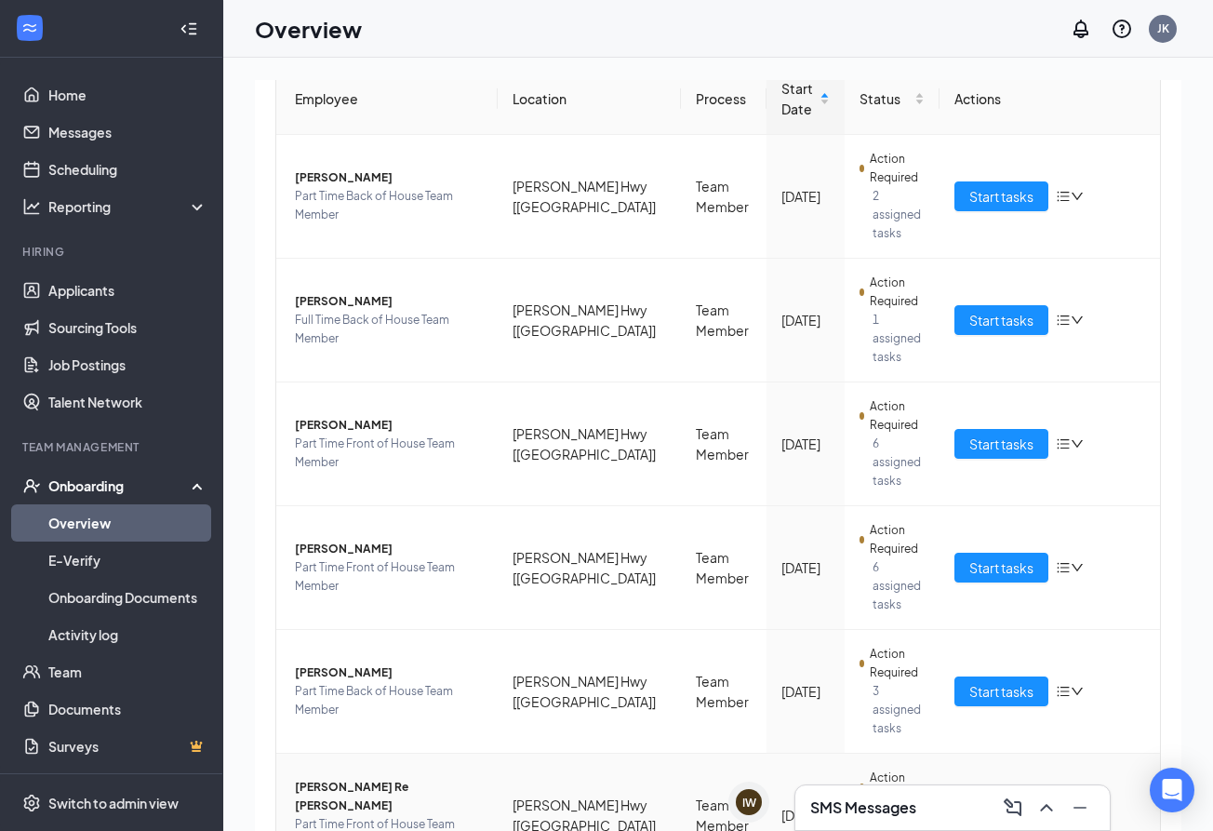
scroll to position [198, 0]
click at [997, 682] on span "Start tasks" at bounding box center [1001, 692] width 64 height 20
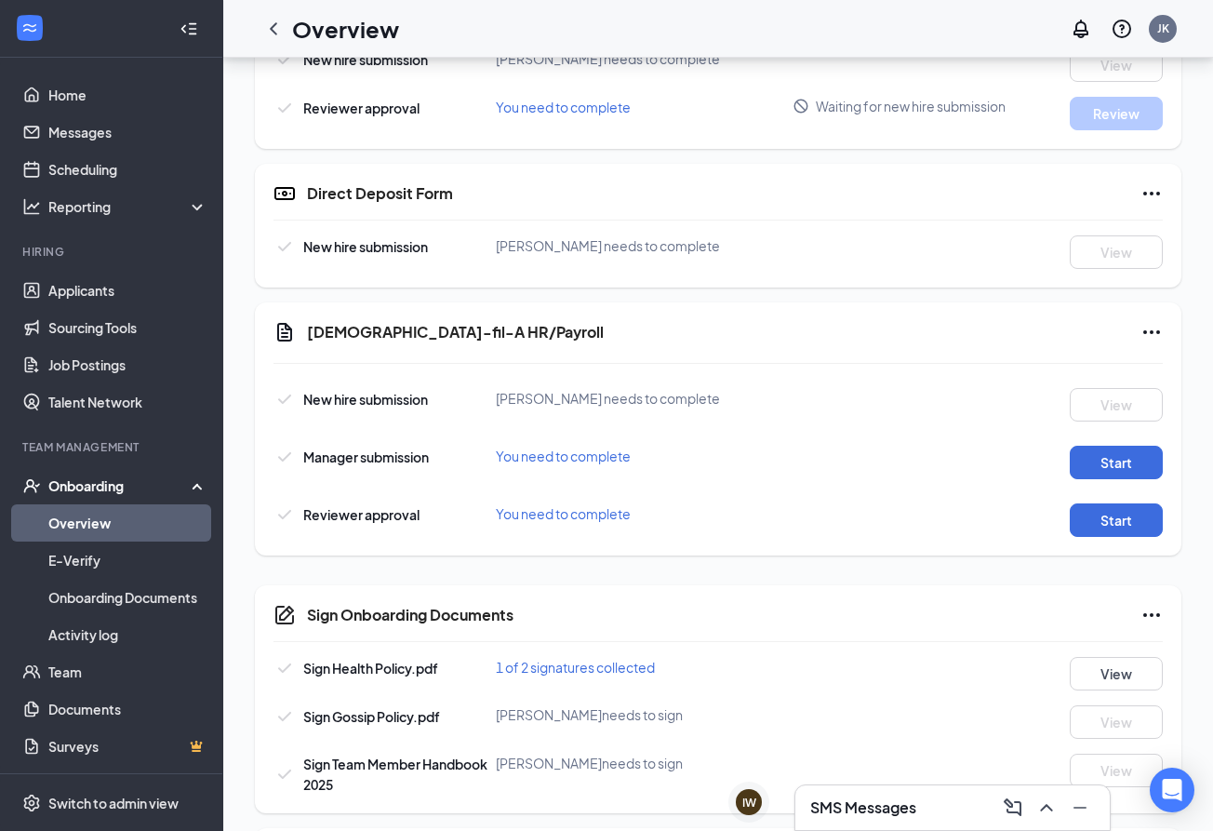
scroll to position [884, 0]
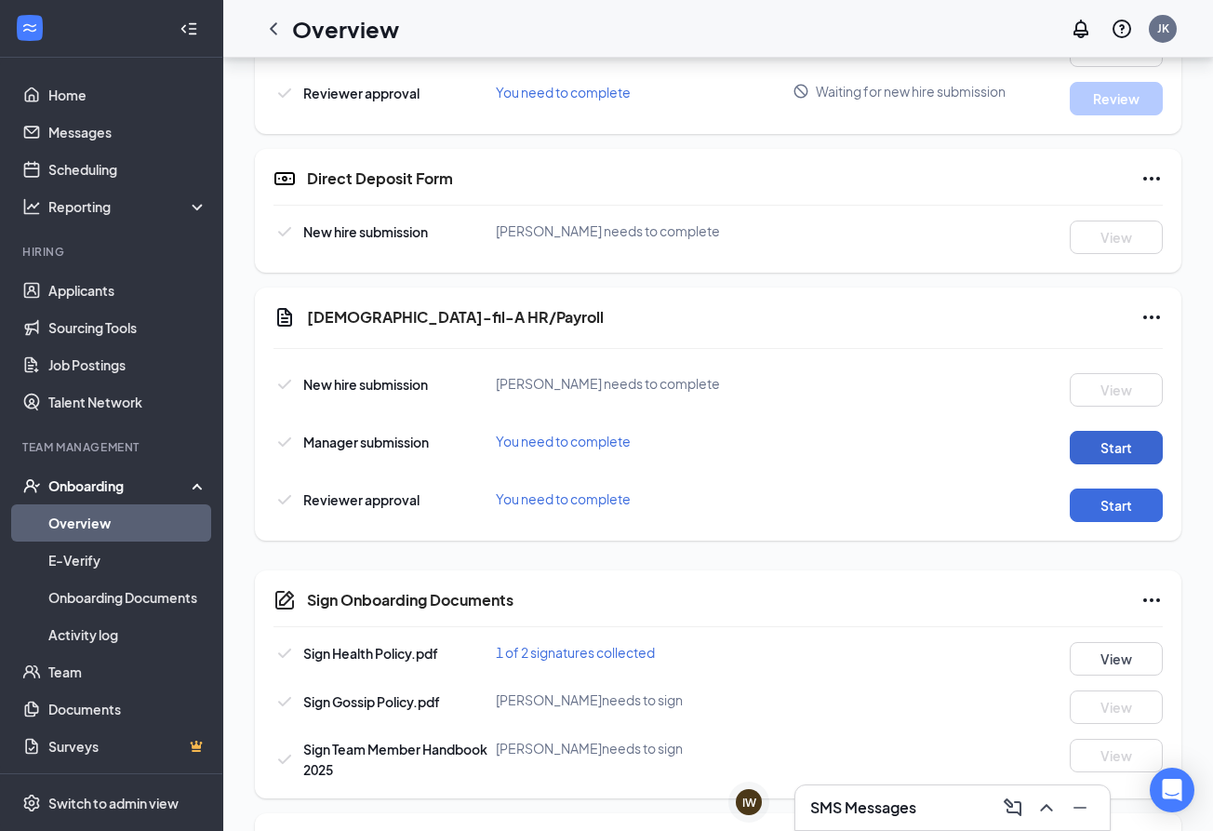
click at [1094, 447] on button "Start" at bounding box center [1116, 447] width 93 height 33
click at [1121, 499] on button "Start" at bounding box center [1116, 504] width 93 height 33
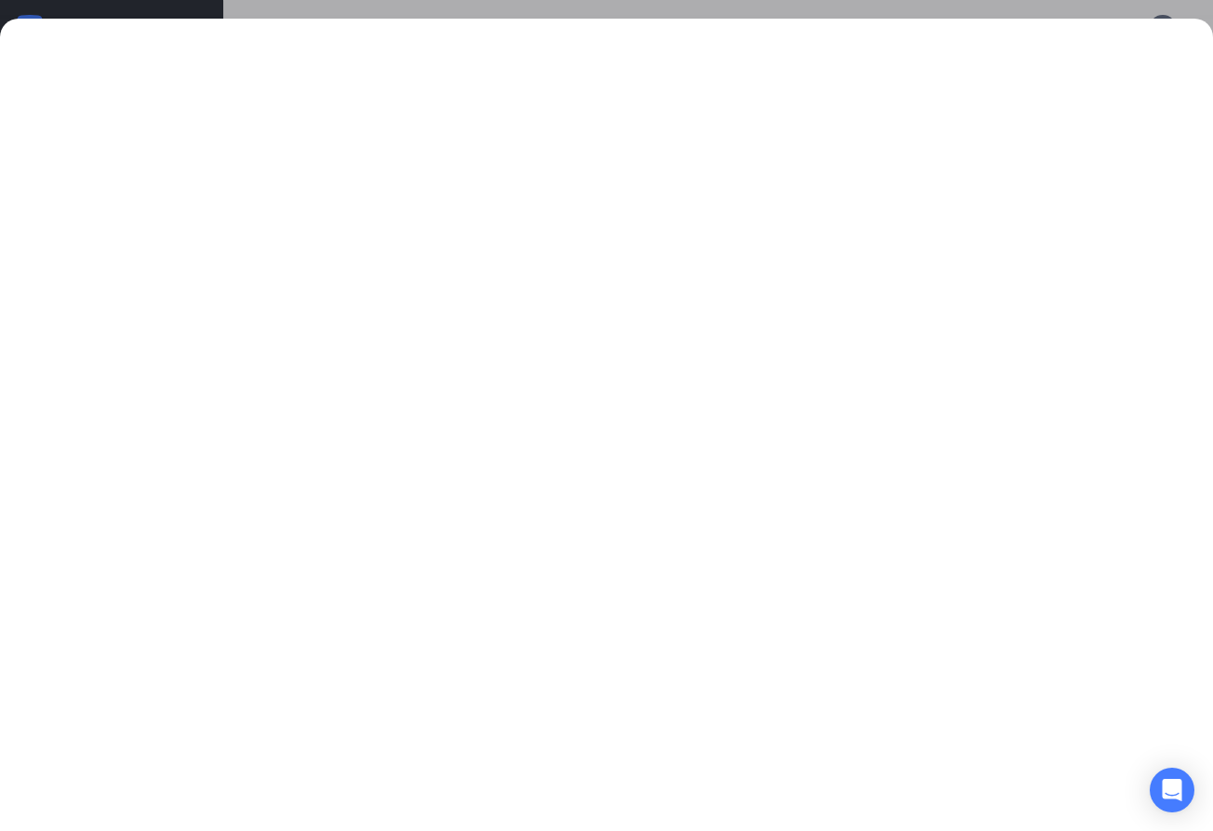
click at [961, 23] on div at bounding box center [606, 425] width 1213 height 812
click at [961, 14] on div at bounding box center [606, 415] width 1213 height 831
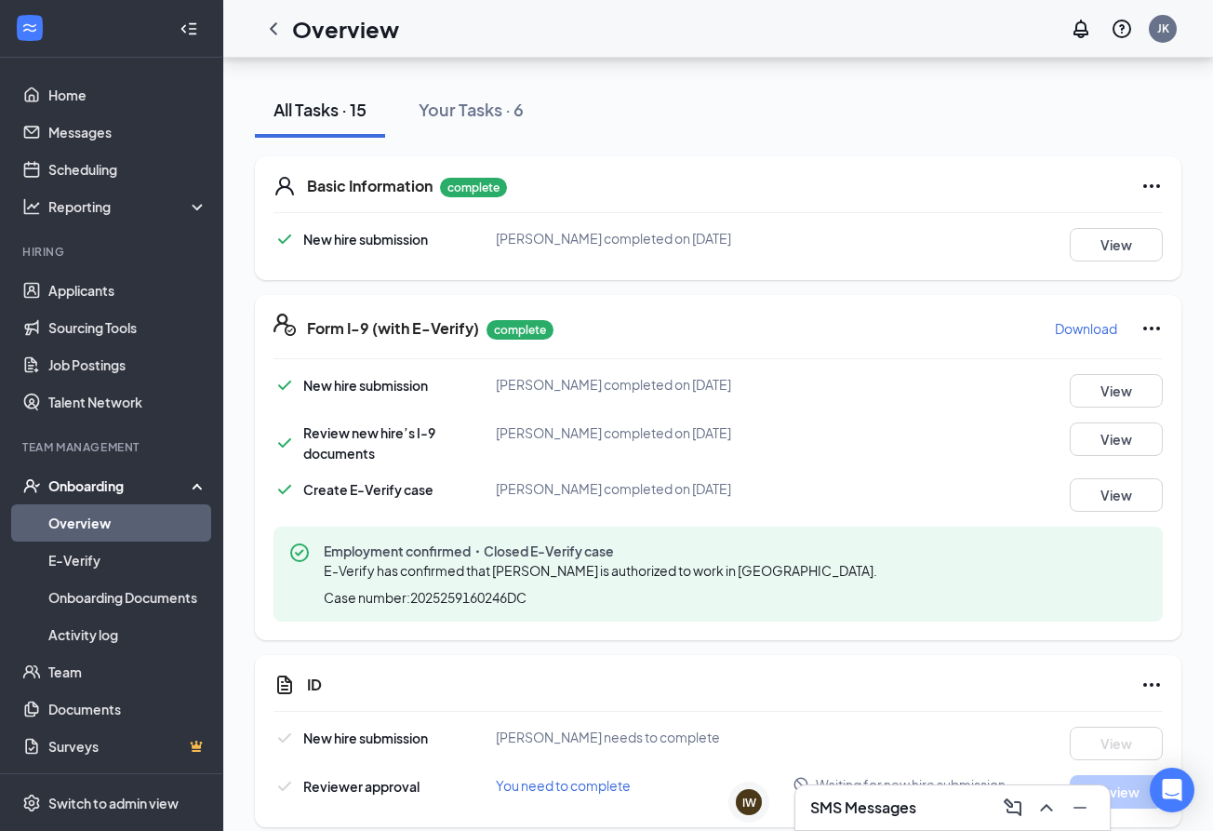
scroll to position [181, 0]
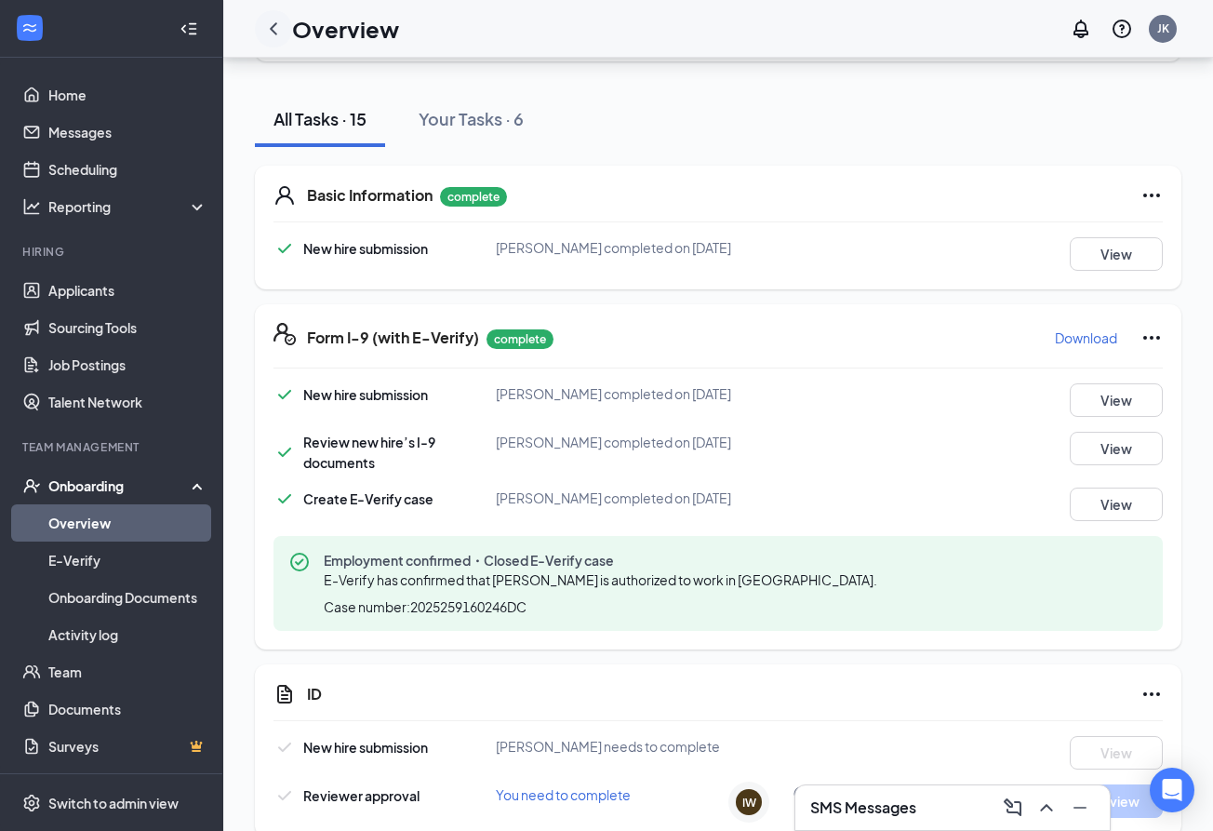
click at [271, 35] on icon "ChevronLeft" at bounding box center [273, 29] width 22 height 22
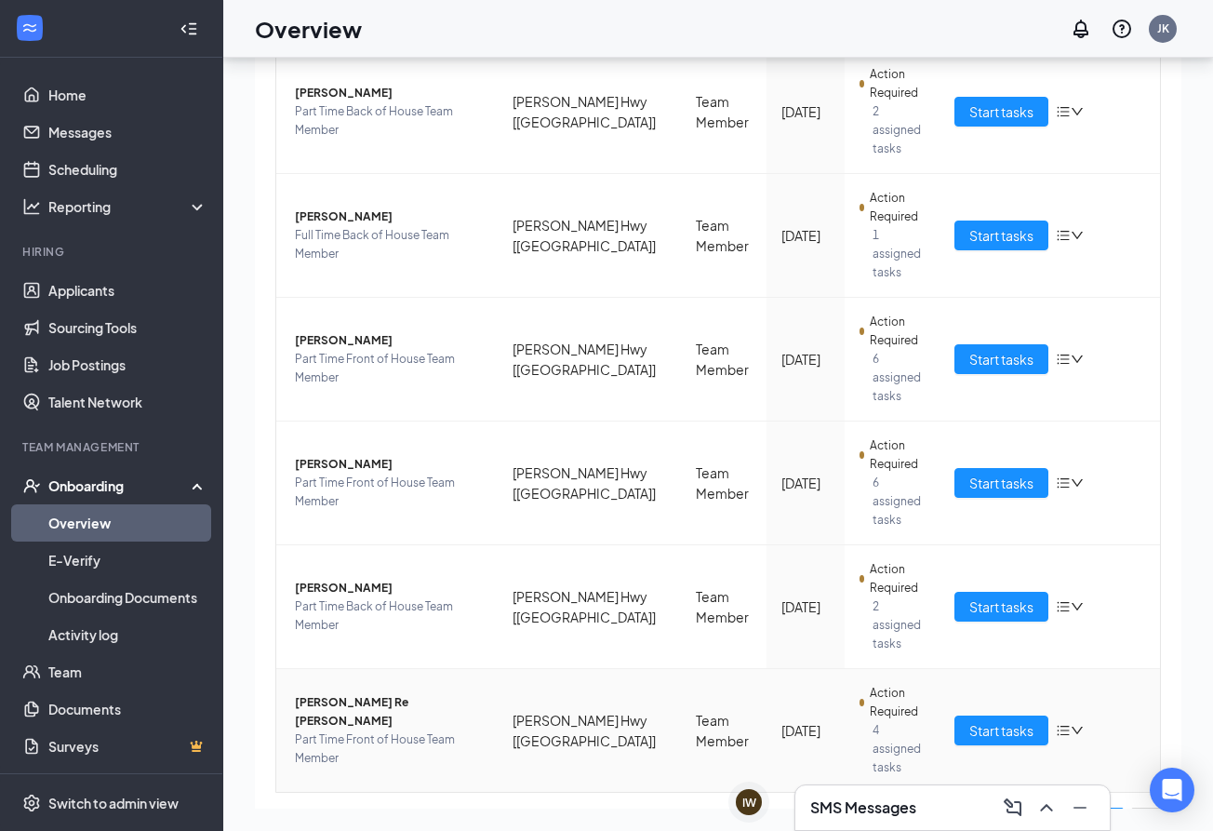
scroll to position [198, 0]
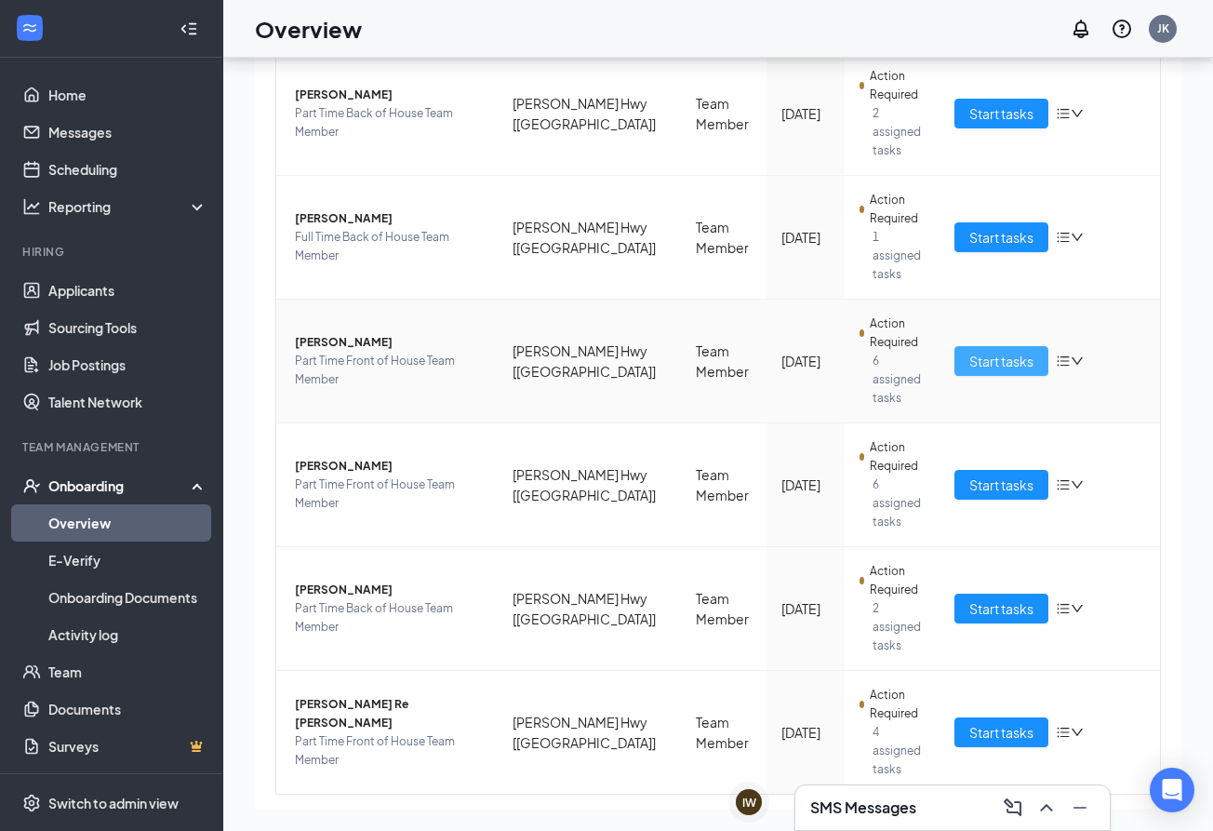
click at [993, 351] on span "Start tasks" at bounding box center [1001, 361] width 64 height 20
